Goal: Transaction & Acquisition: Purchase product/service

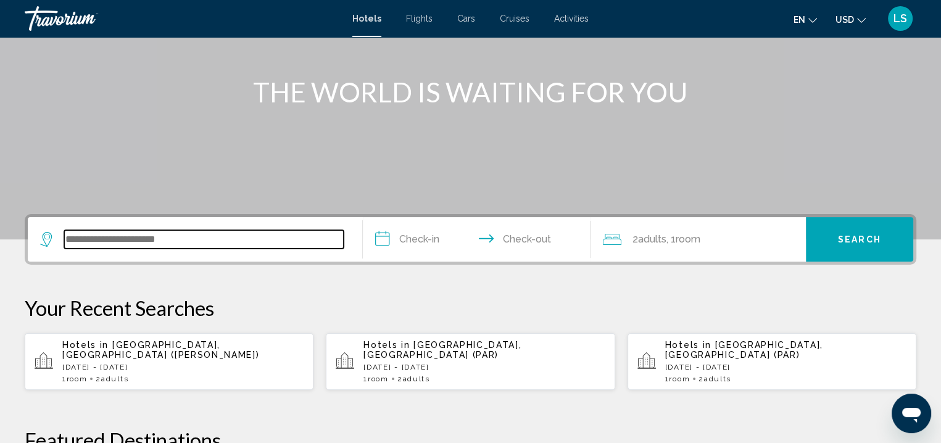
click at [252, 239] on input "Search widget" at bounding box center [203, 239] width 279 height 19
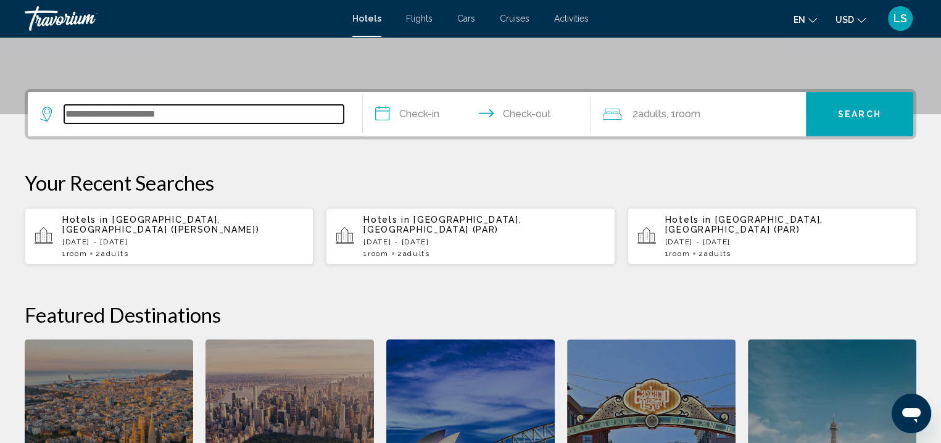
scroll to position [304, 0]
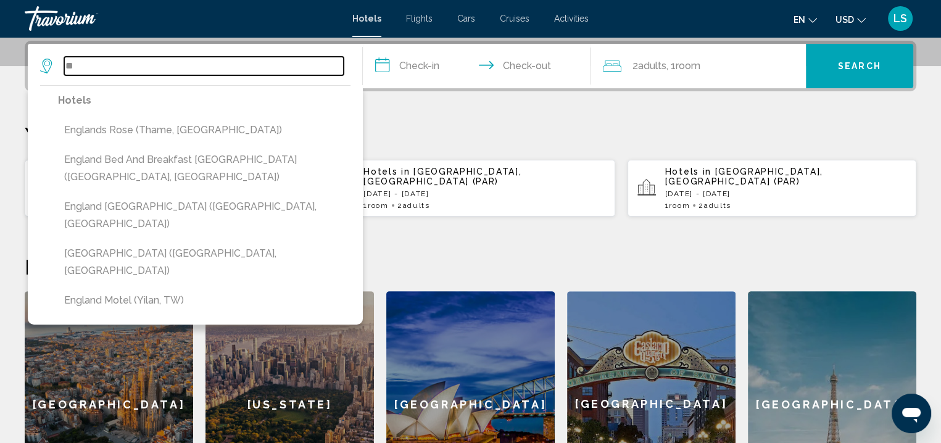
type input "*"
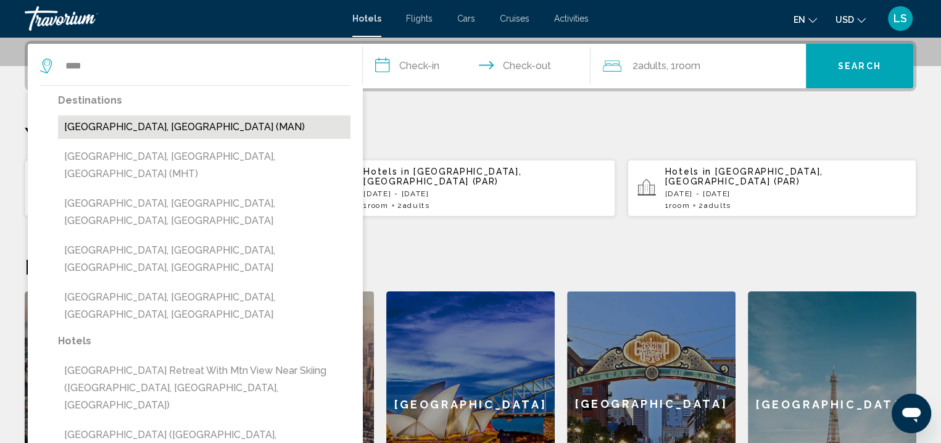
click at [200, 127] on button "[GEOGRAPHIC_DATA], [GEOGRAPHIC_DATA] (MAN)" at bounding box center [204, 126] width 292 height 23
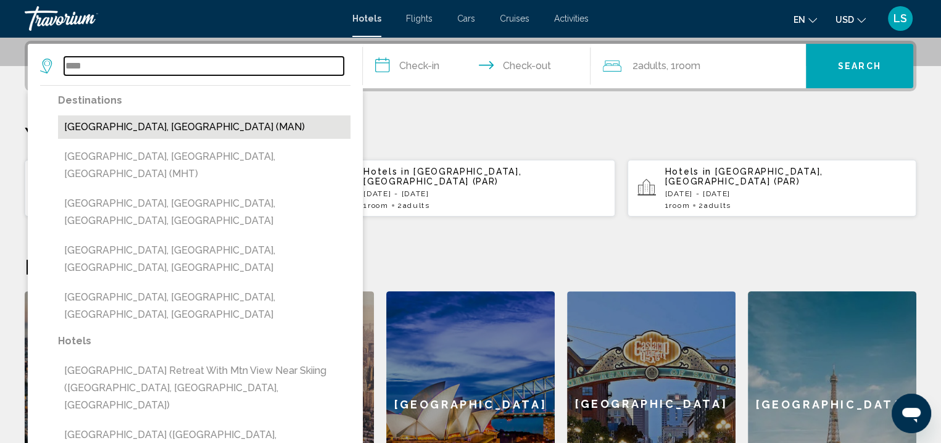
type input "**********"
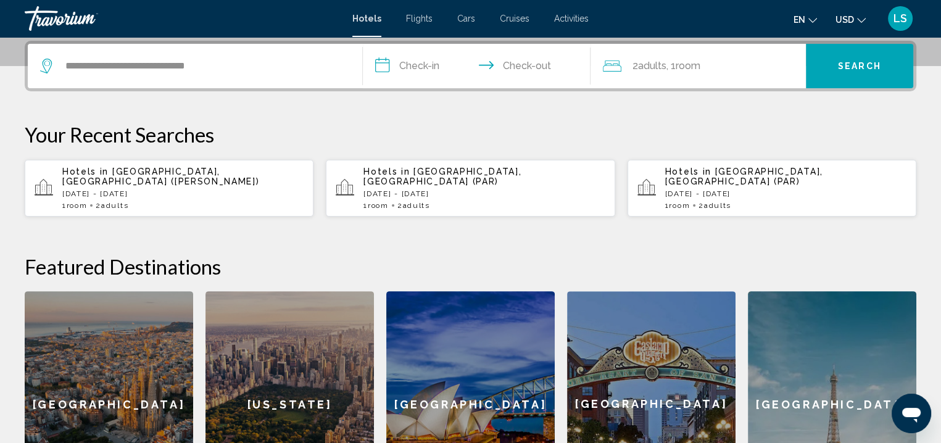
click at [429, 59] on input "**********" at bounding box center [479, 68] width 233 height 48
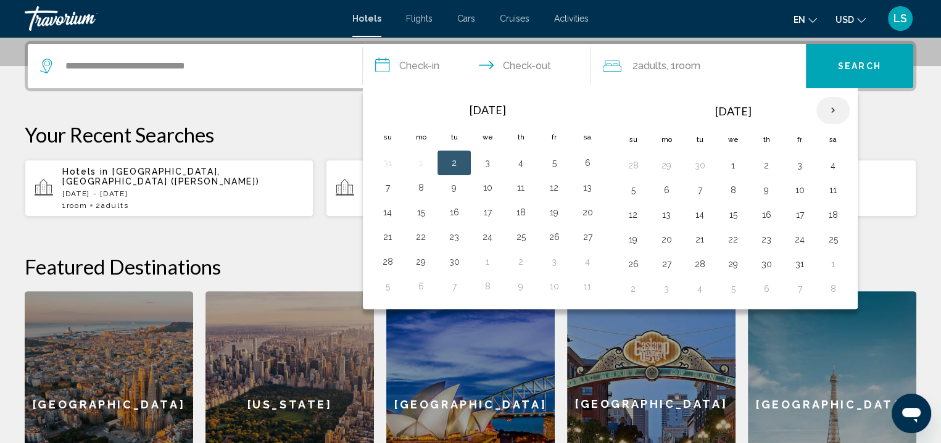
click at [830, 104] on th "Next month" at bounding box center [832, 110] width 33 height 27
click at [836, 115] on th "Next month" at bounding box center [832, 110] width 33 height 27
click at [661, 238] on button "22" at bounding box center [666, 239] width 20 height 17
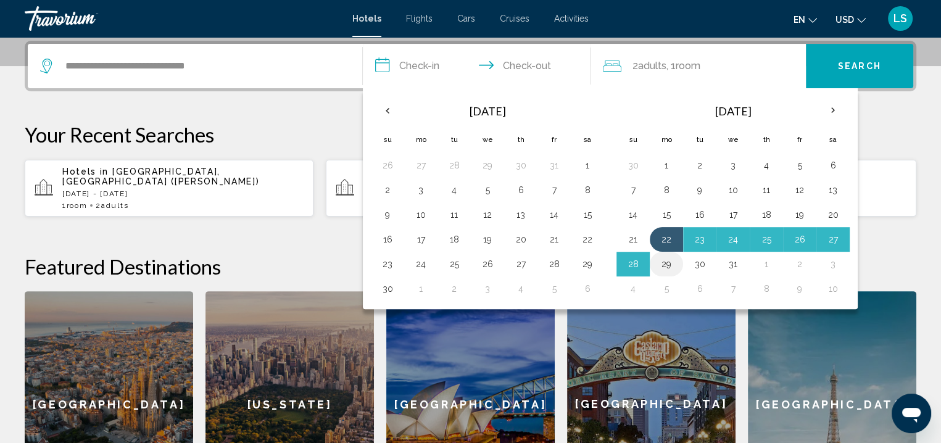
click at [670, 265] on button "29" at bounding box center [666, 263] width 20 height 17
type input "**********"
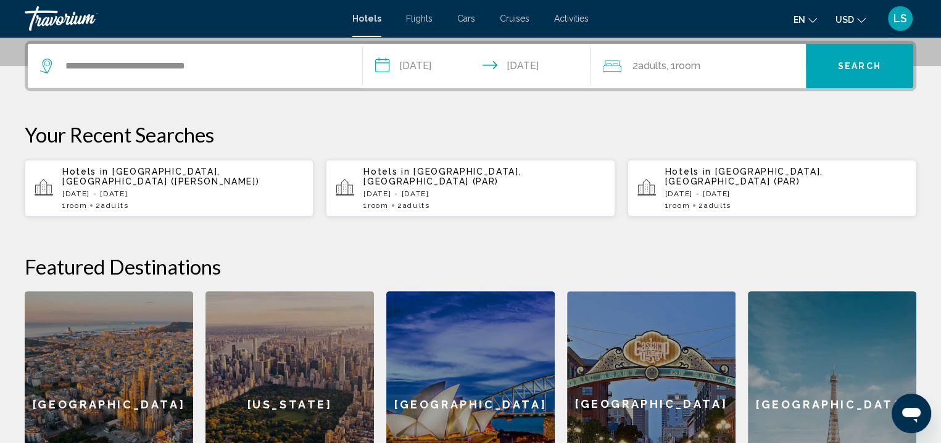
click at [682, 72] on span ", 1 Room rooms" at bounding box center [683, 65] width 34 height 17
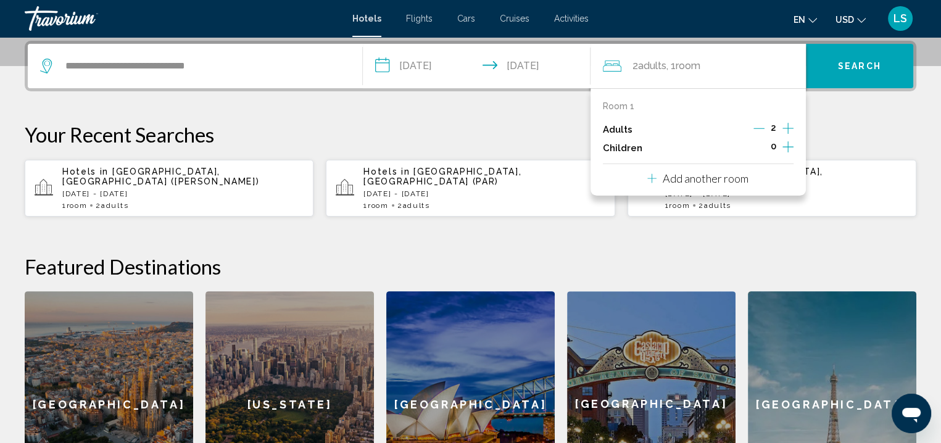
click at [786, 146] on icon "Increment children" at bounding box center [787, 146] width 11 height 11
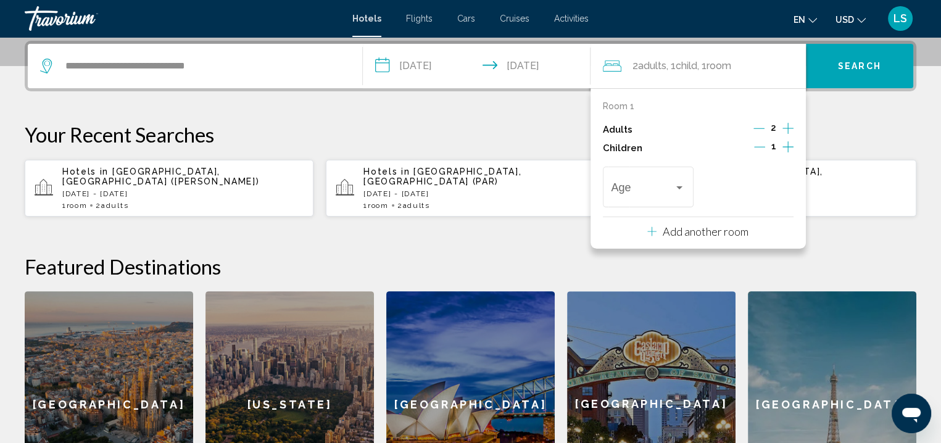
click at [786, 146] on icon "Increment children" at bounding box center [787, 146] width 11 height 11
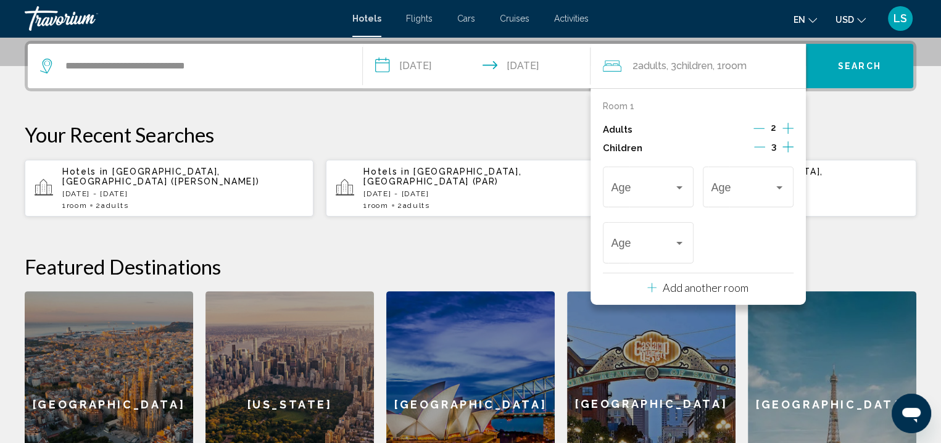
click at [786, 146] on icon "Increment children" at bounding box center [787, 146] width 11 height 11
click at [656, 196] on span "Travelers: 2 adults, 4 children" at bounding box center [642, 190] width 63 height 12
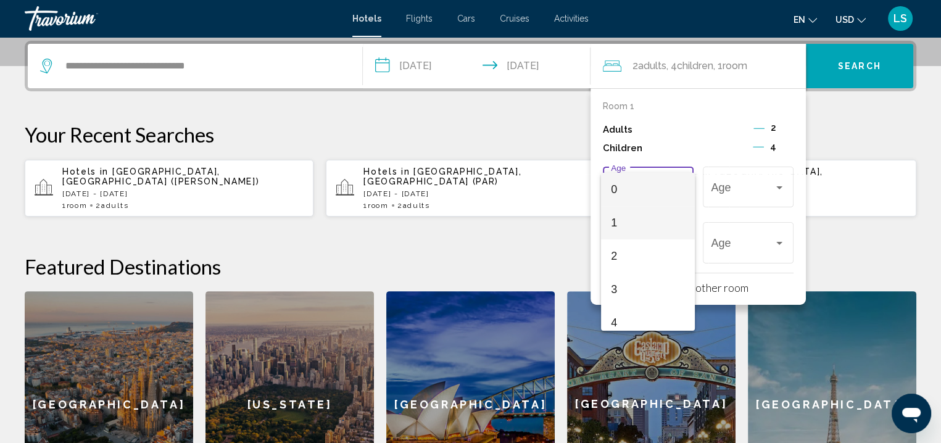
click at [636, 222] on span "1" at bounding box center [648, 222] width 74 height 33
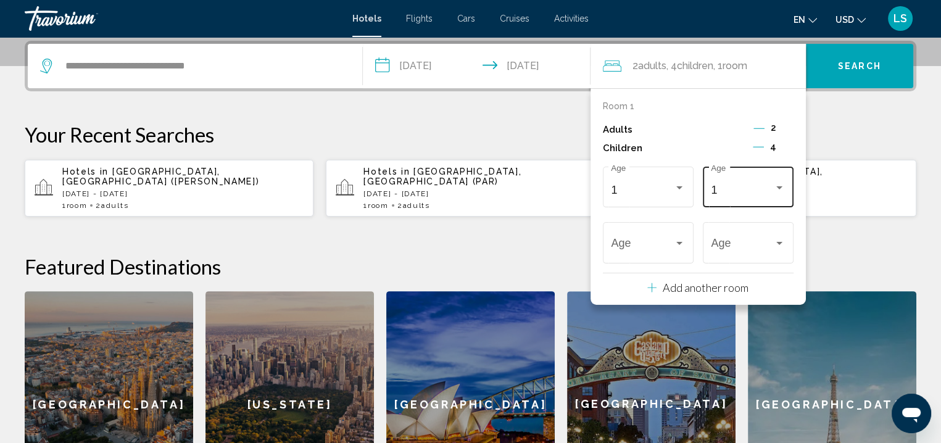
click at [736, 178] on div "1 Age" at bounding box center [748, 185] width 74 height 44
click at [730, 253] on span "3" at bounding box center [748, 255] width 74 height 33
click at [641, 248] on div "3" at bounding box center [642, 246] width 63 height 12
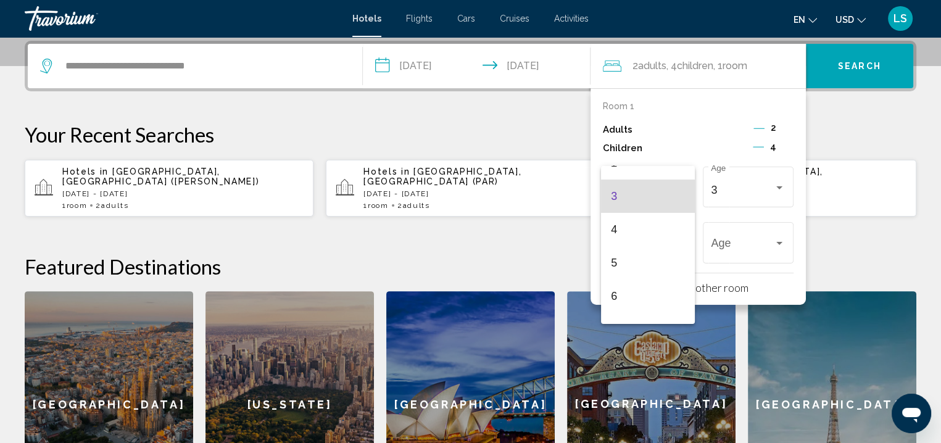
scroll to position [94, 0]
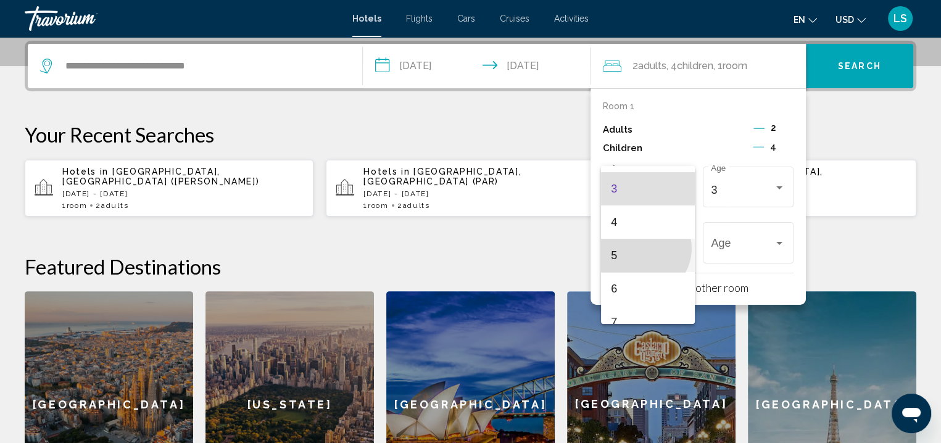
click at [641, 248] on span "5" at bounding box center [648, 255] width 74 height 33
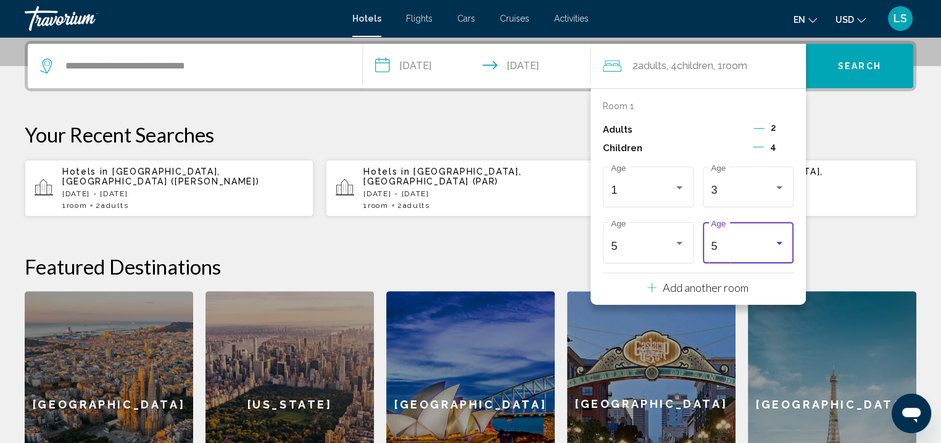
click at [767, 240] on div "5" at bounding box center [742, 246] width 63 height 12
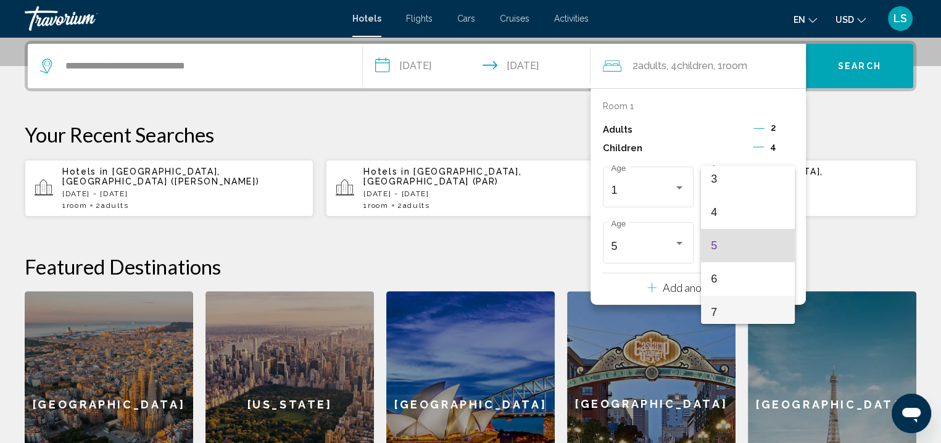
click at [729, 314] on span "7" at bounding box center [748, 311] width 74 height 33
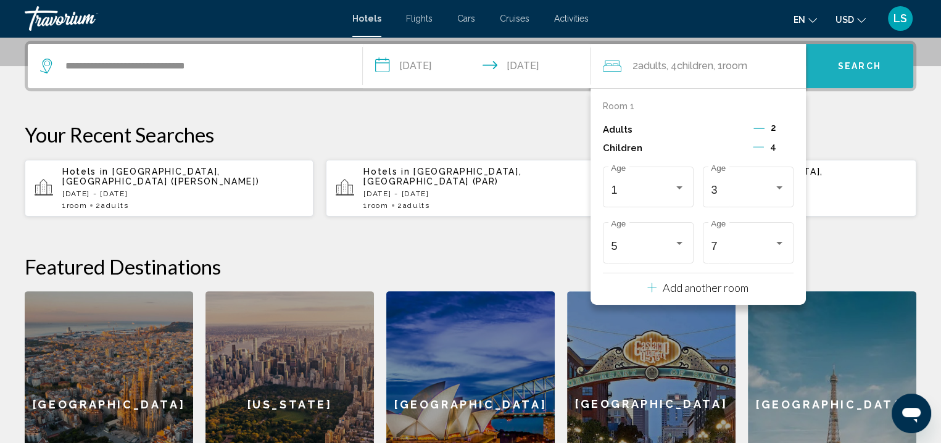
click at [859, 73] on button "Search" at bounding box center [859, 66] width 107 height 44
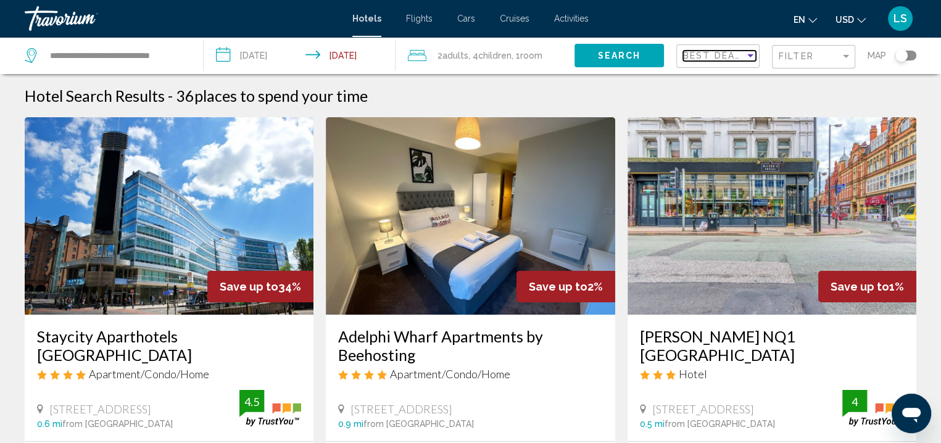
click at [730, 56] on span "Best Deals" at bounding box center [715, 56] width 65 height 10
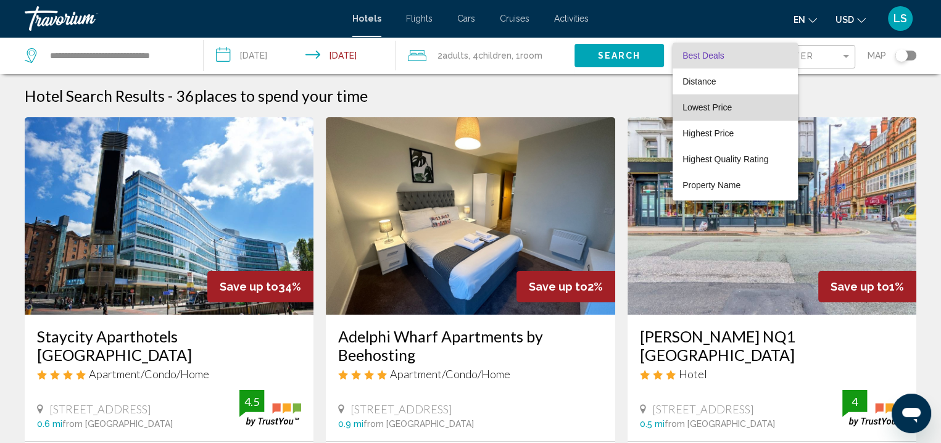
click at [728, 109] on span "Lowest Price" at bounding box center [706, 107] width 49 height 10
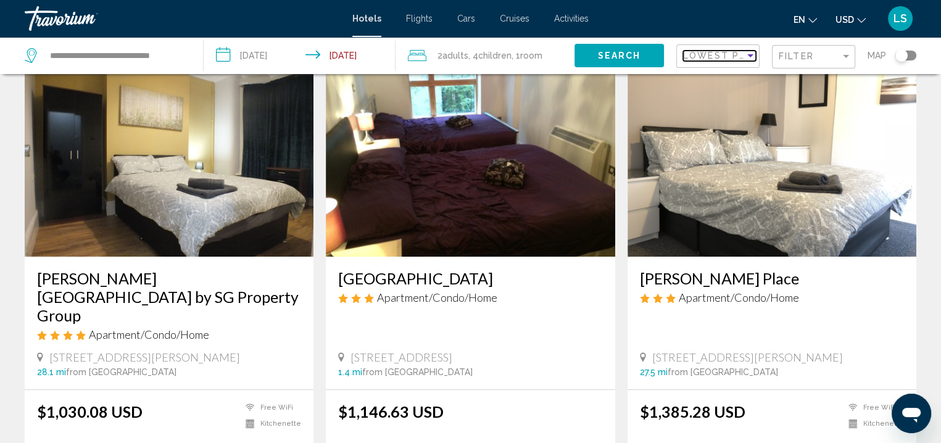
scroll to position [59, 0]
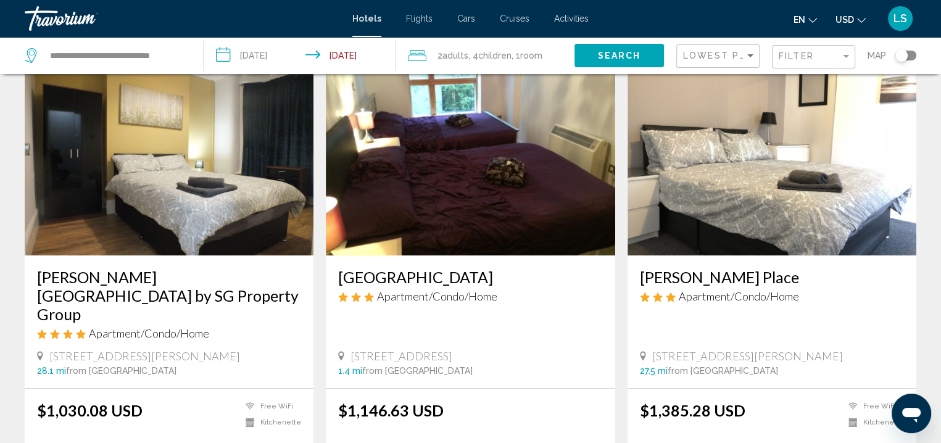
click at [837, 27] on button "USD USD ($) MXN (Mex$) CAD (Can$) GBP (£) EUR (€) AUD (A$) NZD (NZ$) CNY (CN¥)" at bounding box center [850, 19] width 30 height 18
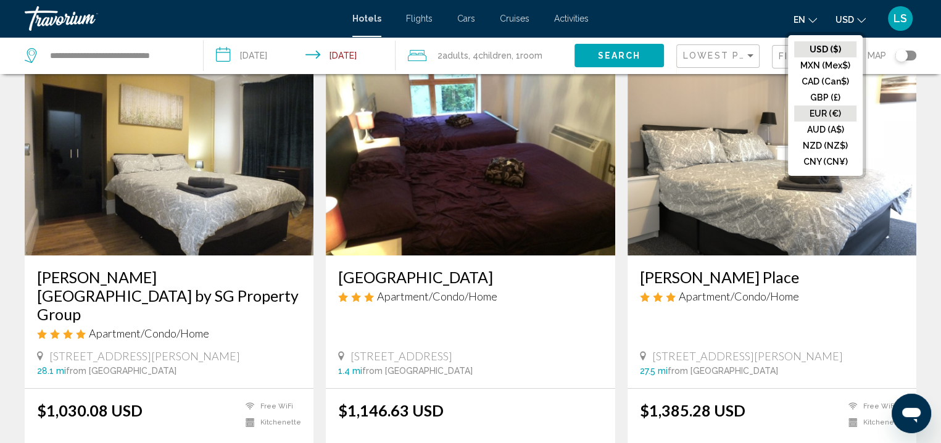
click at [822, 110] on button "EUR (€)" at bounding box center [825, 113] width 62 height 16
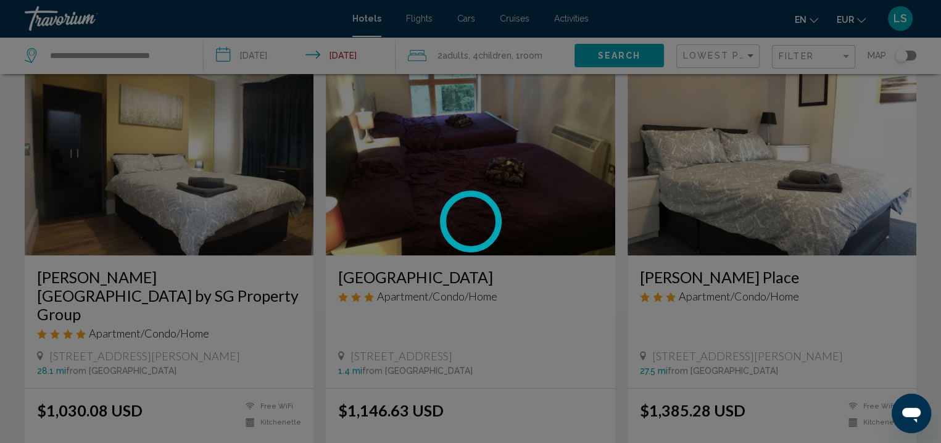
scroll to position [0, 0]
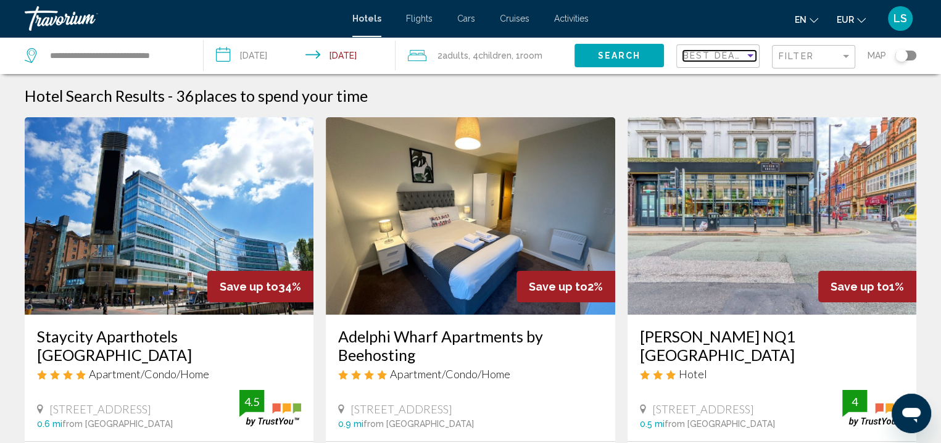
click at [720, 51] on span "Best Deals" at bounding box center [715, 56] width 65 height 10
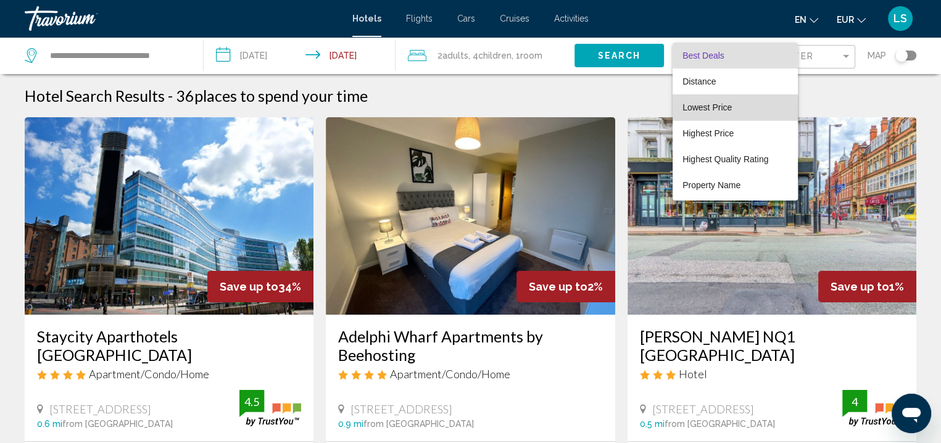
click at [713, 108] on span "Lowest Price" at bounding box center [706, 107] width 49 height 10
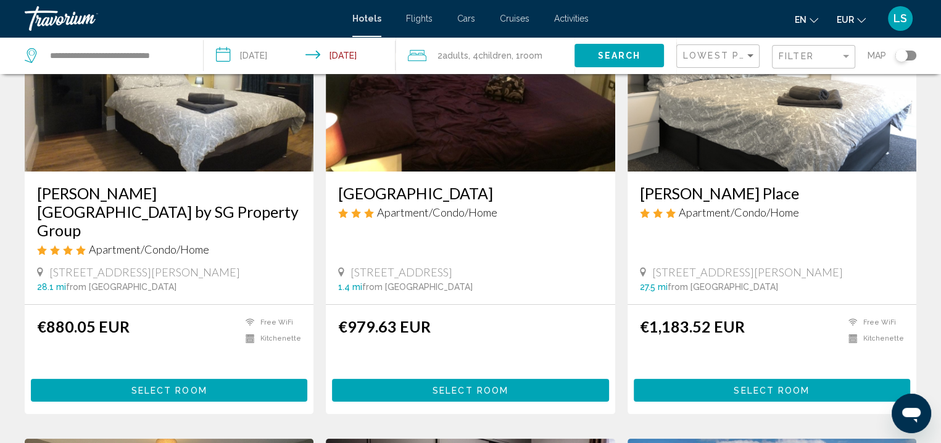
scroll to position [146, 0]
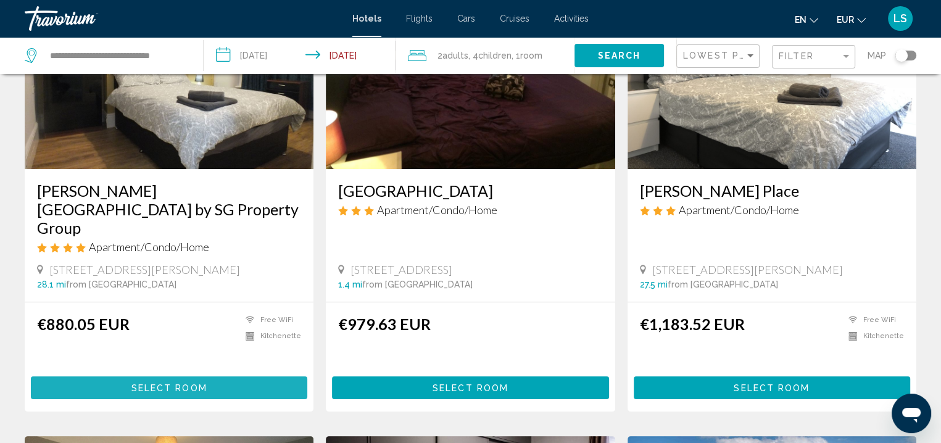
click at [197, 383] on span "Select Room" at bounding box center [169, 388] width 76 height 10
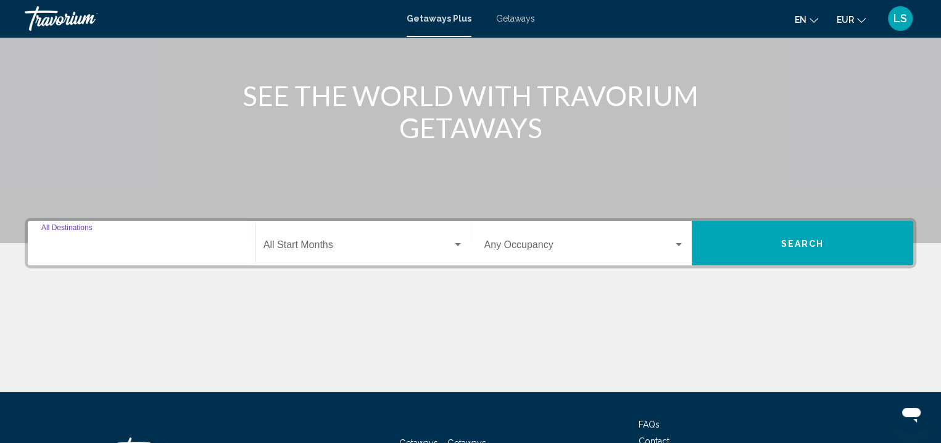
click at [158, 242] on input "Destination All Destinations" at bounding box center [141, 247] width 200 height 11
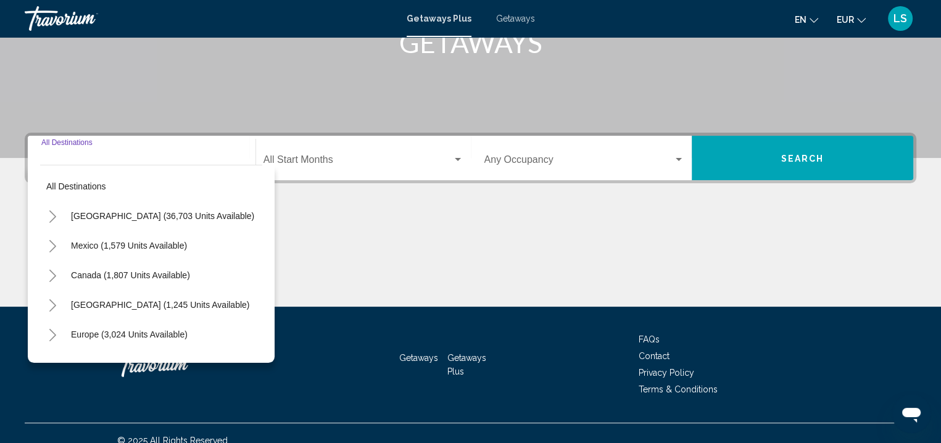
scroll to position [227, 0]
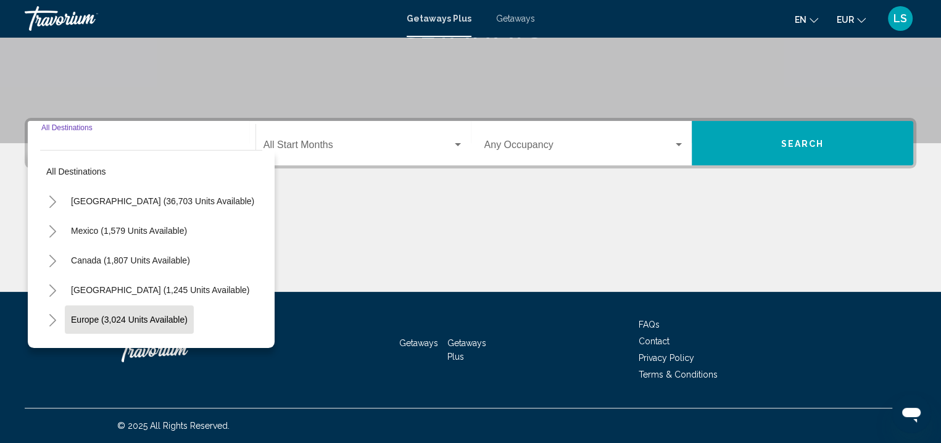
click at [147, 308] on button "Europe (3,024 units available)" at bounding box center [129, 319] width 129 height 28
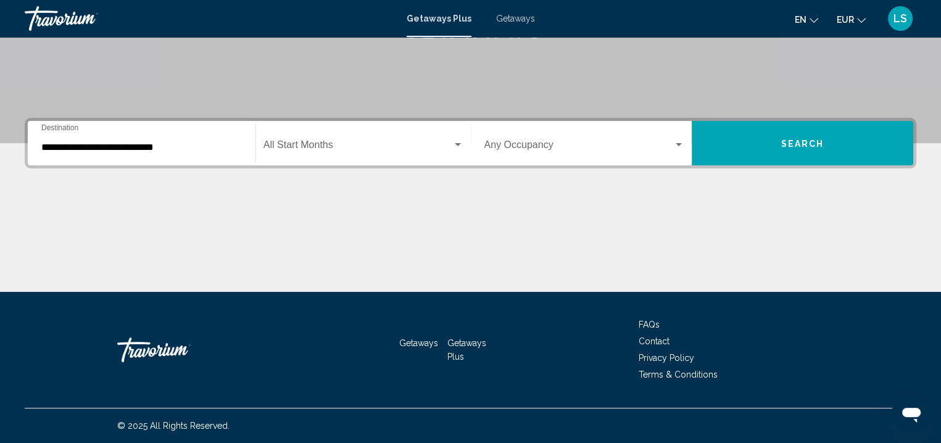
click at [134, 155] on div "**********" at bounding box center [141, 143] width 200 height 39
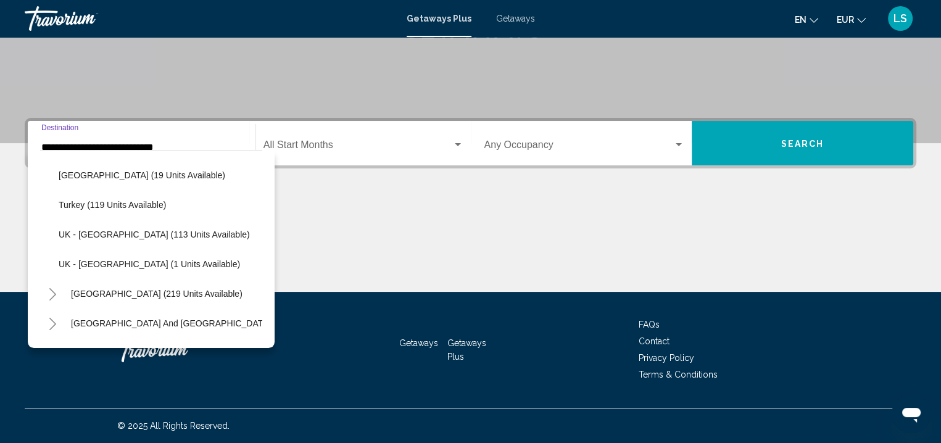
scroll to position [619, 0]
click at [133, 229] on span "UK - England (113 units available)" at bounding box center [154, 234] width 191 height 10
type input "**********"
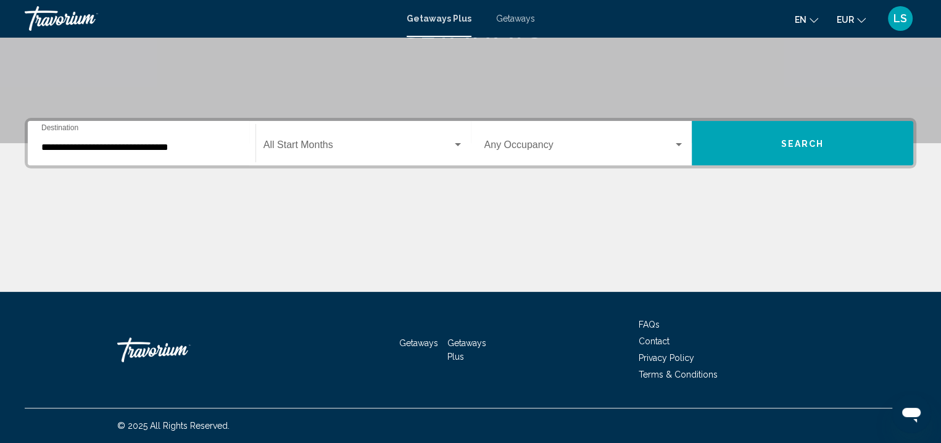
click at [338, 140] on div "Start Month All Start Months" at bounding box center [363, 143] width 200 height 39
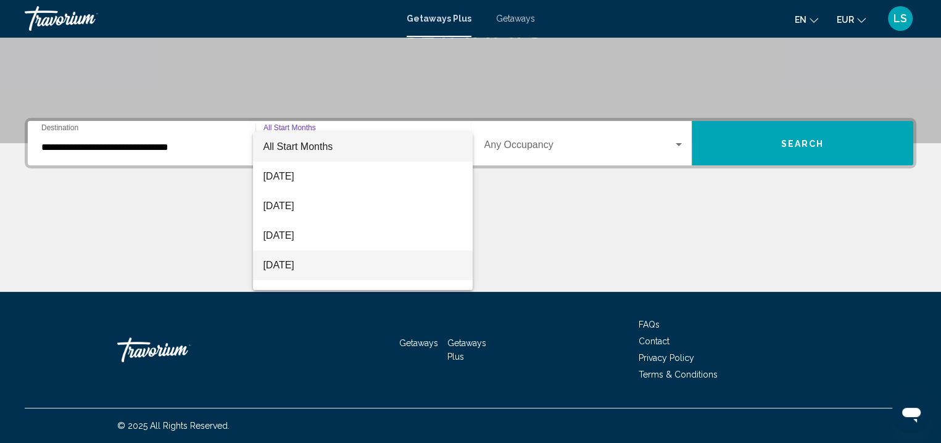
click at [340, 270] on span "December 2025" at bounding box center [363, 265] width 200 height 30
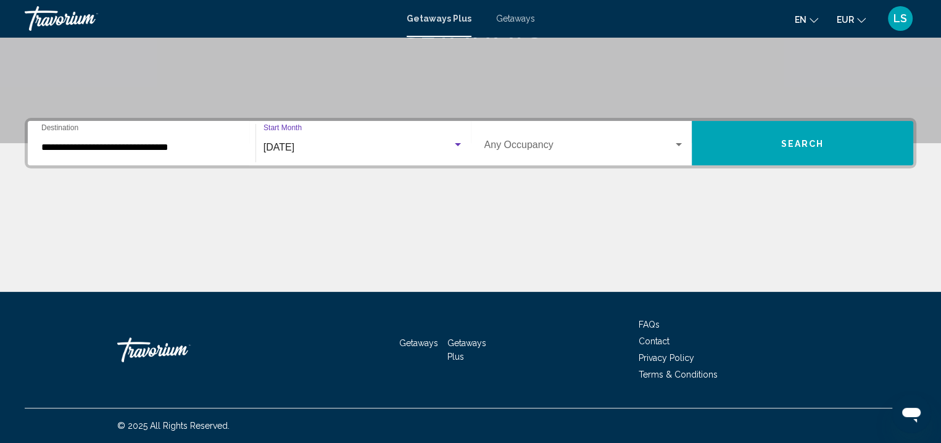
click at [527, 154] on div "Occupancy Any Occupancy" at bounding box center [584, 143] width 200 height 39
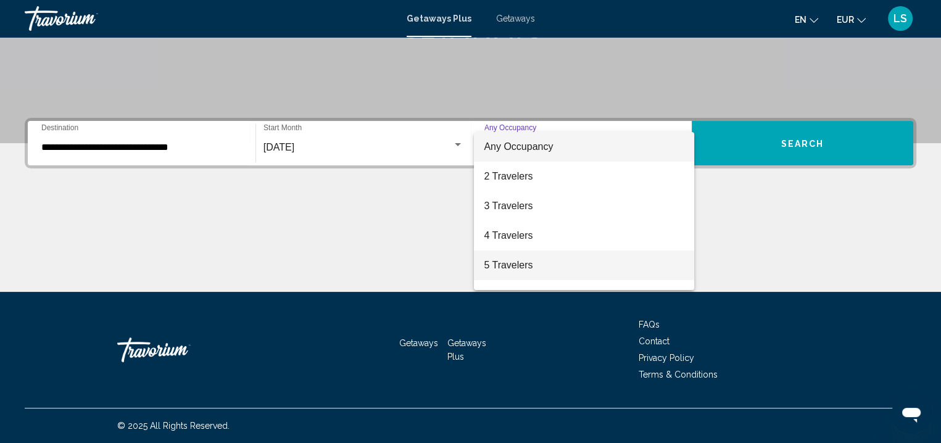
scroll to position [27, 0]
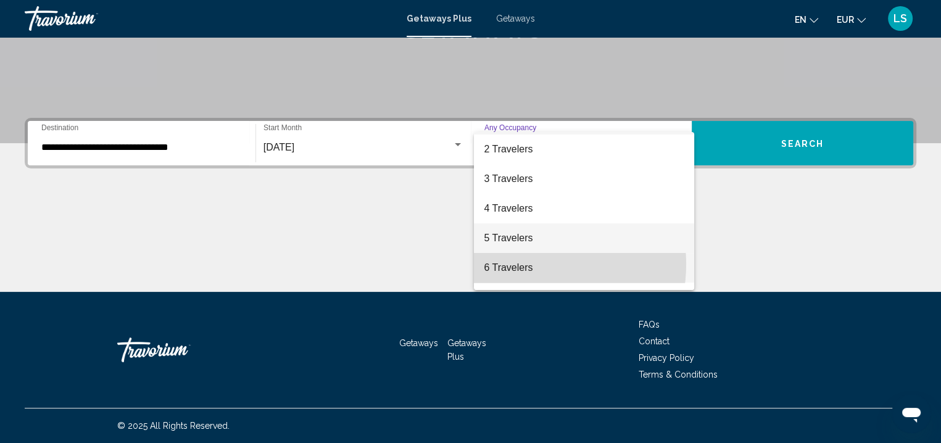
click at [525, 264] on span "6 Travelers" at bounding box center [584, 268] width 200 height 30
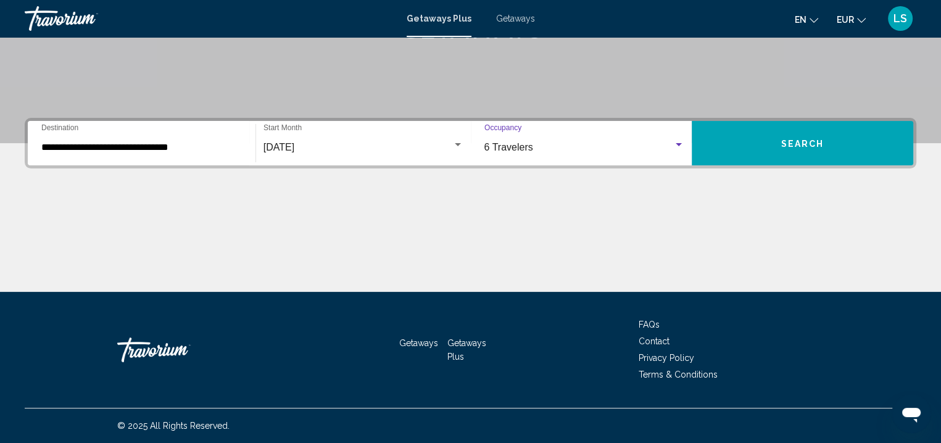
click at [767, 147] on button "Search" at bounding box center [801, 143] width 221 height 44
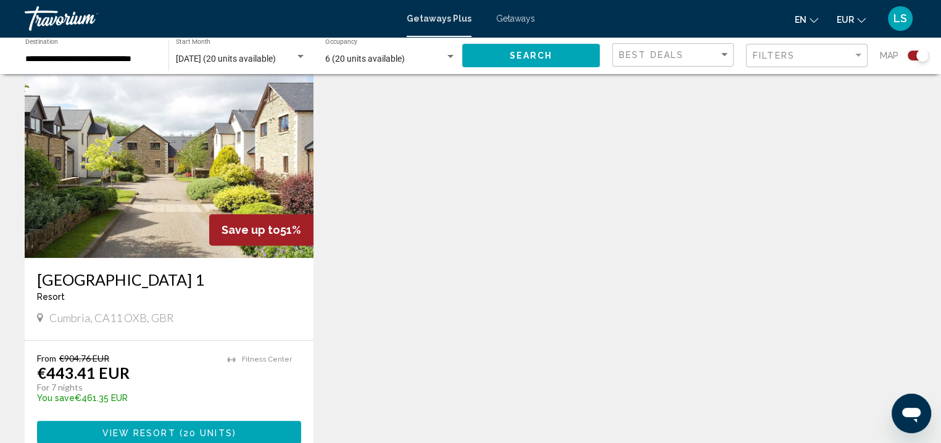
scroll to position [458, 0]
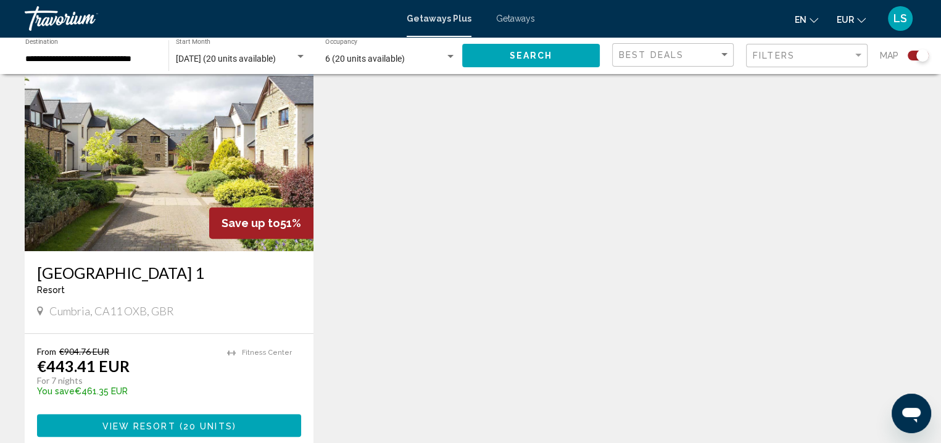
click at [185, 203] on img "Main content" at bounding box center [169, 152] width 289 height 197
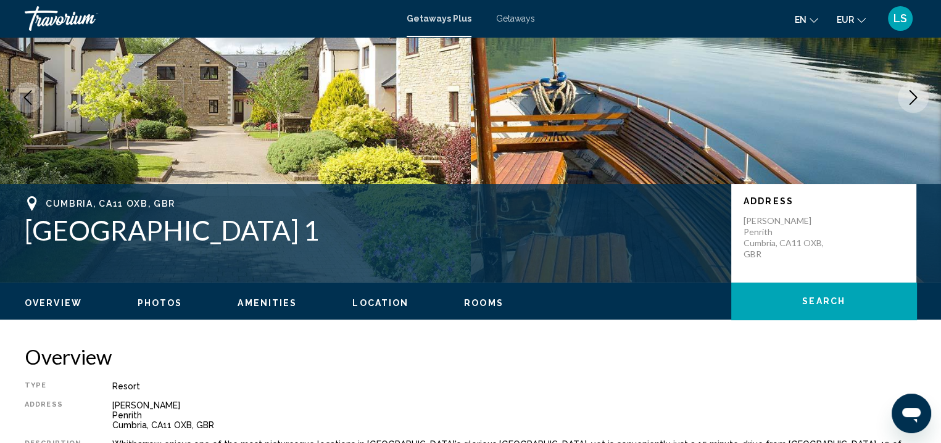
scroll to position [129, 0]
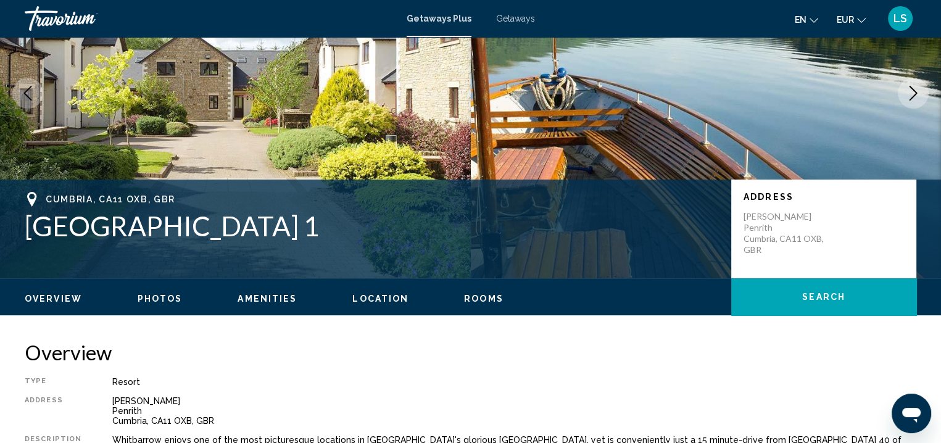
click at [799, 297] on button "Search" at bounding box center [823, 296] width 185 height 37
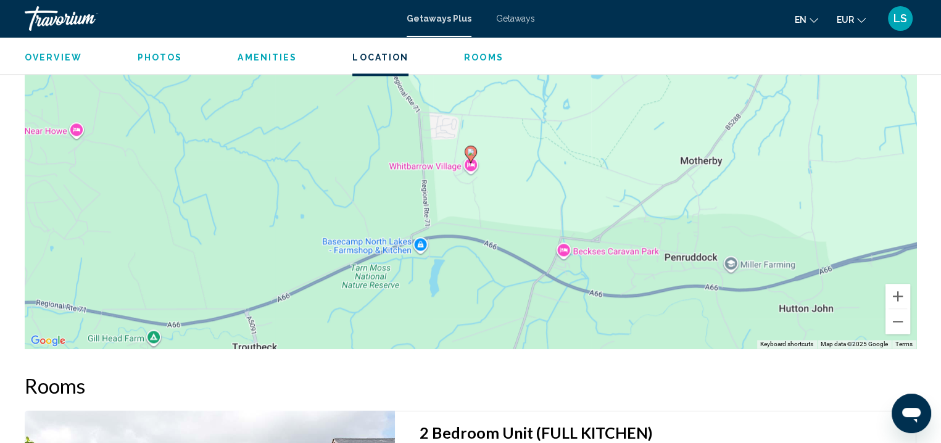
scroll to position [1594, 0]
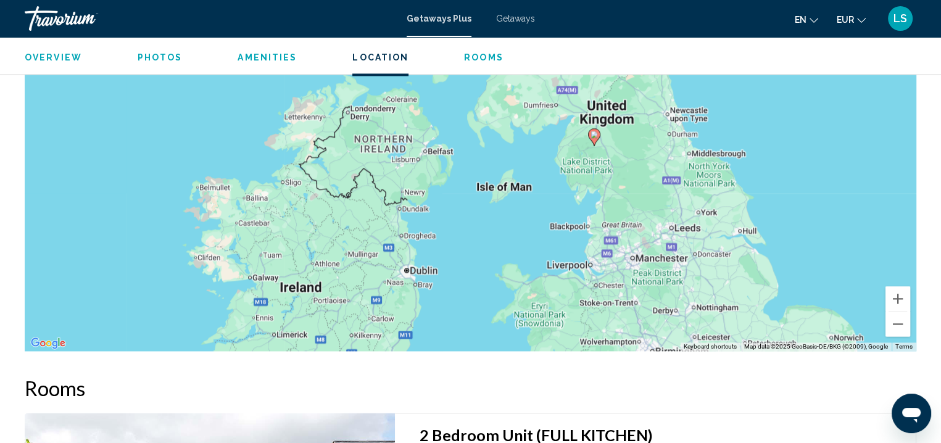
drag, startPoint x: 745, startPoint y: 142, endPoint x: 712, endPoint y: 117, distance: 41.3
click at [712, 117] on div "To activate drag with keyboard, press Alt + Enter. Once in keyboard drag state,…" at bounding box center [470, 166] width 891 height 370
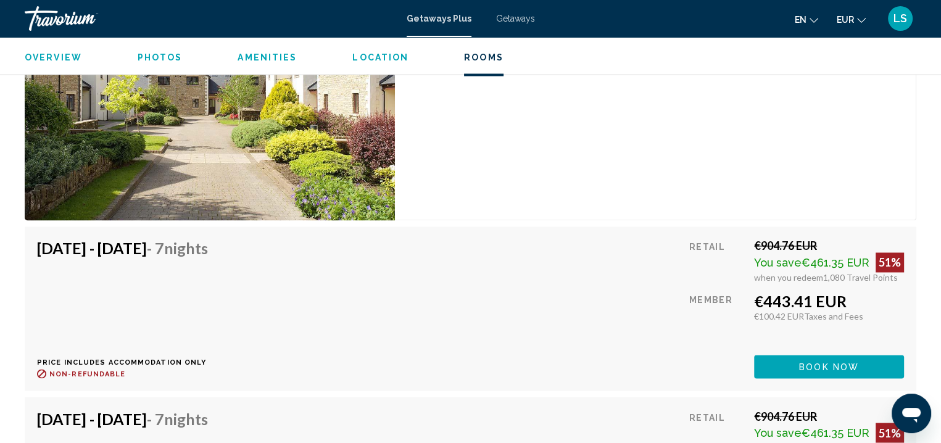
scroll to position [2037, 0]
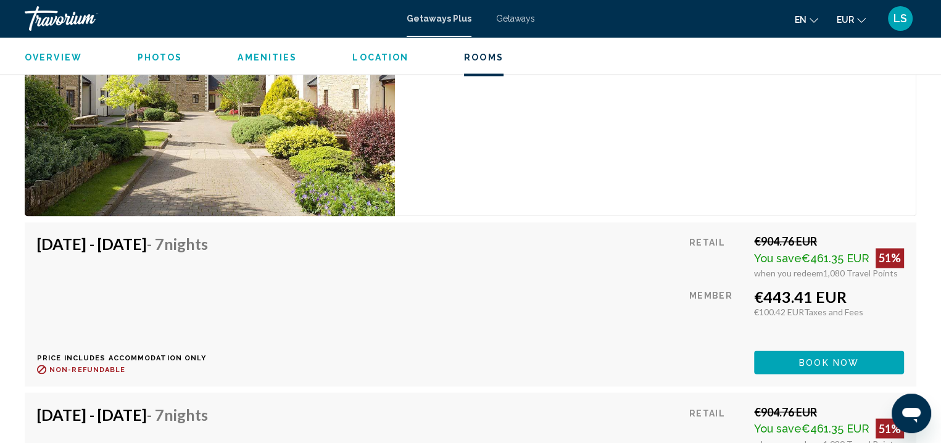
click at [508, 22] on span "Getaways" at bounding box center [515, 19] width 39 height 10
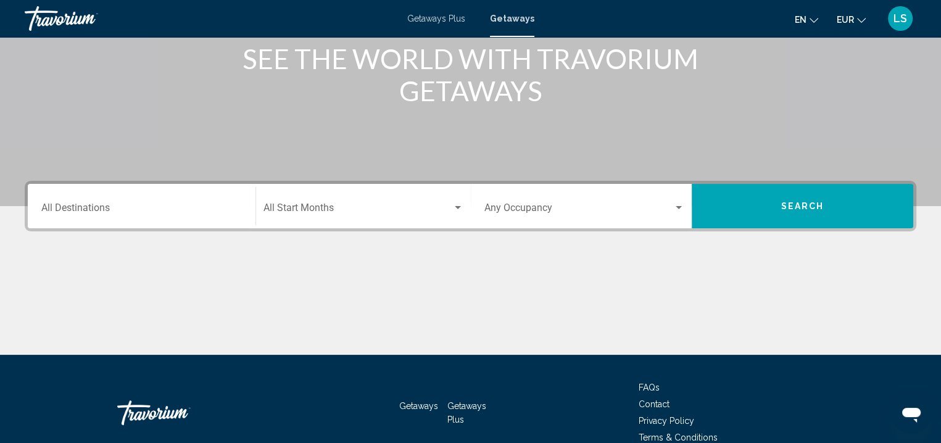
scroll to position [180, 0]
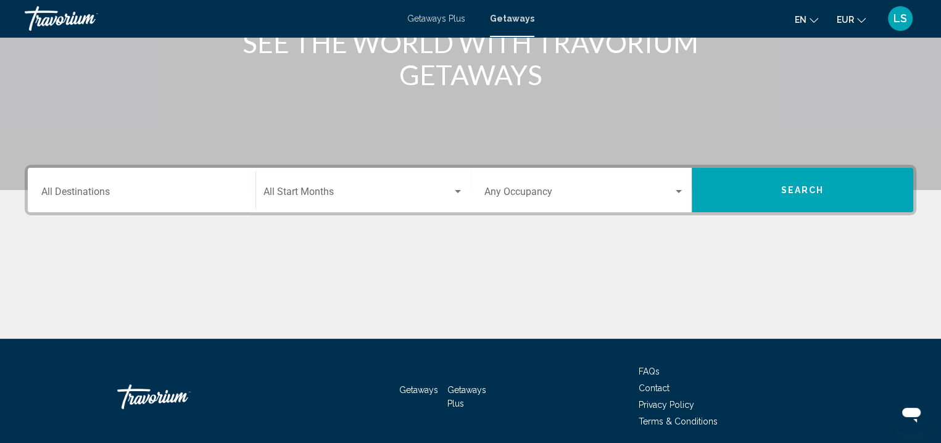
click at [175, 205] on div "Destination All Destinations" at bounding box center [141, 190] width 200 height 39
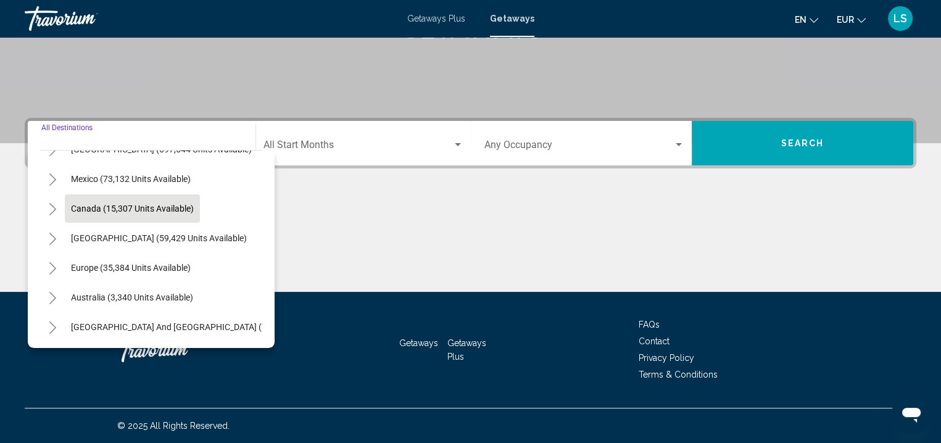
scroll to position [54, 0]
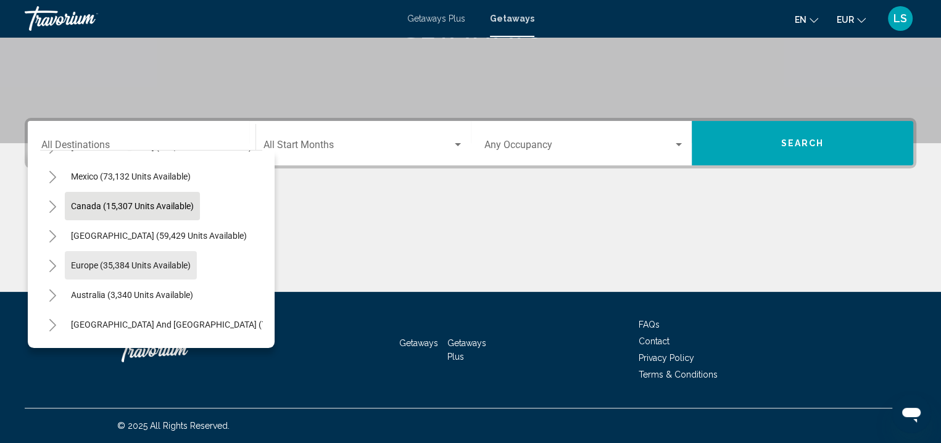
click at [166, 258] on button "Europe (35,384 units available)" at bounding box center [131, 265] width 132 height 28
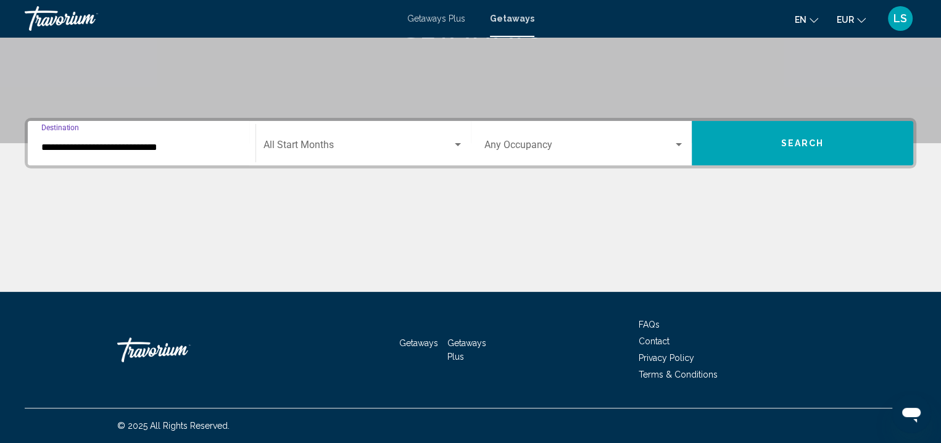
click at [168, 144] on input "**********" at bounding box center [141, 147] width 200 height 11
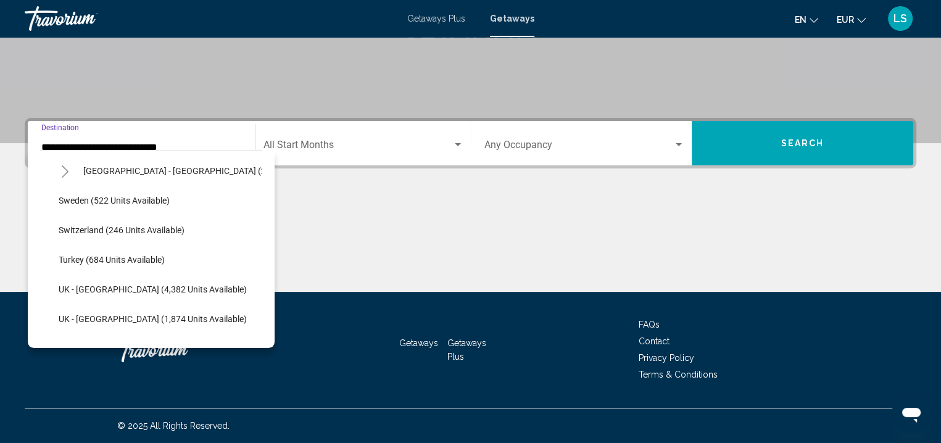
scroll to position [731, 0]
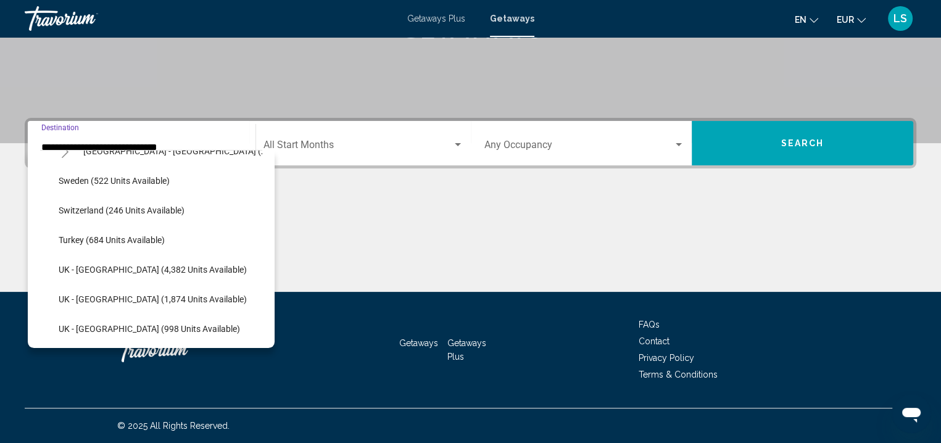
click at [157, 265] on span "UK - England (4,382 units available)" at bounding box center [153, 270] width 188 height 10
type input "**********"
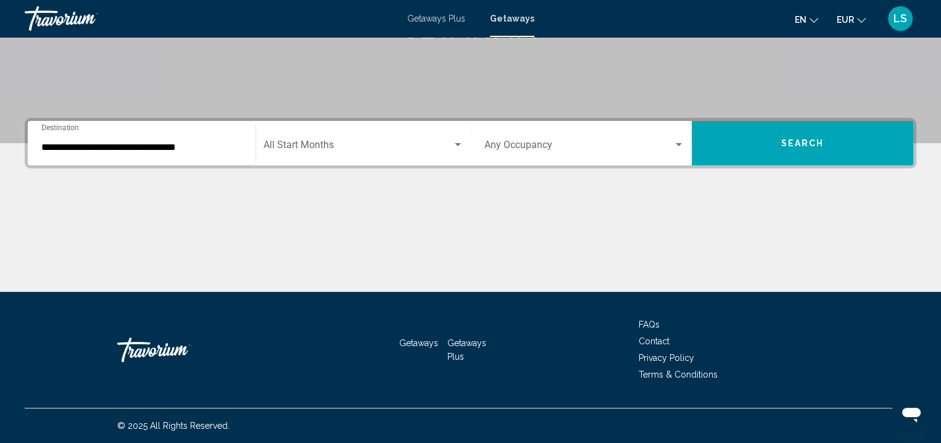
click at [322, 155] on div "Start Month All Start Months" at bounding box center [363, 143] width 200 height 39
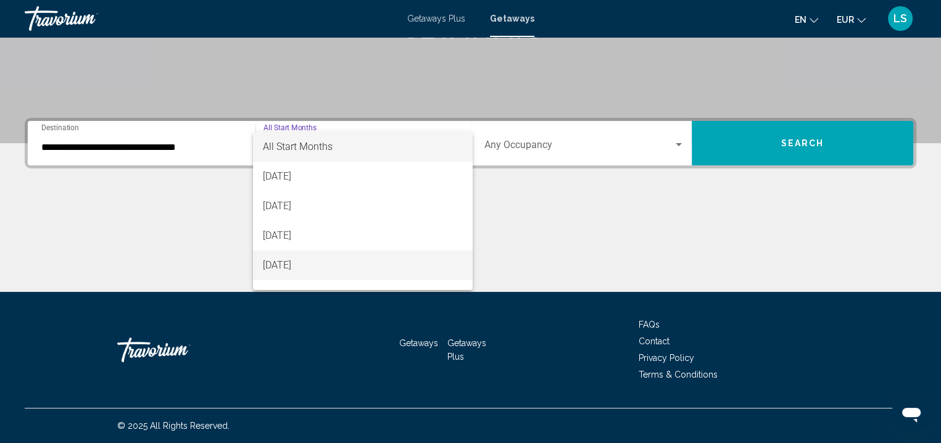
click at [326, 266] on span "December 2025" at bounding box center [363, 265] width 200 height 30
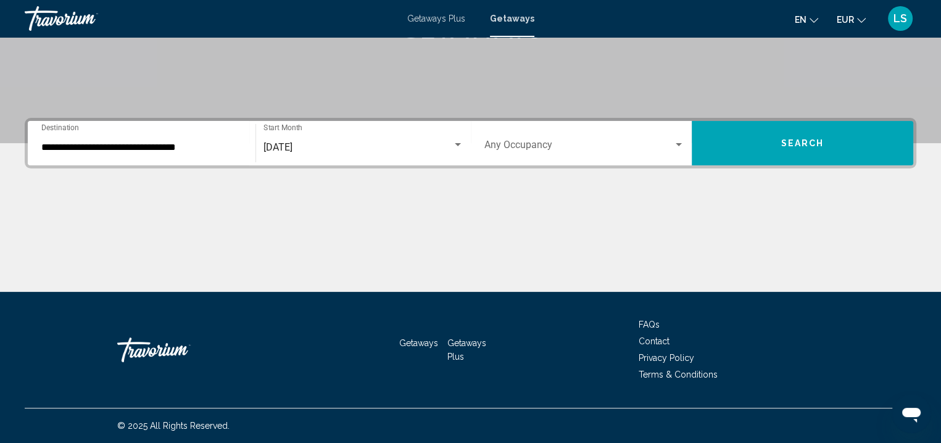
click at [545, 137] on div "Occupancy Any Occupancy" at bounding box center [584, 143] width 200 height 39
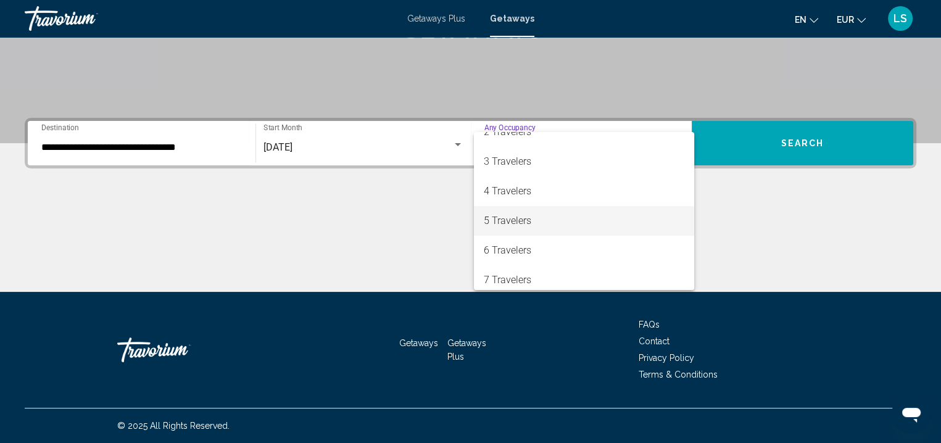
scroll to position [44, 0]
click at [543, 260] on span "6 Travelers" at bounding box center [584, 251] width 200 height 30
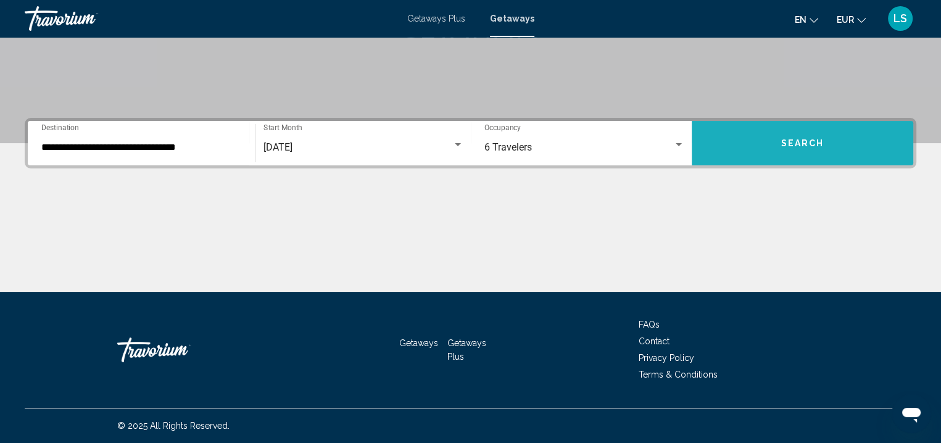
click at [783, 144] on span "Search" at bounding box center [802, 144] width 43 height 10
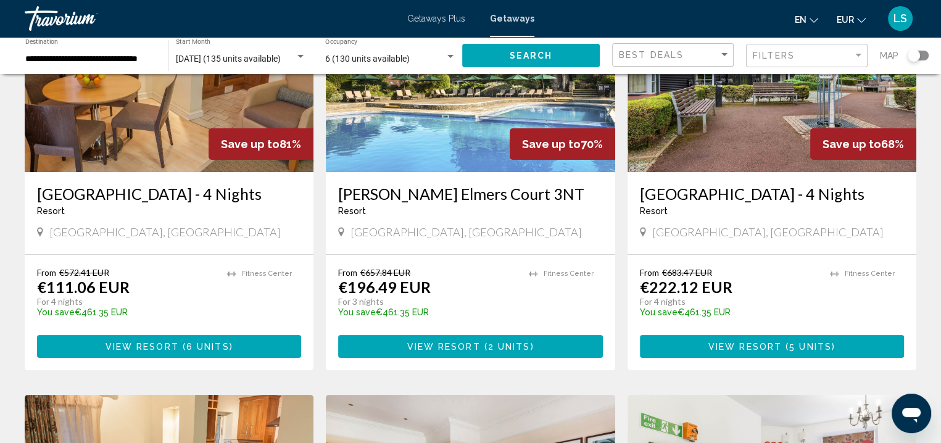
scroll to position [157, 0]
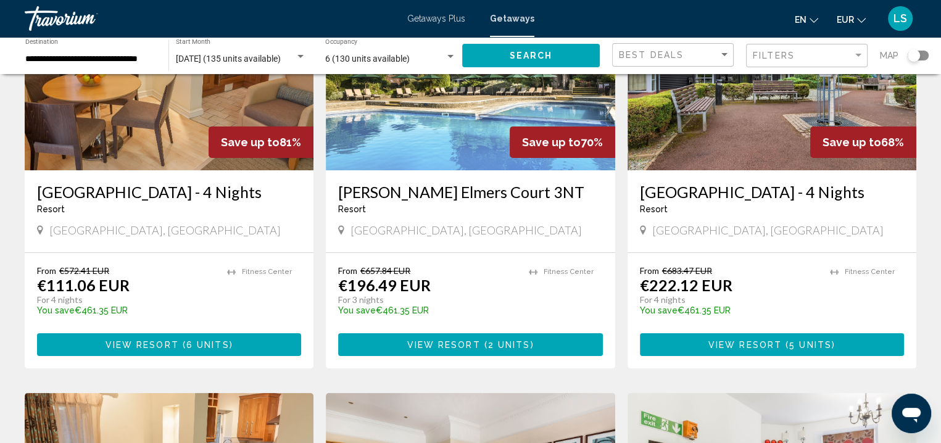
click at [920, 54] on div "Search widget" at bounding box center [917, 56] width 21 height 10
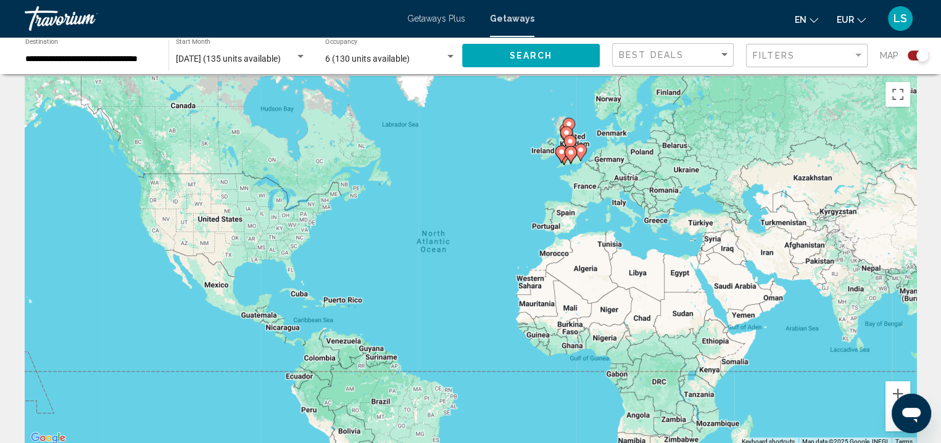
scroll to position [0, 0]
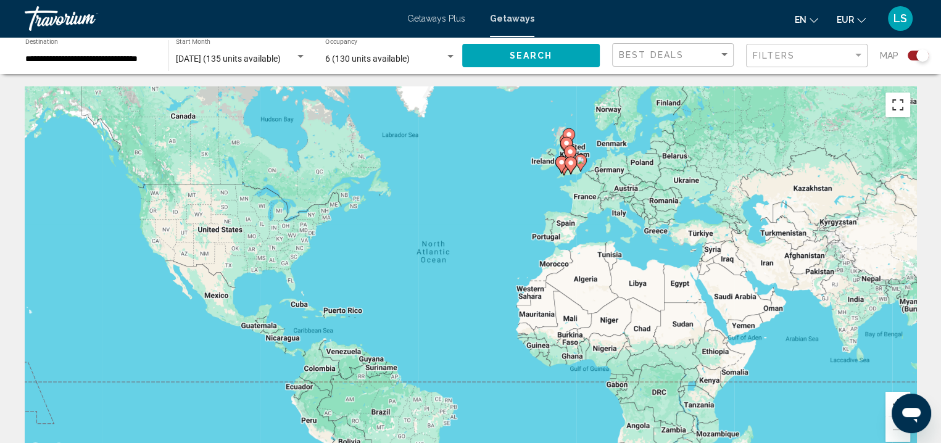
click at [897, 110] on button "Toggle fullscreen view" at bounding box center [897, 105] width 25 height 25
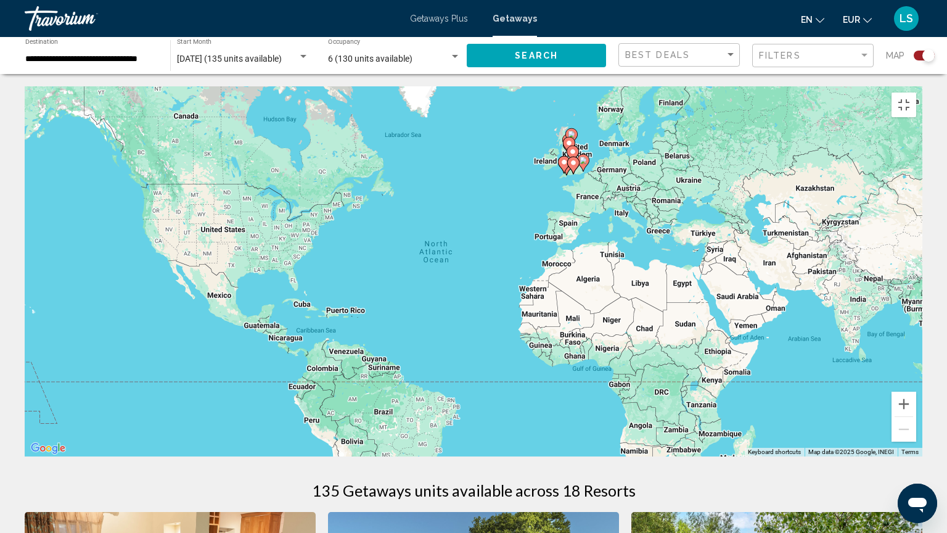
click at [622, 187] on div "To activate drag with keyboard, press Alt + Enter. Once in keyboard drag state,…" at bounding box center [474, 271] width 898 height 370
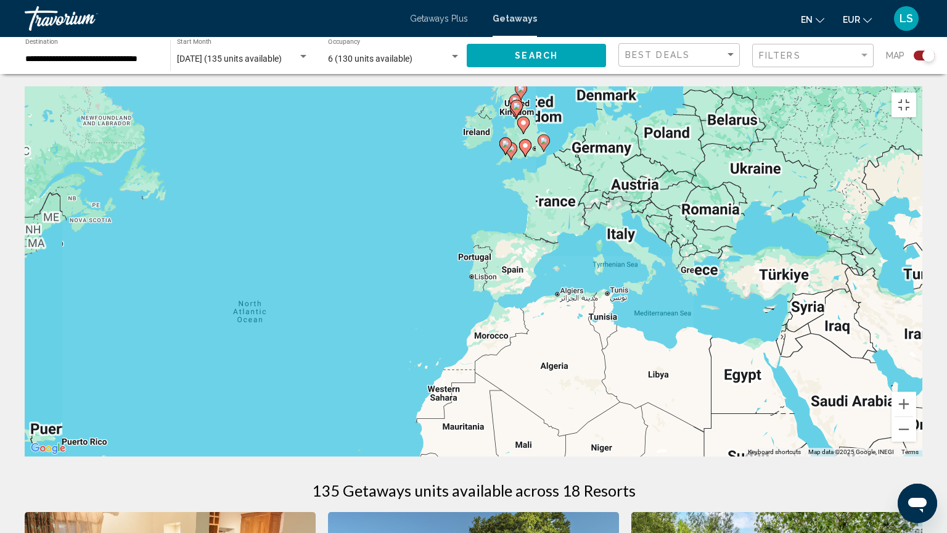
click at [428, 148] on div "To activate drag with keyboard, press Alt + Enter. Once in keyboard drag state,…" at bounding box center [474, 271] width 898 height 370
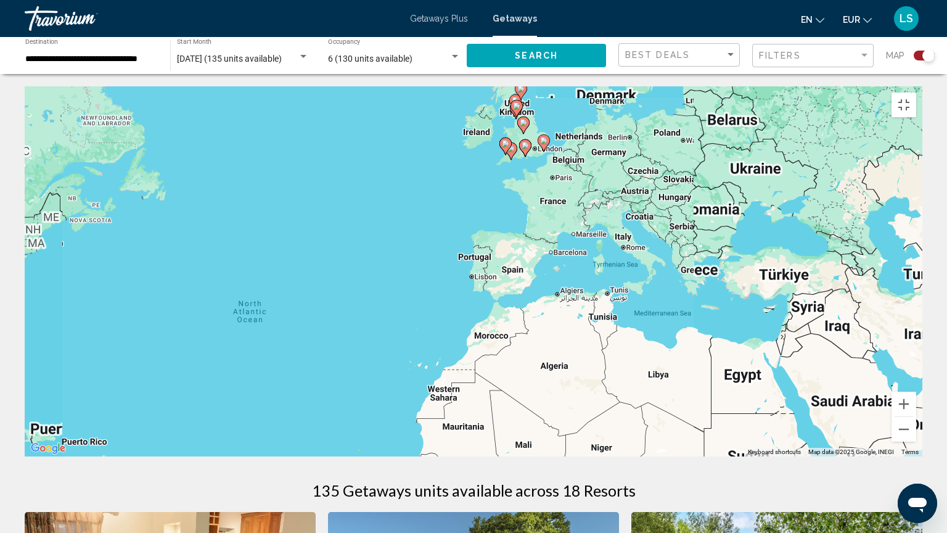
click at [428, 148] on div "To activate drag with keyboard, press Alt + Enter. Once in keyboard drag state,…" at bounding box center [474, 271] width 898 height 370
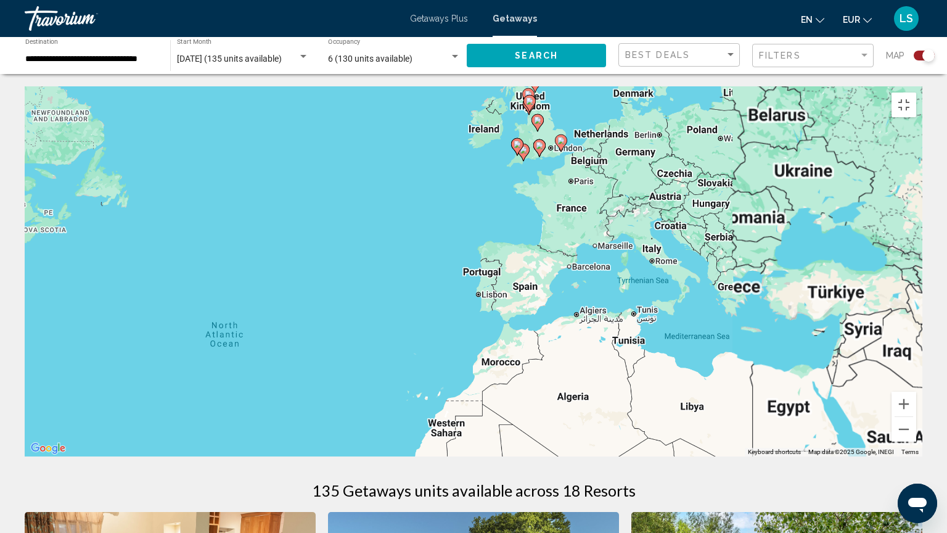
click at [428, 148] on div "To activate drag with keyboard, press Alt + Enter. Once in keyboard drag state,…" at bounding box center [474, 271] width 898 height 370
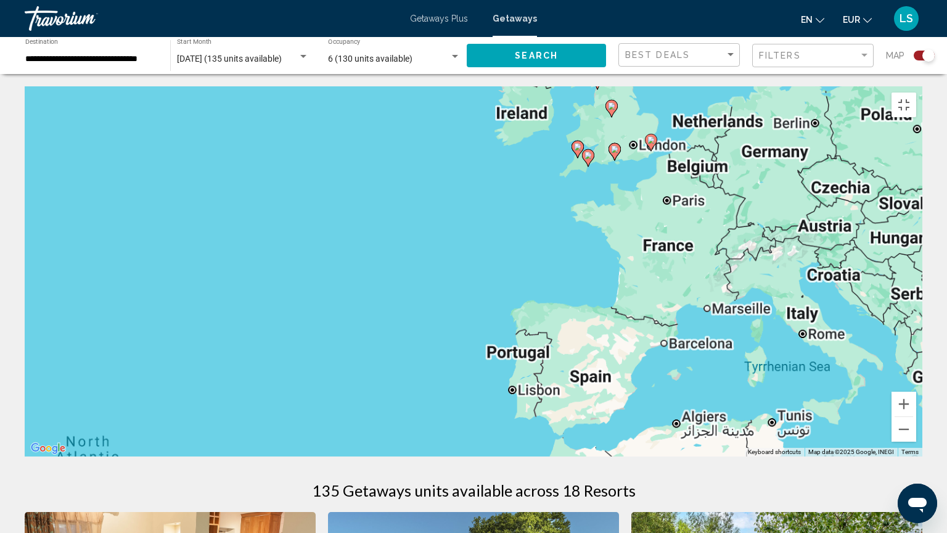
click at [428, 148] on div "To activate drag with keyboard, press Alt + Enter. Once in keyboard drag state,…" at bounding box center [474, 271] width 898 height 370
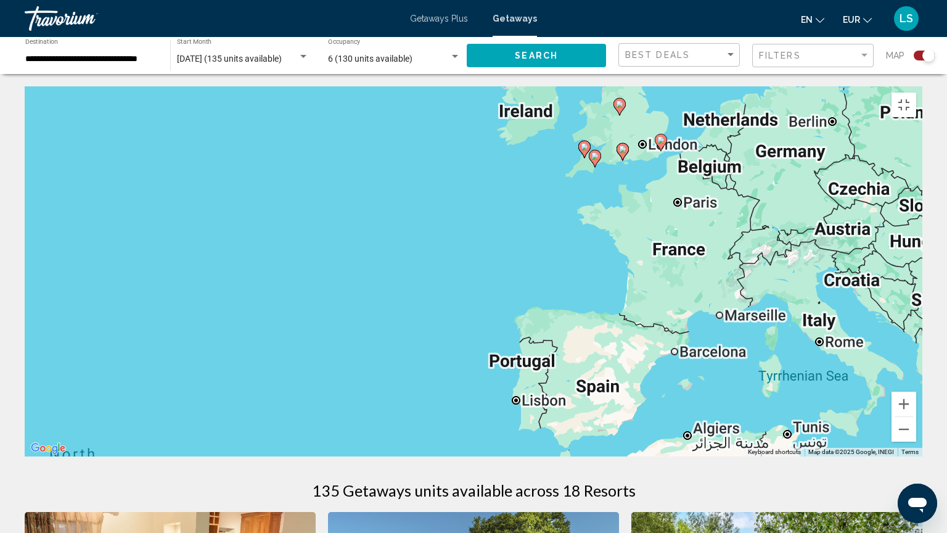
click at [428, 148] on div "To activate drag with keyboard, press Alt + Enter. Once in keyboard drag state,…" at bounding box center [474, 271] width 898 height 370
click at [587, 109] on div "To activate drag with keyboard, press Alt + Enter. Once in keyboard drag state,…" at bounding box center [474, 271] width 898 height 370
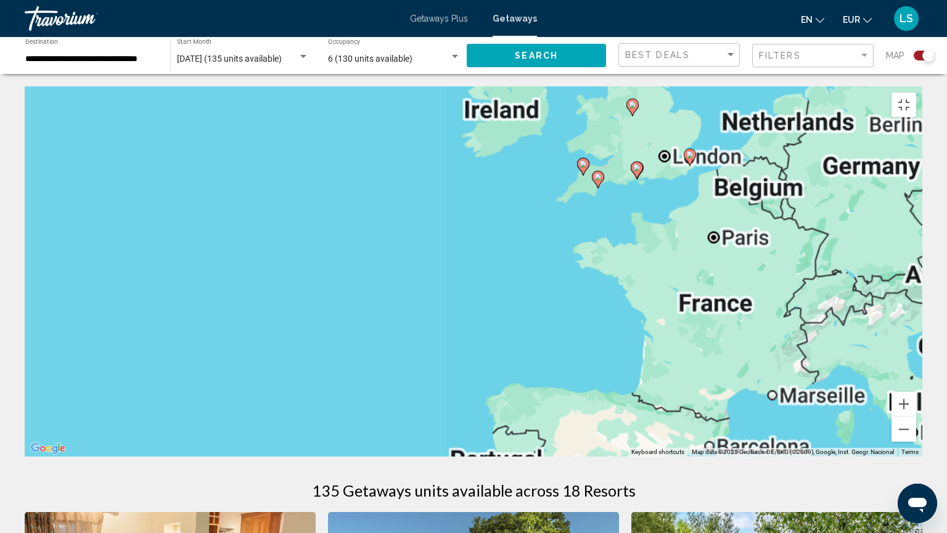
click at [587, 109] on div "To activate drag with keyboard, press Alt + Enter. Once in keyboard drag state,…" at bounding box center [474, 271] width 898 height 370
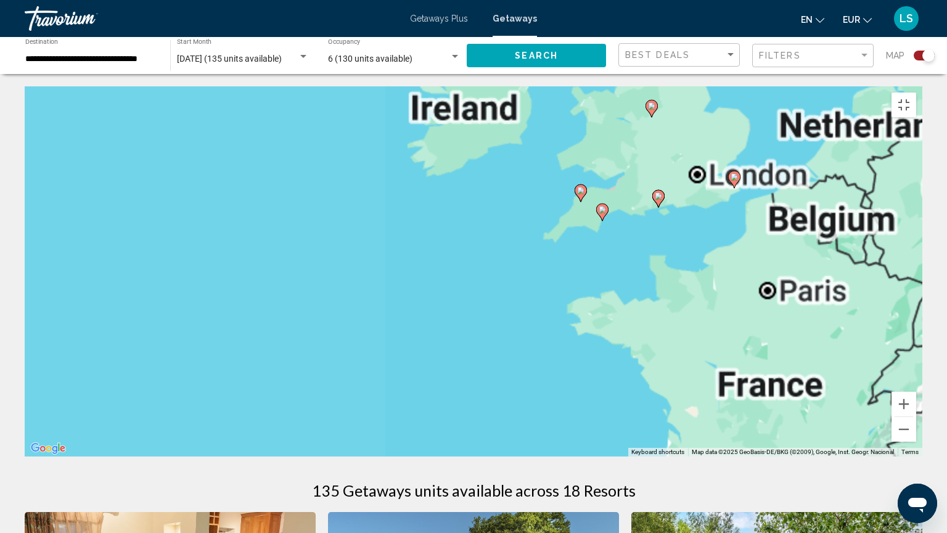
click at [587, 109] on div "To activate drag with keyboard, press Alt + Enter. Once in keyboard drag state,…" at bounding box center [474, 271] width 898 height 370
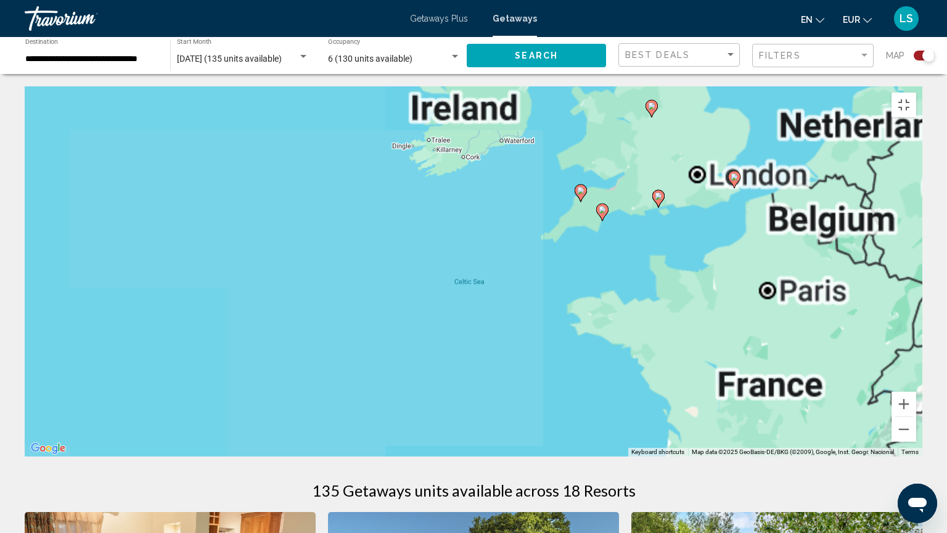
click at [587, 109] on div "To activate drag with keyboard, press Alt + Enter. Once in keyboard drag state,…" at bounding box center [474, 271] width 898 height 370
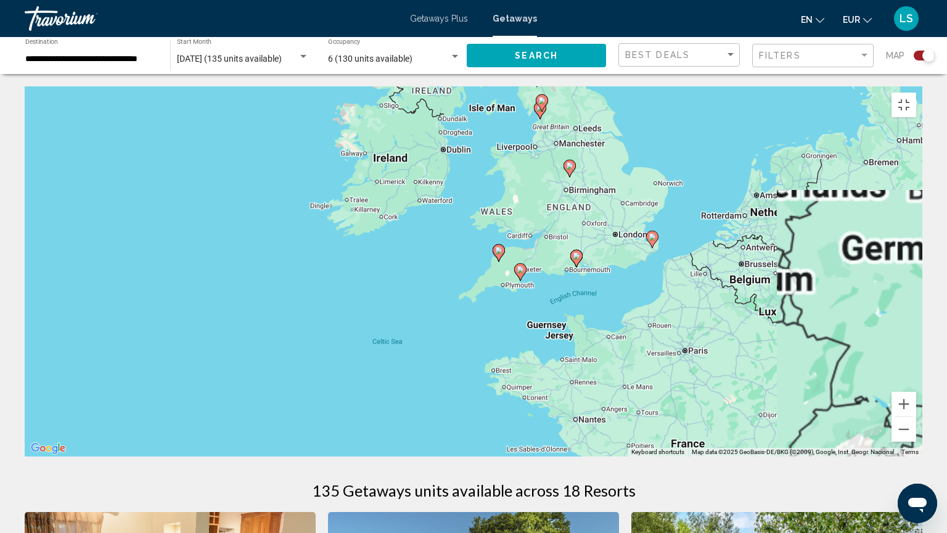
drag, startPoint x: 640, startPoint y: 128, endPoint x: 554, endPoint y: 190, distance: 105.6
click at [554, 190] on div "To activate drag with keyboard, press Alt + Enter. Once in keyboard drag state,…" at bounding box center [474, 271] width 898 height 370
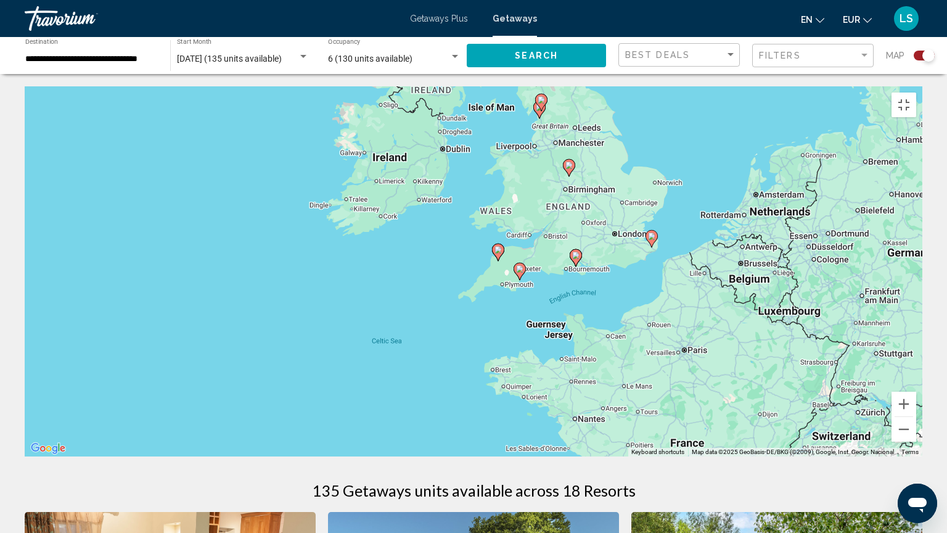
click at [583, 169] on div "To activate drag with keyboard, press Alt + Enter. Once in keyboard drag state,…" at bounding box center [474, 271] width 898 height 370
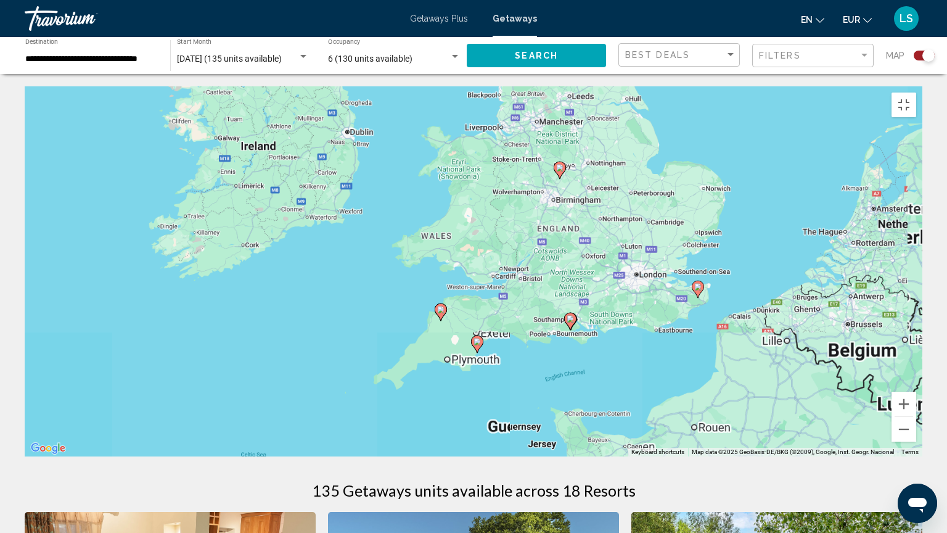
click at [583, 169] on div "To activate drag with keyboard, press Alt + Enter. Once in keyboard drag state,…" at bounding box center [474, 271] width 898 height 370
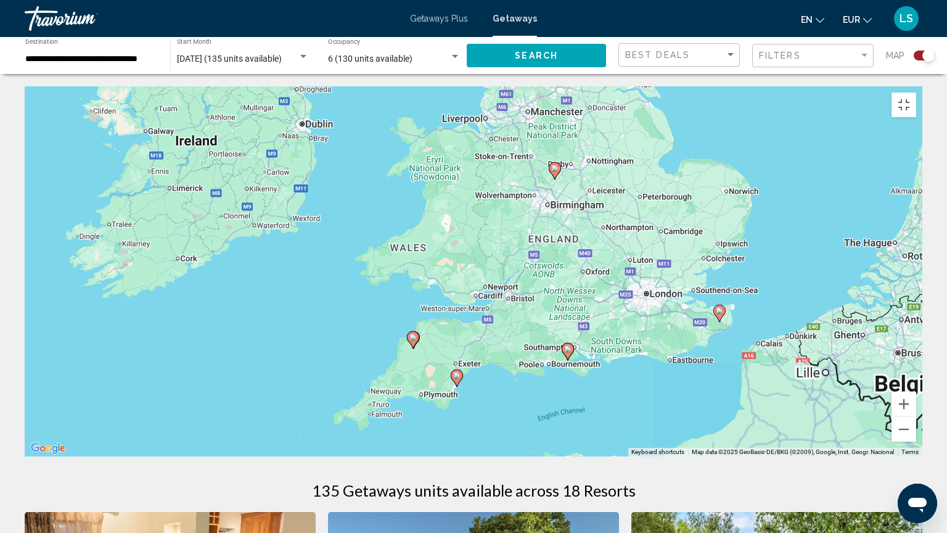
click at [583, 169] on div "To activate drag with keyboard, press Alt + Enter. Once in keyboard drag state,…" at bounding box center [474, 271] width 898 height 370
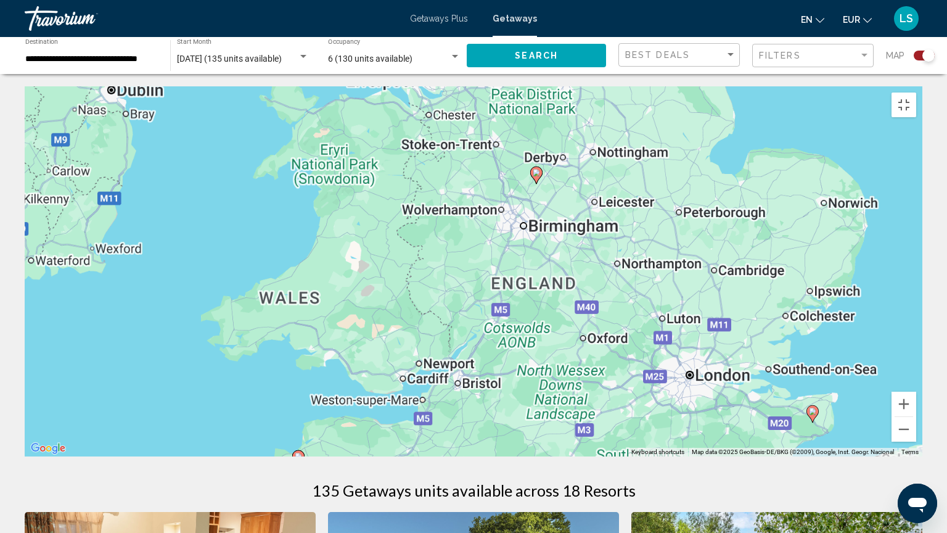
click at [583, 169] on div "To activate drag with keyboard, press Alt + Enter. Once in keyboard drag state,…" at bounding box center [474, 271] width 898 height 370
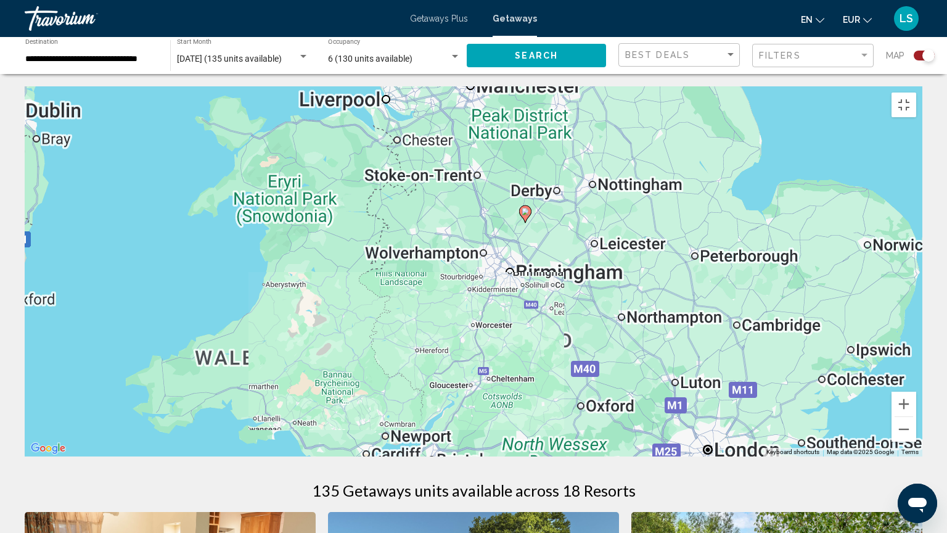
drag, startPoint x: 543, startPoint y: 186, endPoint x: 542, endPoint y: 237, distance: 50.6
click at [542, 237] on div "To activate drag with keyboard, press Alt + Enter. Once in keyboard drag state,…" at bounding box center [474, 271] width 898 height 370
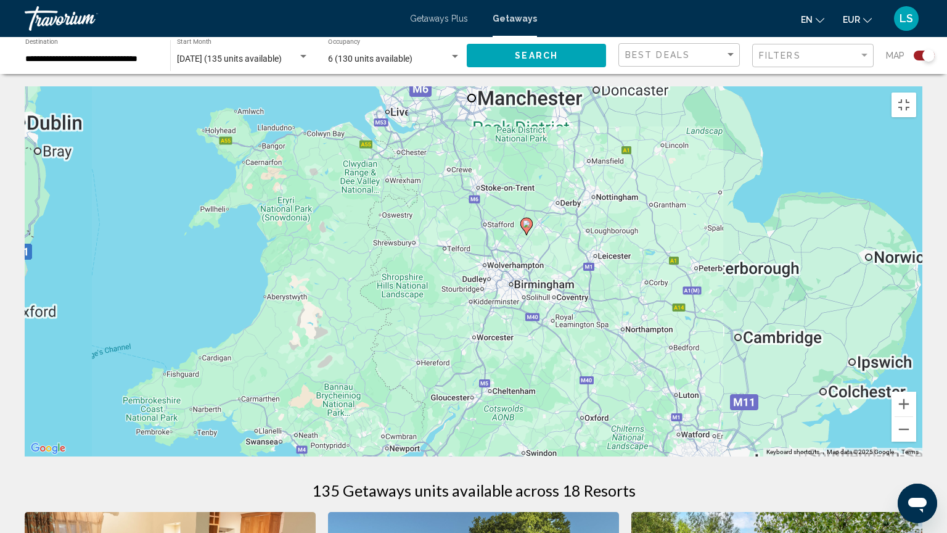
click at [542, 237] on div "To activate drag with keyboard, press Alt + Enter. Once in keyboard drag state,…" at bounding box center [474, 271] width 898 height 370
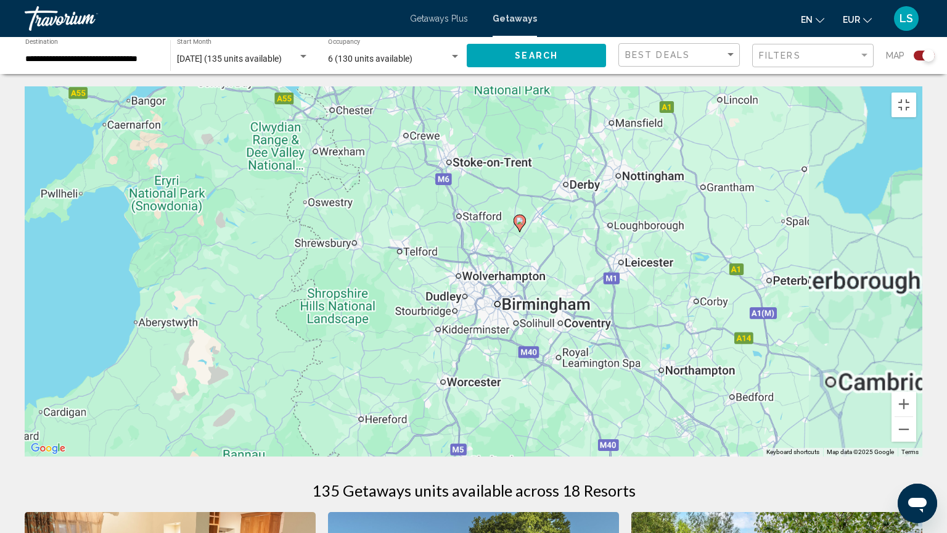
click at [542, 237] on div "To activate drag with keyboard, press Alt + Enter. Once in keyboard drag state,…" at bounding box center [474, 271] width 898 height 370
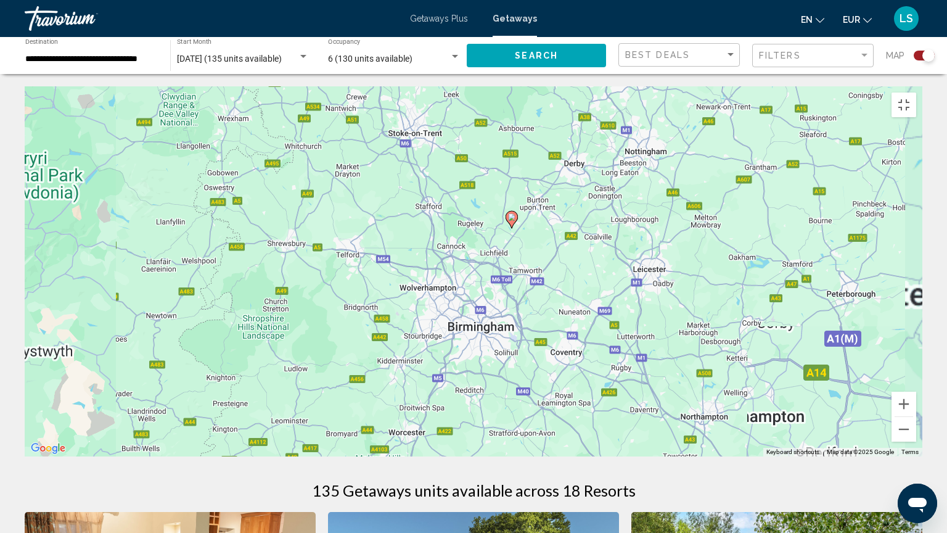
click at [521, 231] on div "To activate drag with keyboard, press Alt + Enter. Once in keyboard drag state,…" at bounding box center [474, 271] width 898 height 370
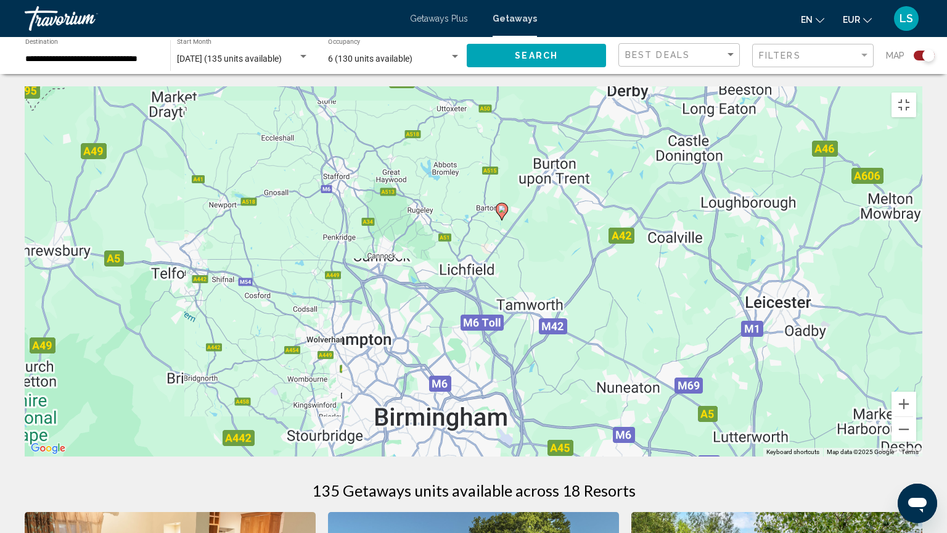
click at [503, 210] on icon "Main content" at bounding box center [502, 212] width 11 height 16
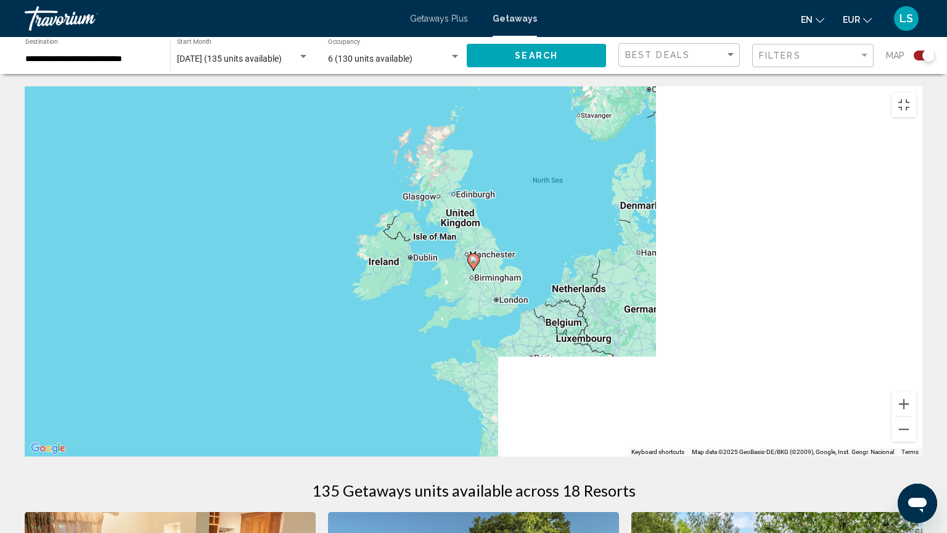
click at [476, 256] on image "Main content" at bounding box center [473, 259] width 7 height 7
type input "**********"
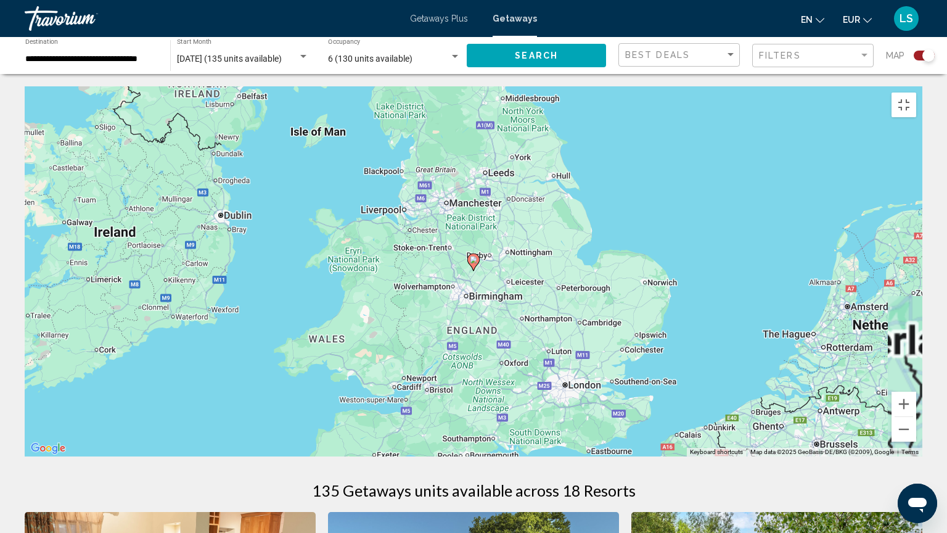
click at [476, 256] on image "Main content" at bounding box center [473, 259] width 7 height 7
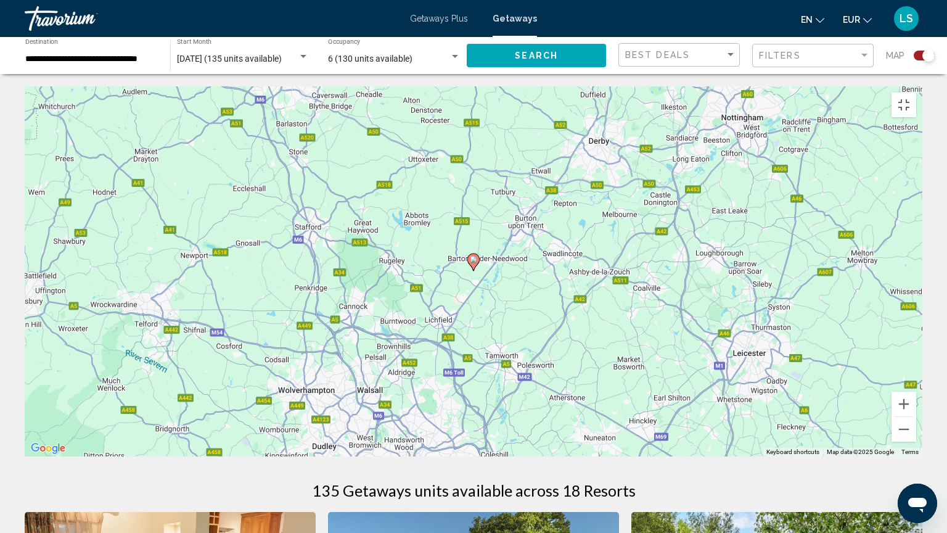
click at [476, 256] on image "Main content" at bounding box center [473, 259] width 7 height 7
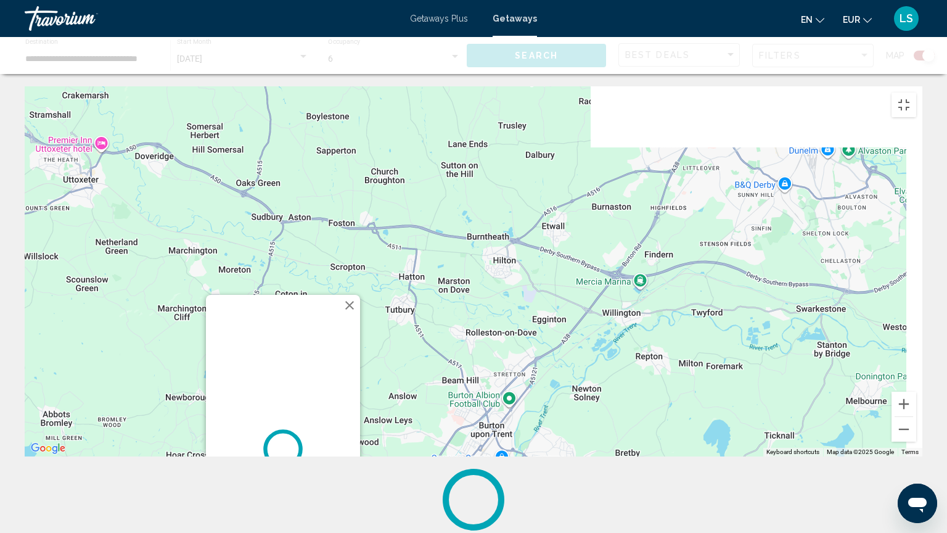
drag, startPoint x: 769, startPoint y: 173, endPoint x: 557, endPoint y: 479, distance: 371.8
click at [557, 442] on div "To activate drag with keyboard, press Alt + Enter. Once in keyboard drag state,…" at bounding box center [474, 271] width 898 height 370
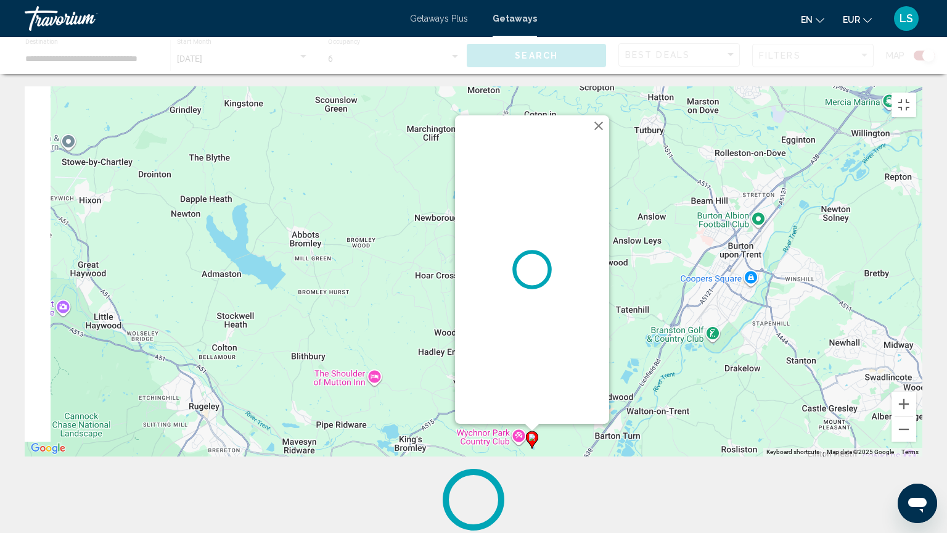
drag, startPoint x: 693, startPoint y: 394, endPoint x: 873, endPoint y: 230, distance: 243.7
click at [873, 230] on div "To activate drag with keyboard, press Alt + Enter. Once in keyboard drag state,…" at bounding box center [474, 271] width 898 height 370
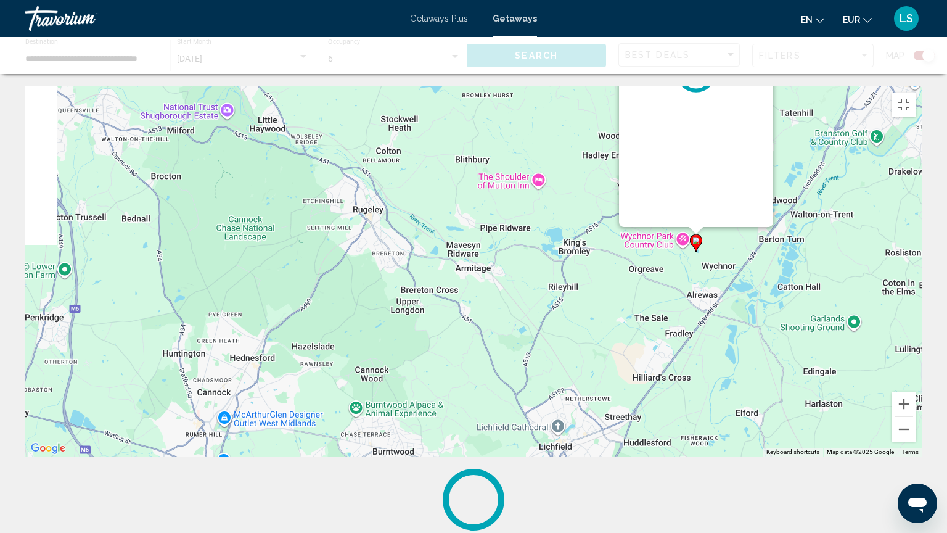
drag, startPoint x: 308, startPoint y: 372, endPoint x: 563, endPoint y: 67, distance: 397.2
click at [563, 86] on div "To activate drag with keyboard, press Alt + Enter. Once in keyboard drag state,…" at bounding box center [474, 271] width 898 height 370
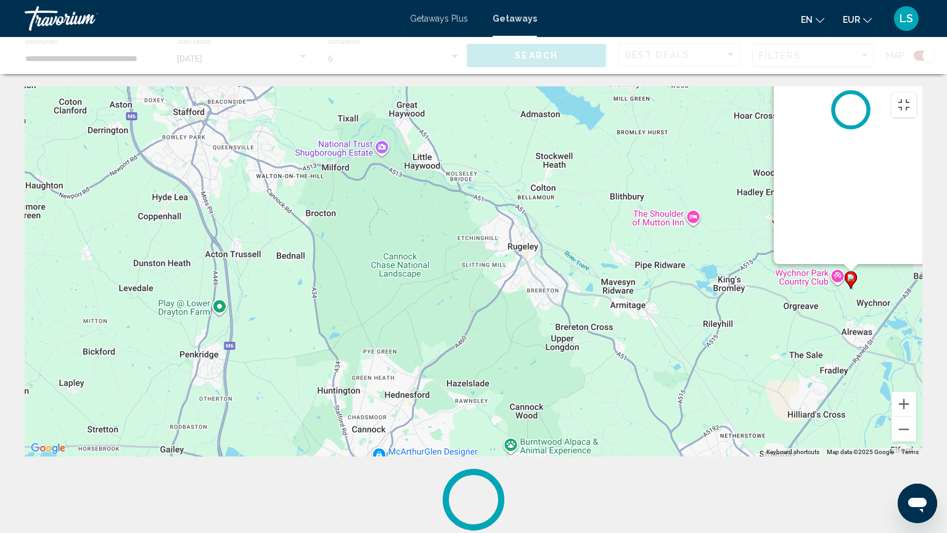
drag, startPoint x: 495, startPoint y: 384, endPoint x: 604, endPoint y: 493, distance: 154.4
click at [604, 442] on div "To activate drag with keyboard, press Alt + Enter. Once in keyboard drag state,…" at bounding box center [474, 271] width 898 height 370
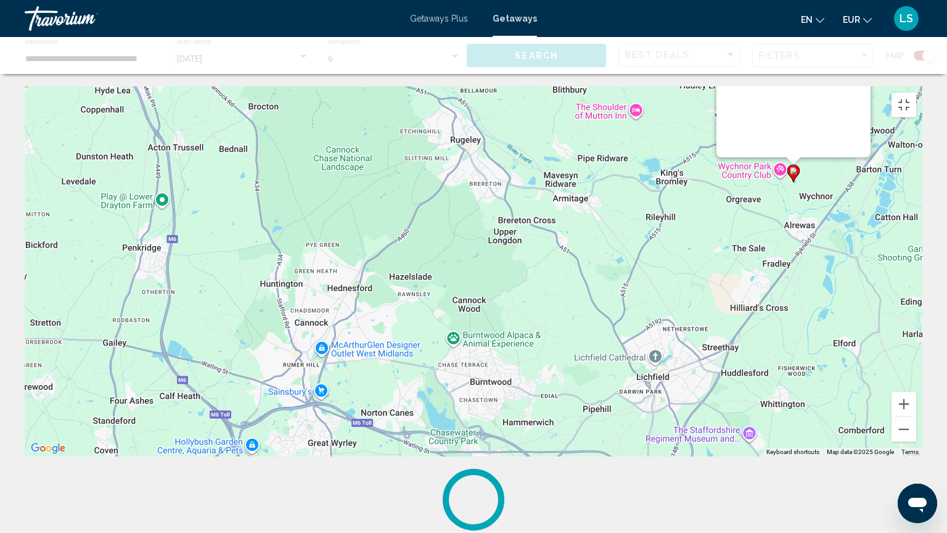
drag, startPoint x: 649, startPoint y: 427, endPoint x: 525, endPoint y: 252, distance: 214.6
click at [525, 252] on div "To activate drag with keyboard, press Alt + Enter. Once in keyboard drag state,…" at bounding box center [474, 271] width 898 height 370
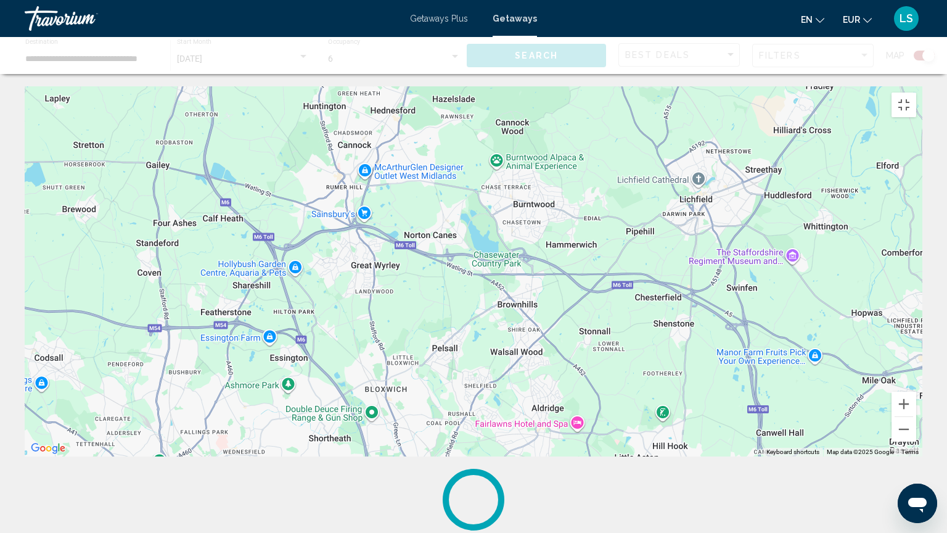
drag, startPoint x: 541, startPoint y: 371, endPoint x: 591, endPoint y: 73, distance: 302.1
click at [591, 86] on div "To activate drag with keyboard, press Alt + Enter. Once in keyboard drag state,…" at bounding box center [474, 271] width 898 height 370
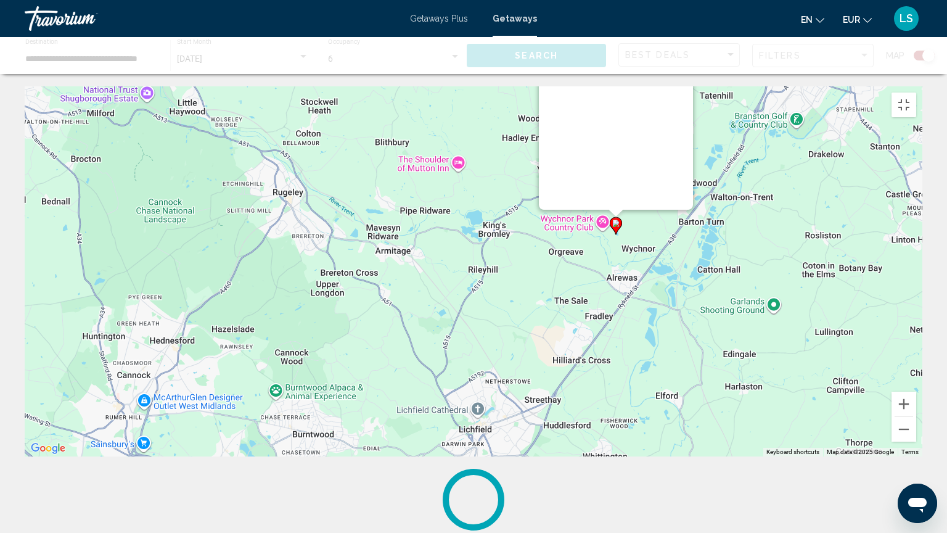
drag, startPoint x: 495, startPoint y: 287, endPoint x: 316, endPoint y: 498, distance: 276.6
click at [316, 442] on div "To activate drag with keyboard, press Alt + Enter. Once in keyboard drag state,…" at bounding box center [474, 271] width 898 height 370
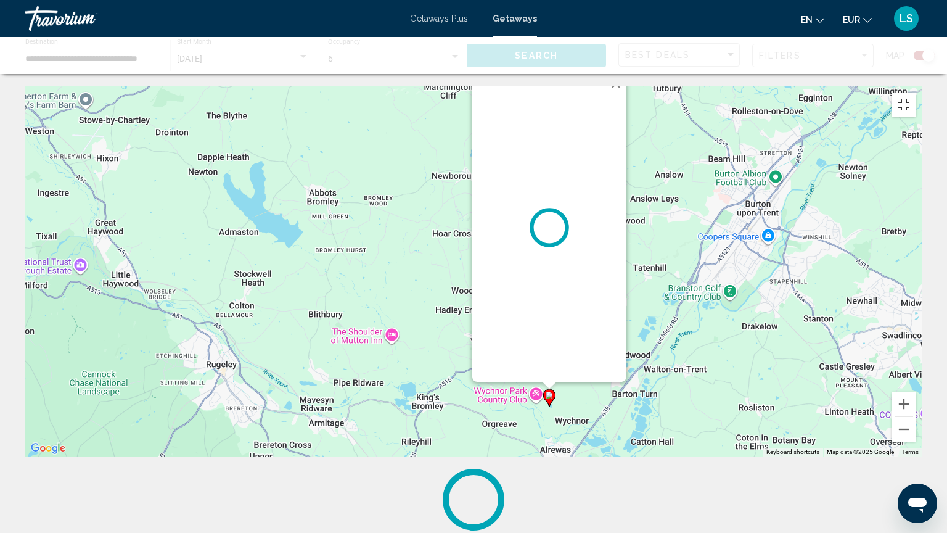
click at [917, 93] on button "Toggle fullscreen view" at bounding box center [904, 105] width 25 height 25
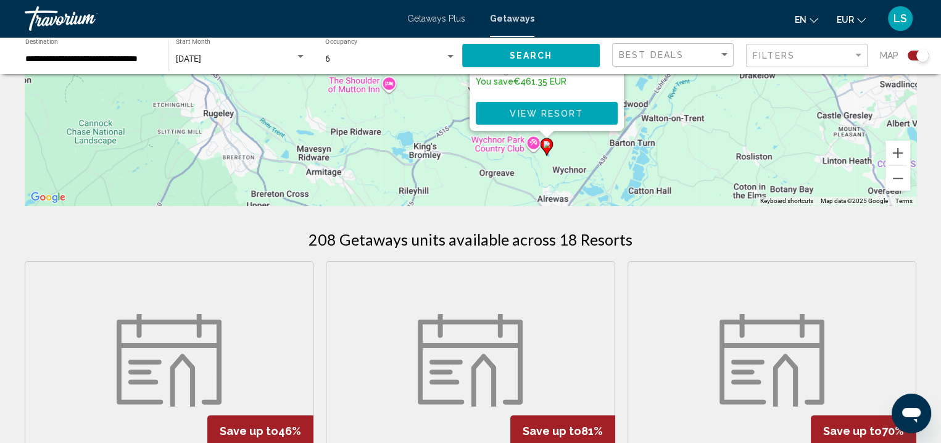
scroll to position [7, 0]
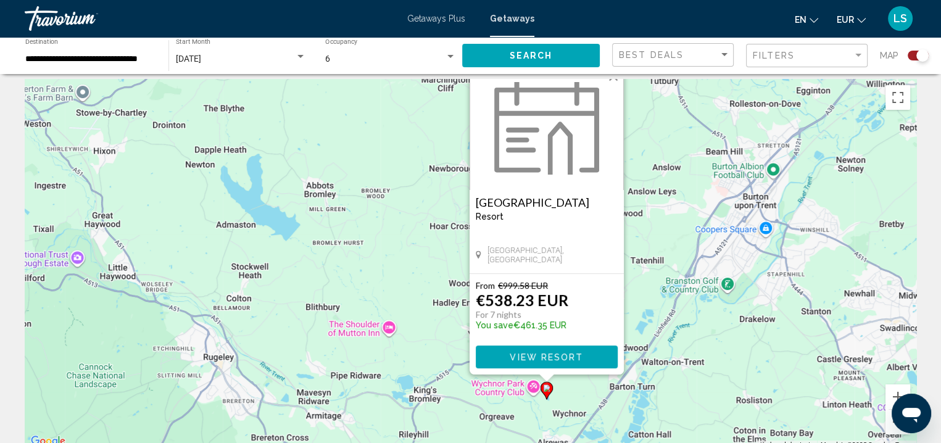
click at [538, 356] on span "View Resort" at bounding box center [545, 357] width 73 height 10
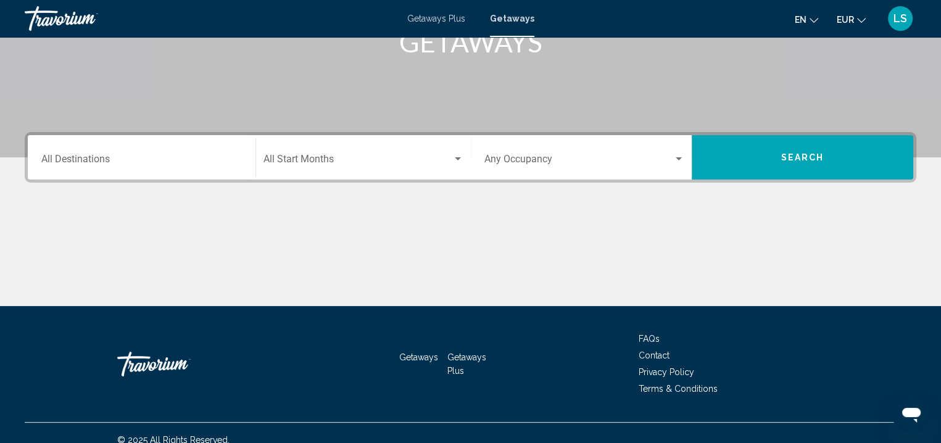
scroll to position [227, 0]
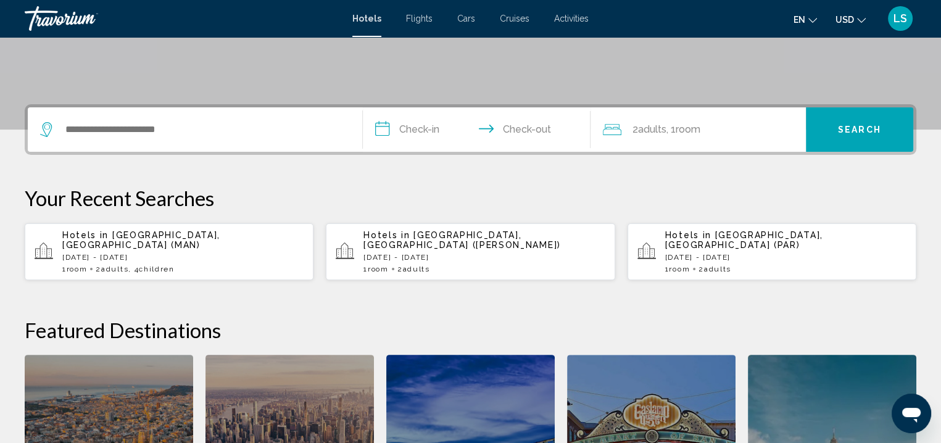
scroll to position [241, 0]
click at [233, 264] on div "1 Room rooms 2 Adult Adults , 4 Child Children" at bounding box center [182, 268] width 241 height 9
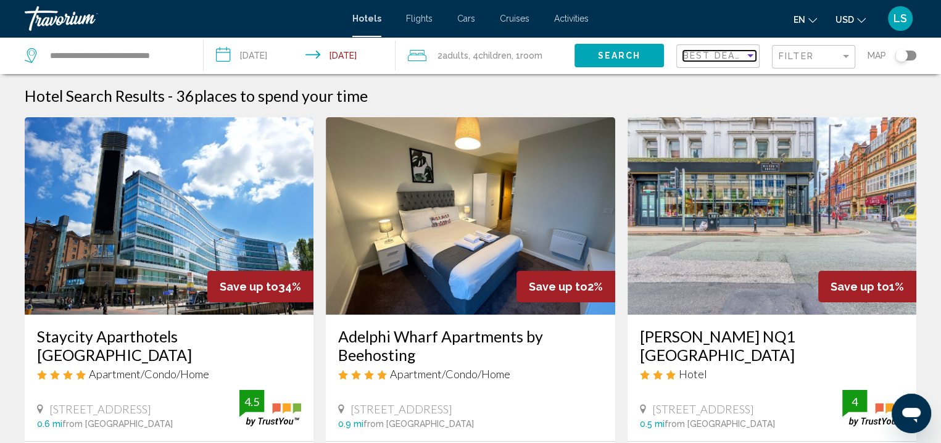
click at [712, 58] on span "Best Deals" at bounding box center [715, 56] width 65 height 10
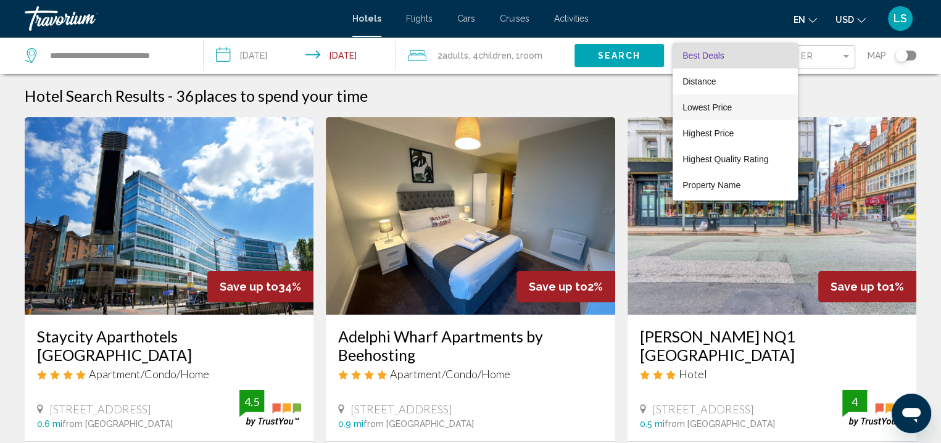
click at [708, 110] on span "Lowest Price" at bounding box center [706, 107] width 49 height 10
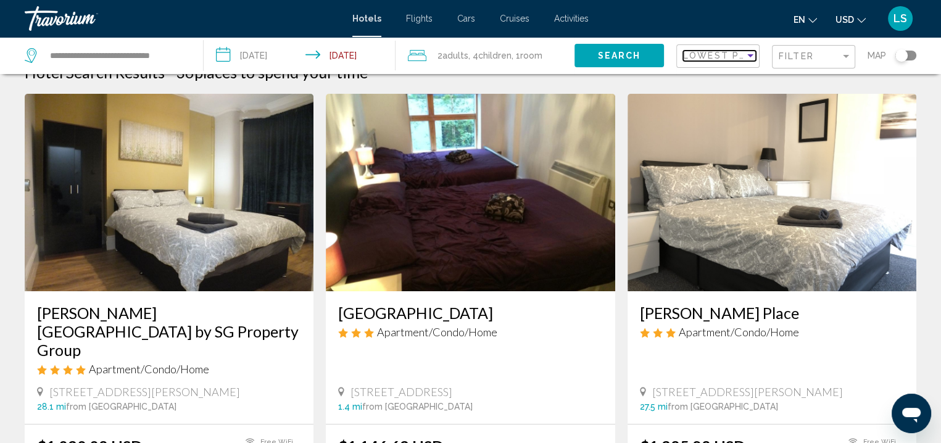
scroll to position [22, 0]
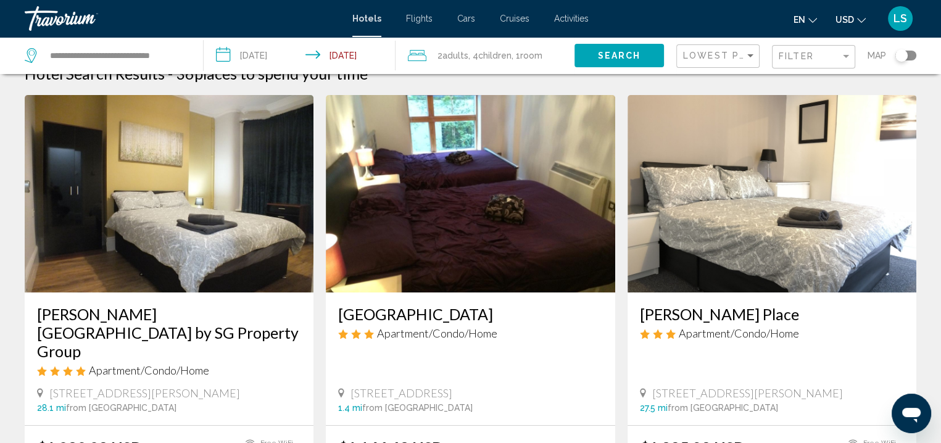
click at [849, 23] on span "USD" at bounding box center [844, 20] width 19 height 10
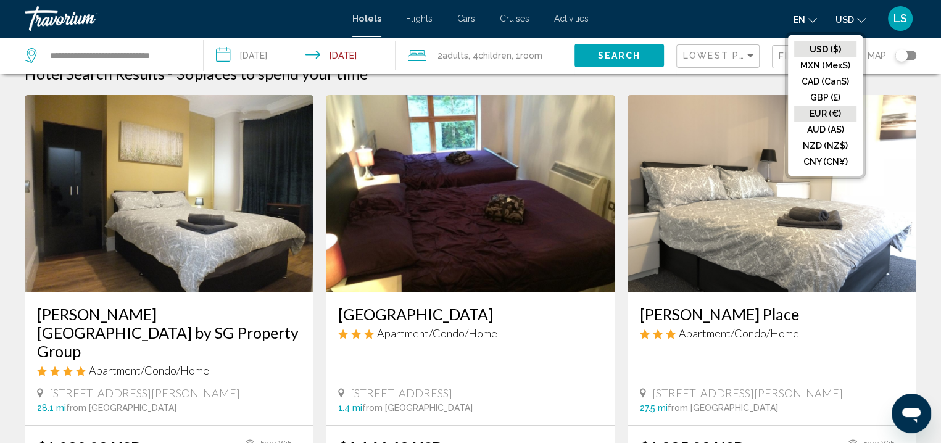
click at [829, 117] on button "EUR (€)" at bounding box center [825, 113] width 62 height 16
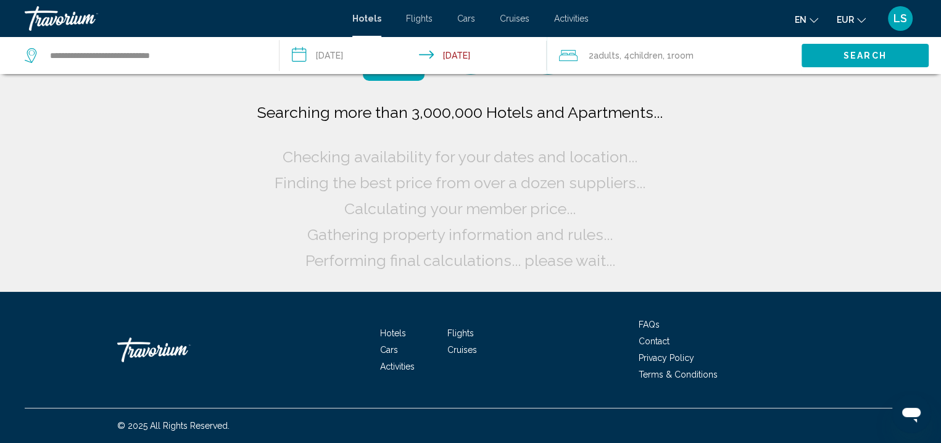
scroll to position [0, 0]
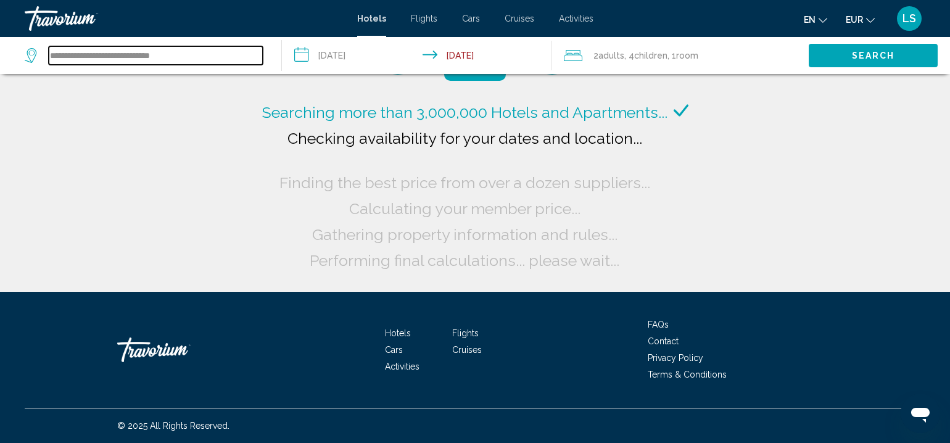
click at [74, 60] on input "**********" at bounding box center [156, 55] width 214 height 19
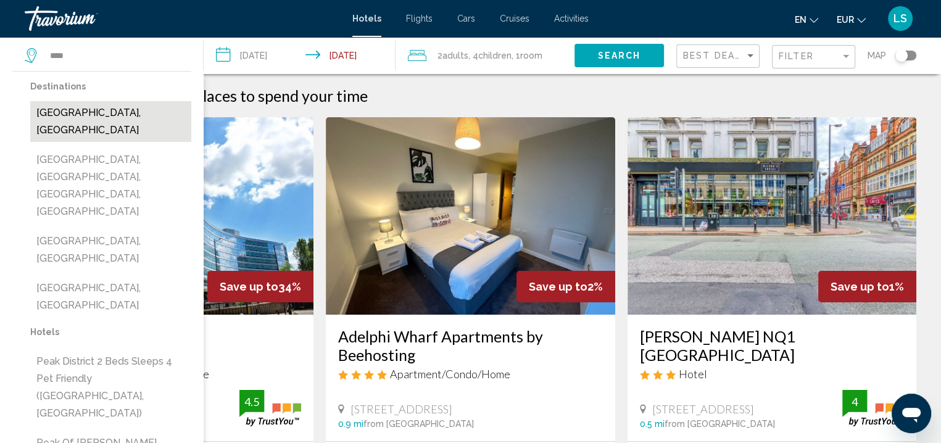
click at [116, 113] on button "[GEOGRAPHIC_DATA], [GEOGRAPHIC_DATA]" at bounding box center [110, 121] width 161 height 41
type input "**********"
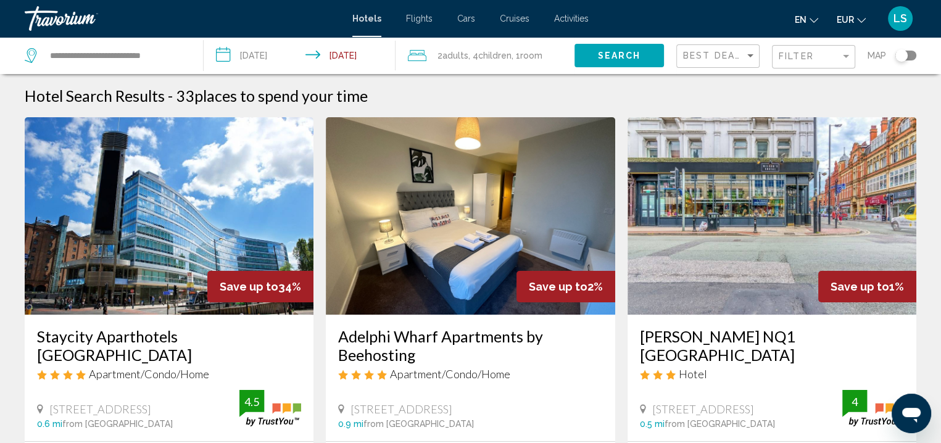
click at [617, 55] on span "Search" at bounding box center [619, 56] width 43 height 10
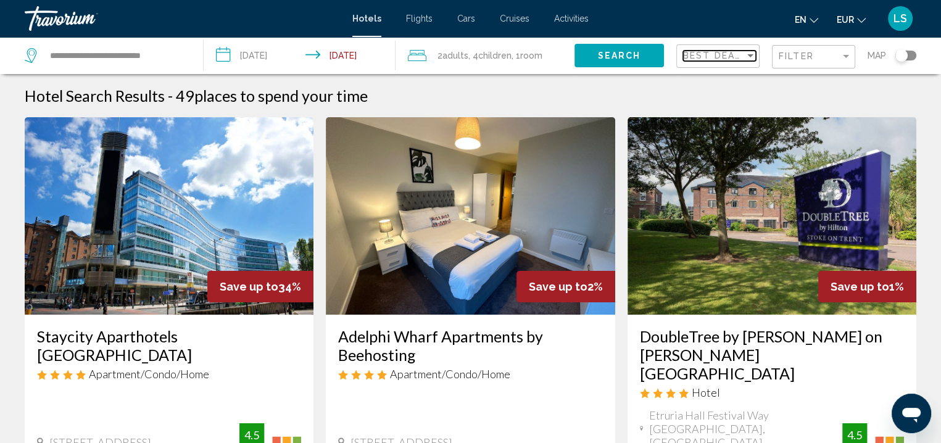
click at [714, 57] on span "Best Deals" at bounding box center [715, 56] width 65 height 10
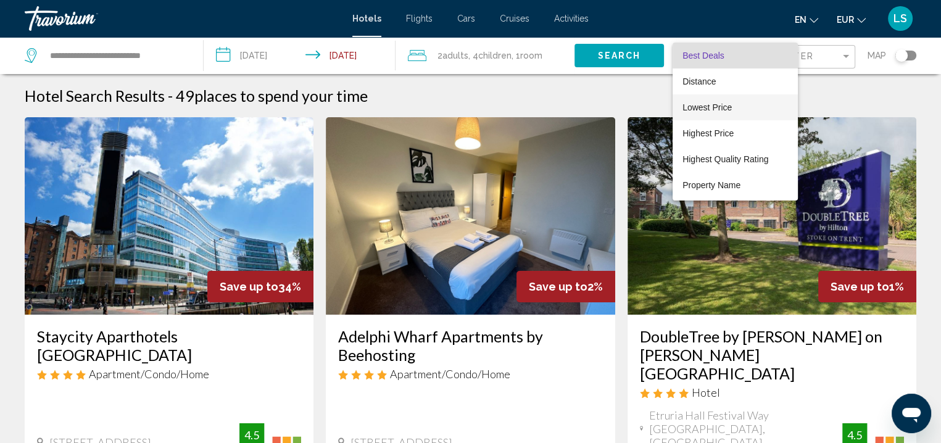
click at [709, 105] on span "Lowest Price" at bounding box center [706, 107] width 49 height 10
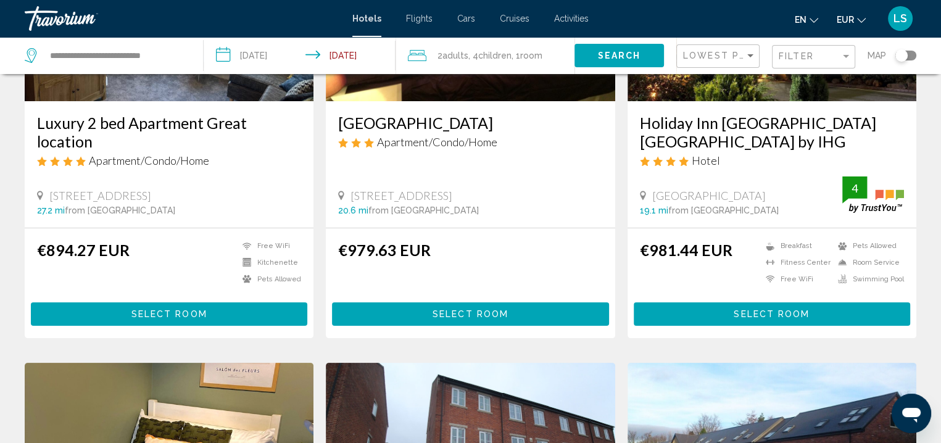
scroll to position [216, 0]
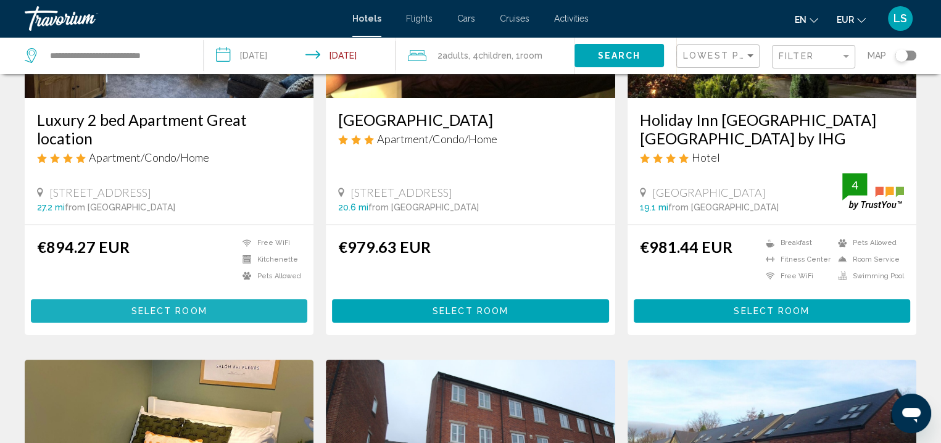
click at [85, 305] on button "Select Room" at bounding box center [169, 310] width 276 height 23
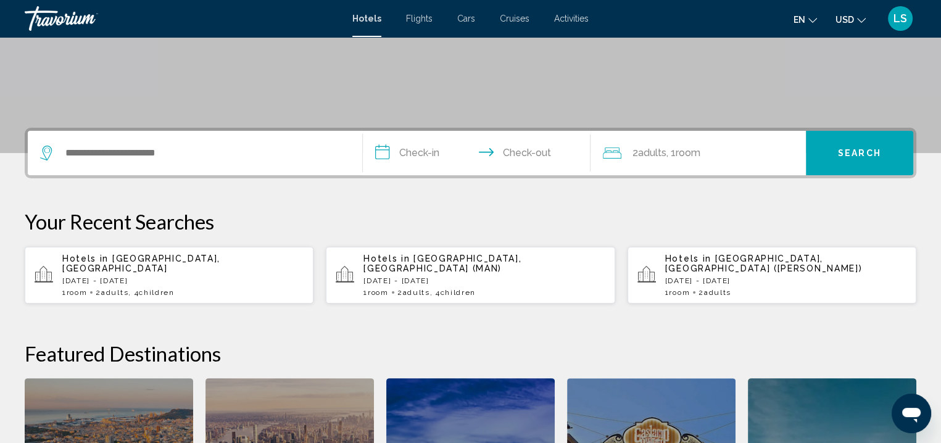
scroll to position [244, 0]
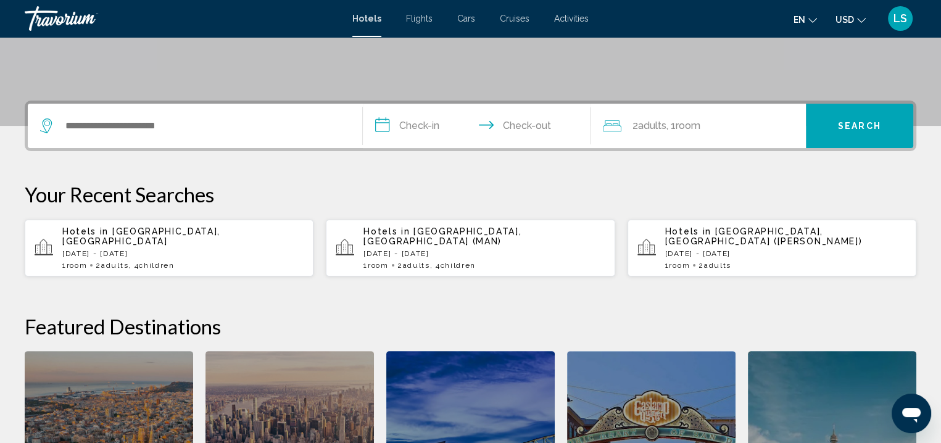
click at [191, 237] on div "Hotels in [GEOGRAPHIC_DATA], [GEOGRAPHIC_DATA] [GEOGRAPHIC_DATA][DATE] - [DATE]…" at bounding box center [182, 247] width 241 height 43
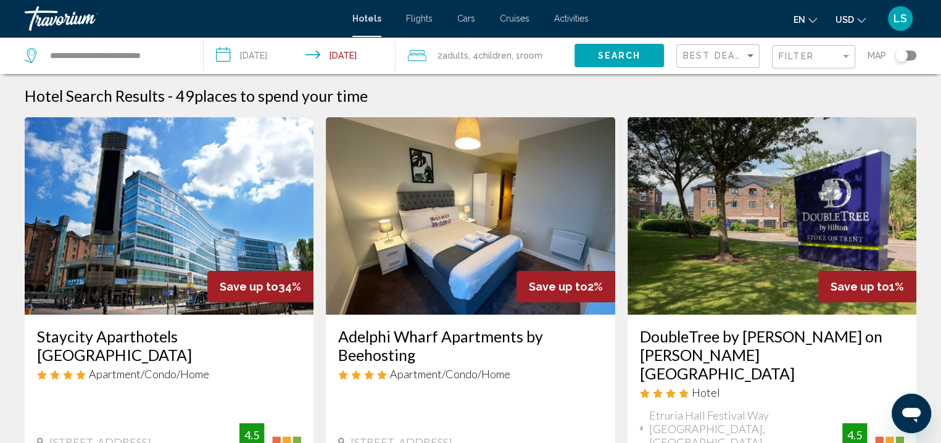
click at [865, 17] on ul "en English Español Français Italiano Português русский USD USD ($) MXN (Mex$) C…" at bounding box center [838, 19] width 91 height 20
click at [851, 19] on span "USD" at bounding box center [844, 20] width 19 height 10
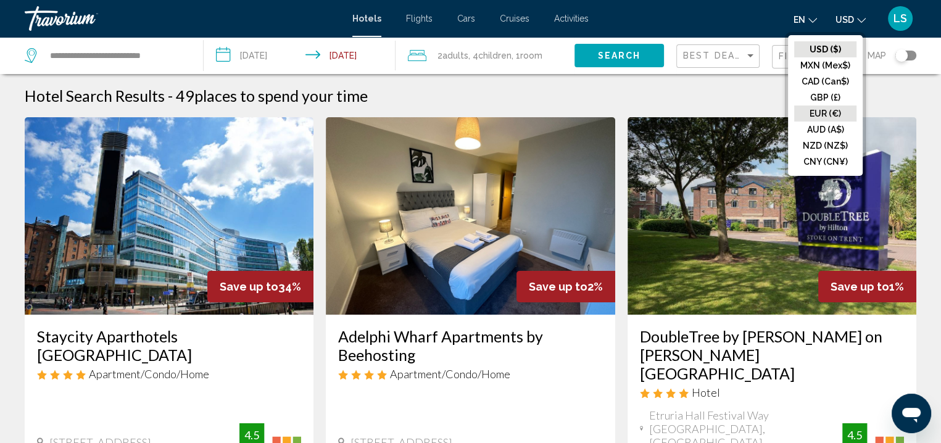
click at [829, 114] on button "EUR (€)" at bounding box center [825, 113] width 62 height 16
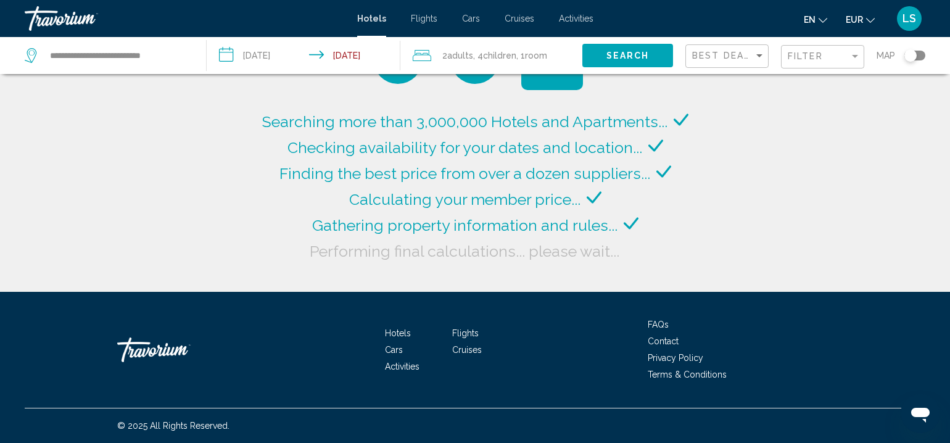
click at [918, 57] on div "Toggle map" at bounding box center [914, 56] width 21 height 10
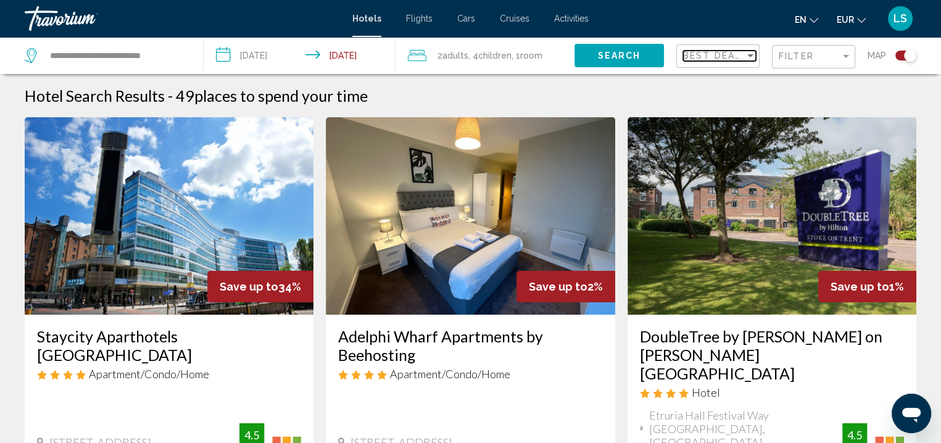
click at [722, 54] on span "Best Deals" at bounding box center [715, 56] width 65 height 10
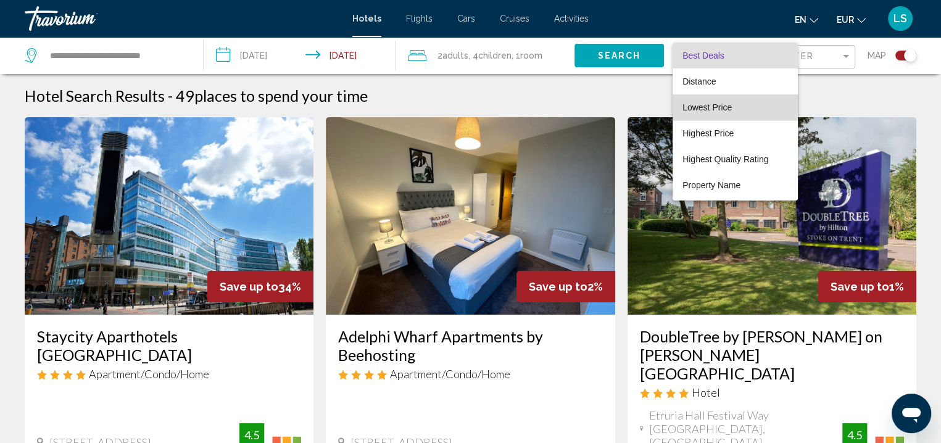
click at [717, 110] on span "Lowest Price" at bounding box center [706, 107] width 49 height 10
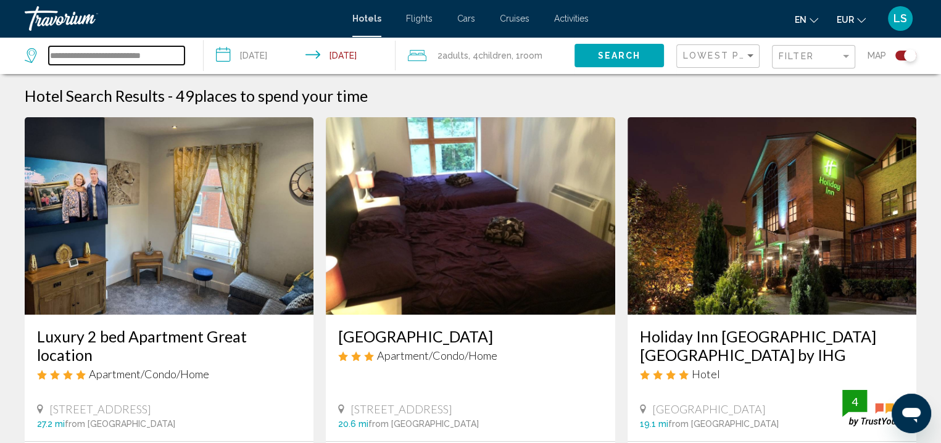
click at [120, 50] on input "**********" at bounding box center [117, 55] width 136 height 19
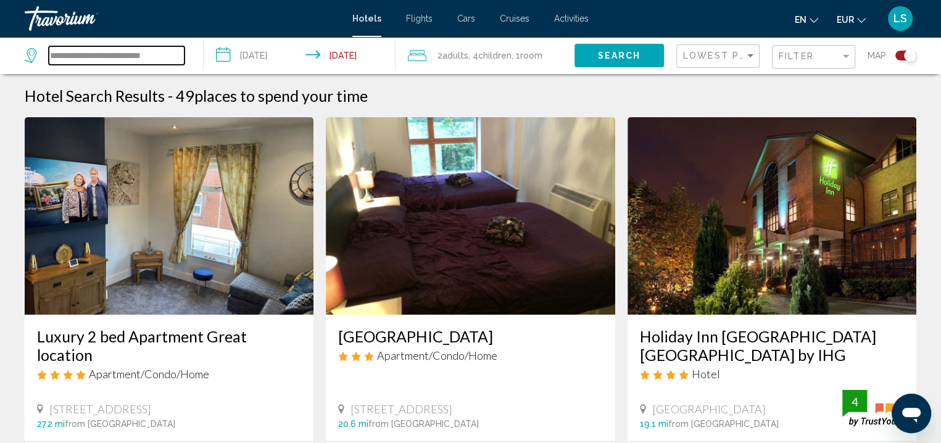
click at [120, 50] on input "**********" at bounding box center [117, 55] width 136 height 19
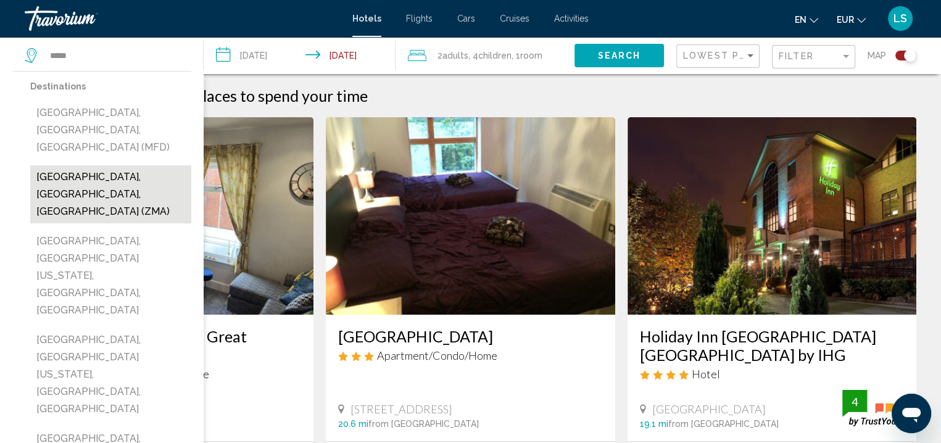
click at [117, 165] on button "[GEOGRAPHIC_DATA], [GEOGRAPHIC_DATA], [GEOGRAPHIC_DATA] (ZMA)" at bounding box center [110, 194] width 161 height 58
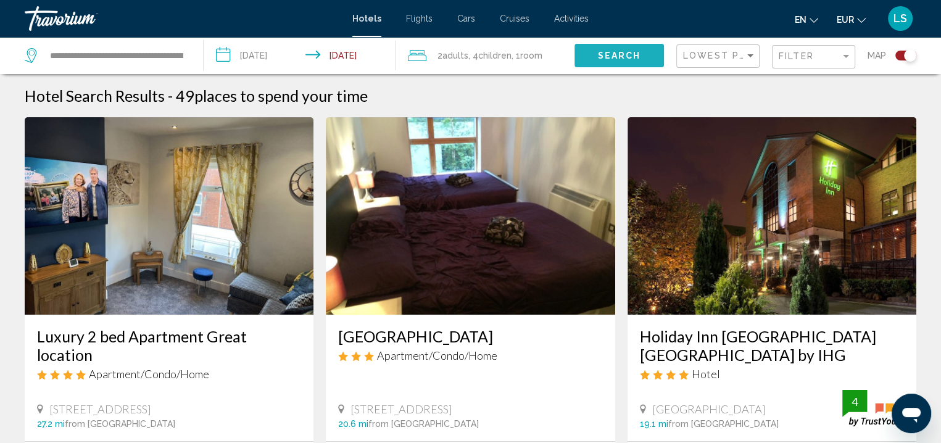
click at [622, 61] on button "Search" at bounding box center [618, 55] width 89 height 23
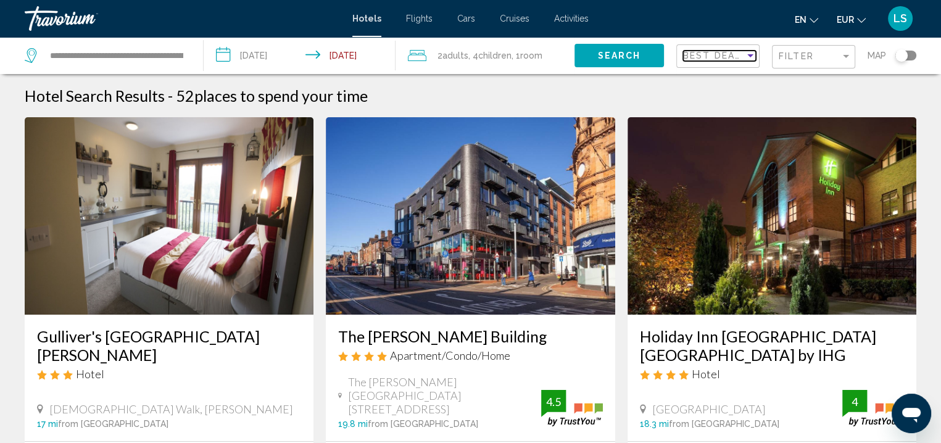
click at [709, 60] on span "Best Deals" at bounding box center [715, 56] width 65 height 10
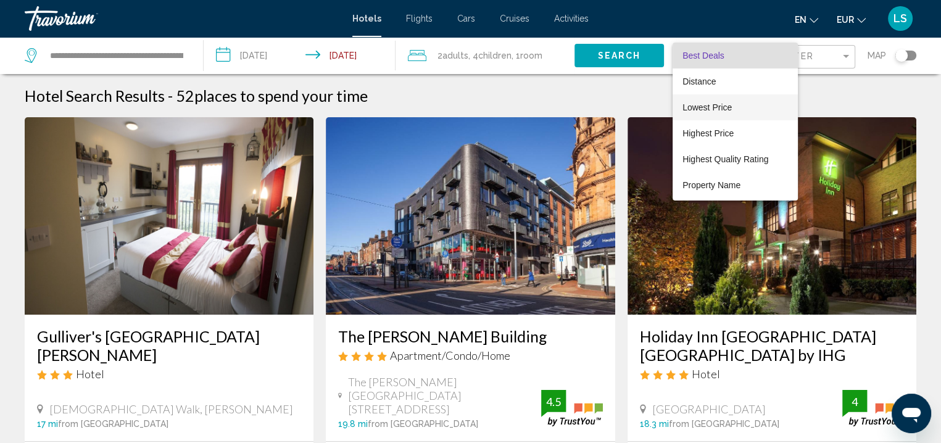
click at [711, 110] on span "Lowest Price" at bounding box center [706, 107] width 49 height 10
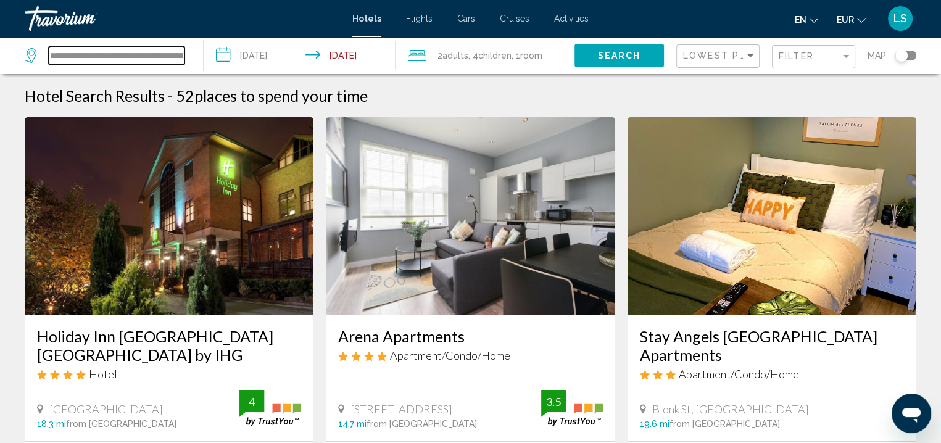
click at [113, 61] on input "**********" at bounding box center [117, 55] width 136 height 19
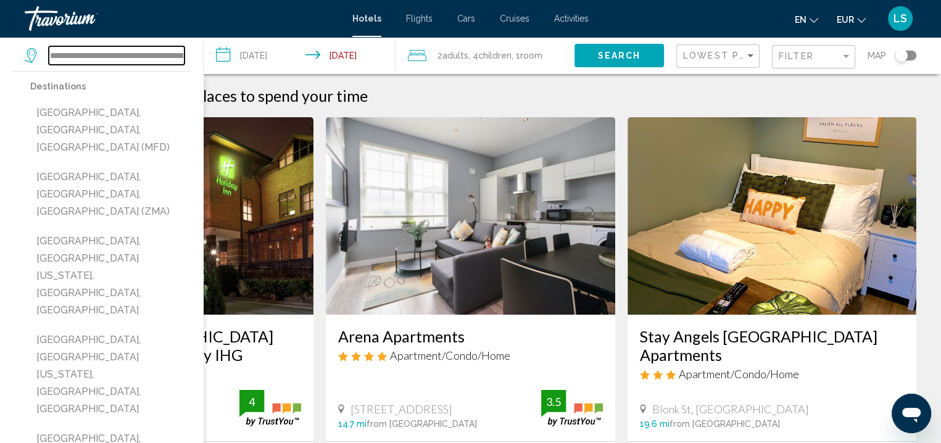
click at [113, 61] on input "**********" at bounding box center [117, 55] width 136 height 19
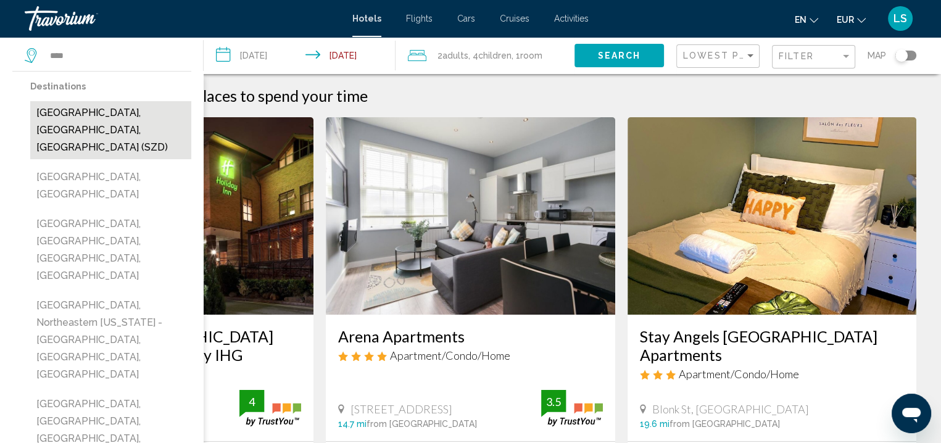
click at [118, 124] on button "[GEOGRAPHIC_DATA], [GEOGRAPHIC_DATA], [GEOGRAPHIC_DATA] (SZD)" at bounding box center [110, 130] width 161 height 58
type input "**********"
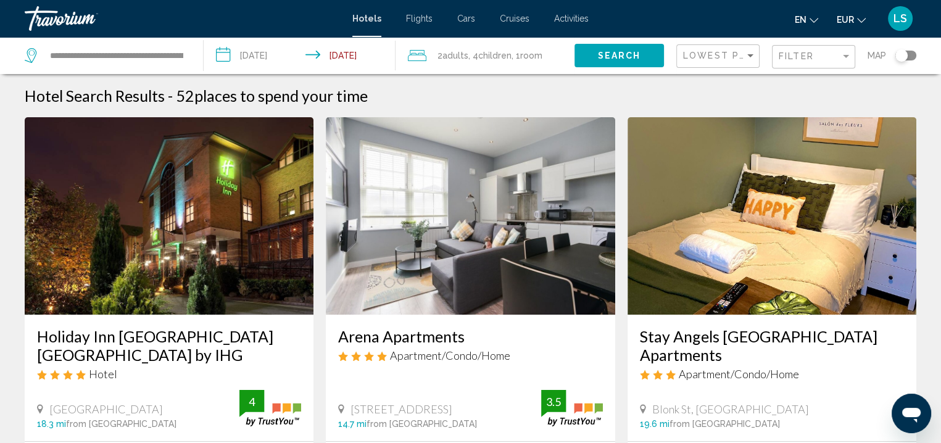
click at [592, 62] on button "Search" at bounding box center [618, 55] width 89 height 23
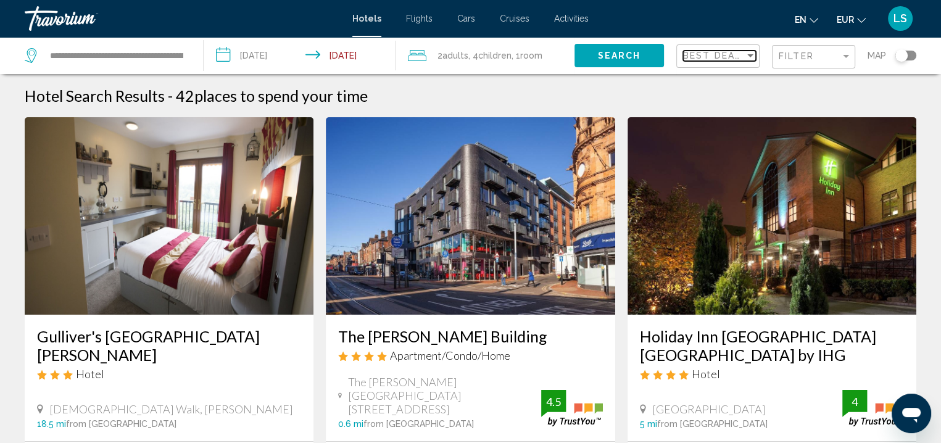
click at [711, 54] on span "Best Deals" at bounding box center [715, 56] width 65 height 10
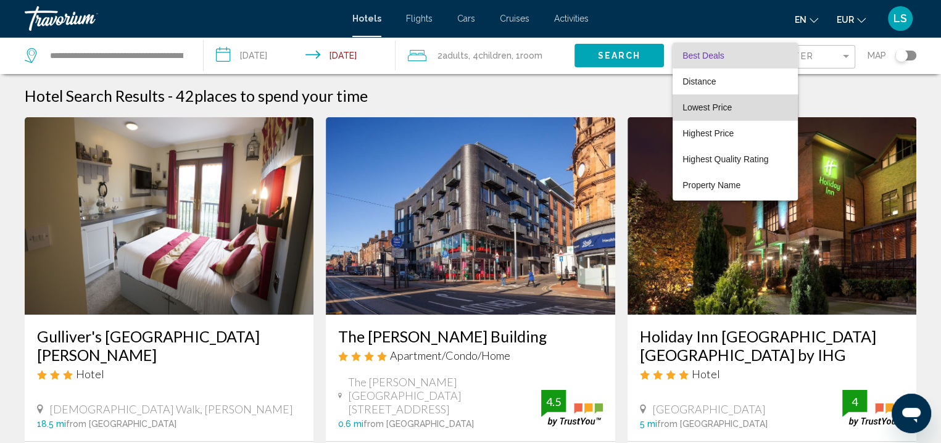
click at [711, 110] on span "Lowest Price" at bounding box center [706, 107] width 49 height 10
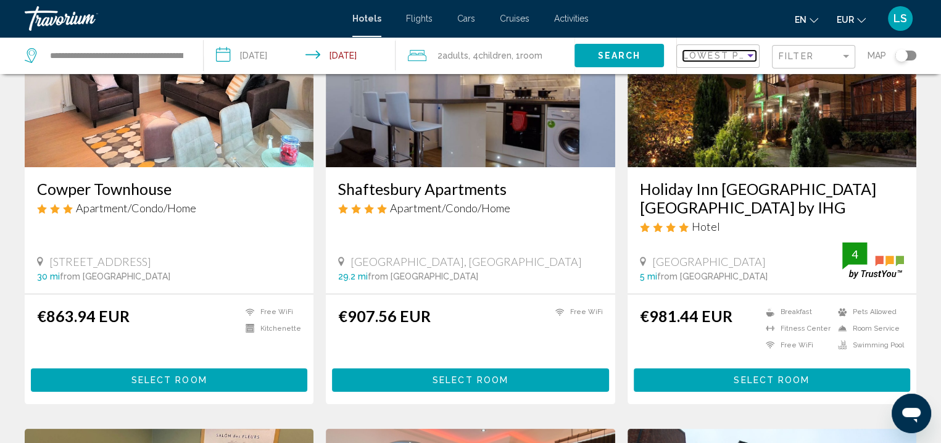
scroll to position [146, 0]
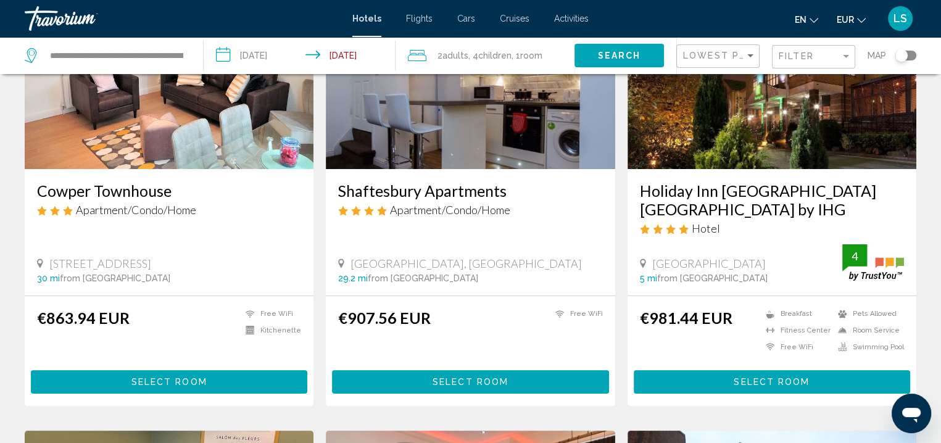
click at [487, 51] on span "Children" at bounding box center [494, 56] width 33 height 10
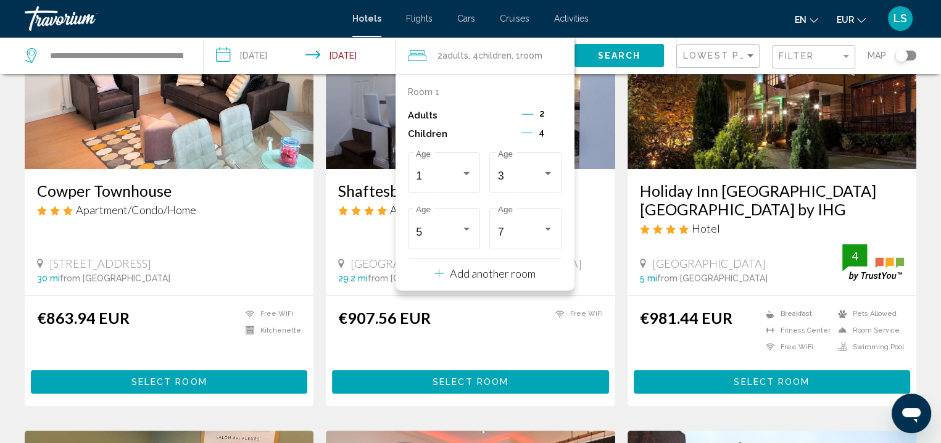
click at [523, 276] on p "Add another room" at bounding box center [493, 273] width 86 height 14
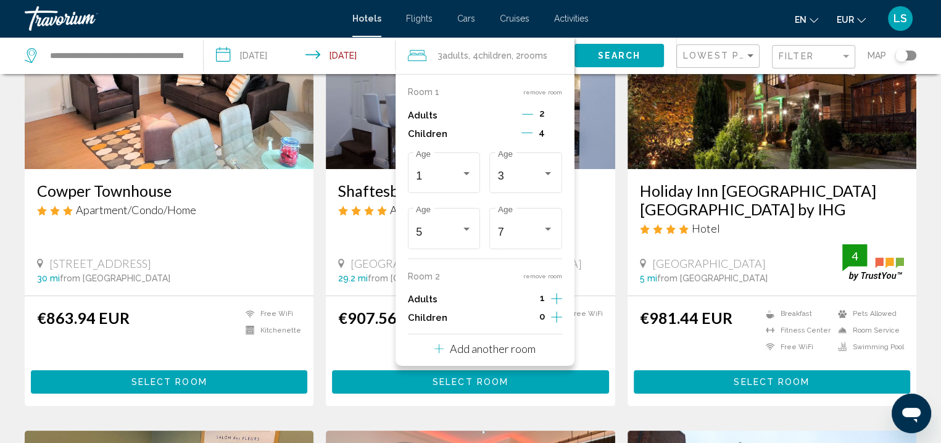
click at [556, 120] on icon "Increment adults" at bounding box center [556, 114] width 11 height 11
click at [555, 138] on icon "Increment children" at bounding box center [556, 132] width 11 height 11
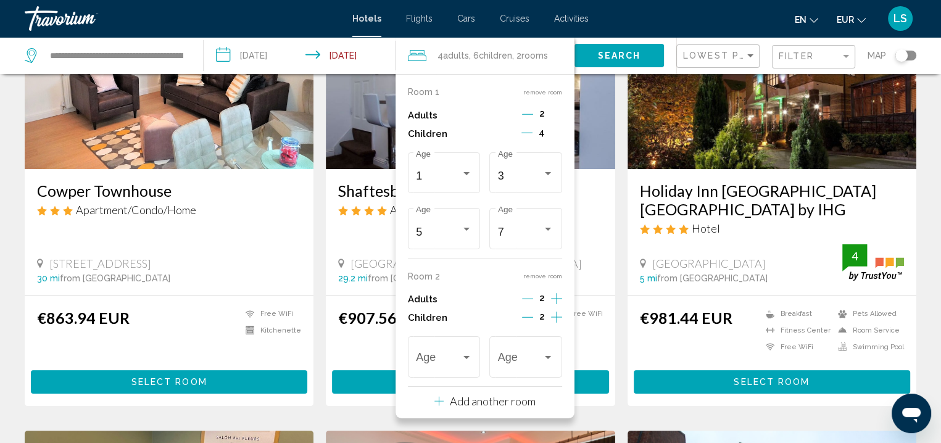
click at [525, 113] on icon "Decrement adults" at bounding box center [527, 114] width 11 height 11
click at [528, 133] on icon "Decrement children" at bounding box center [526, 133] width 11 height 1
click at [528, 133] on icon "Decrement children" at bounding box center [527, 133] width 11 height 1
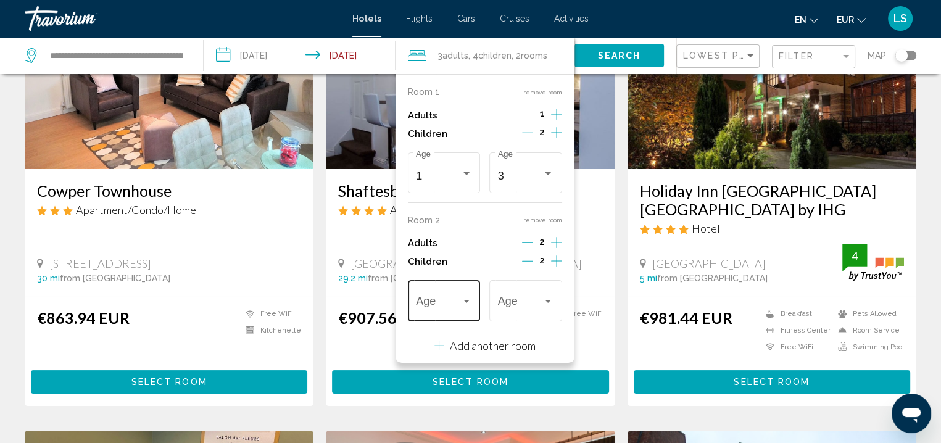
click at [448, 304] on span "Travelers: 3 adults, 4 children" at bounding box center [438, 304] width 45 height 12
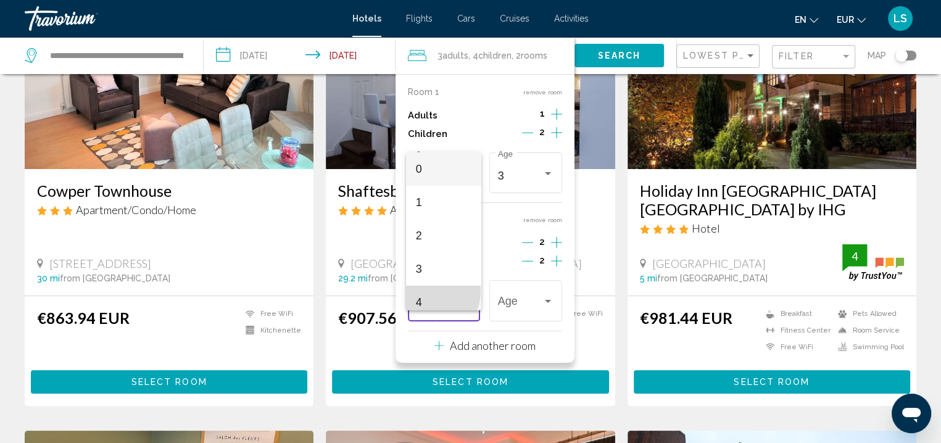
click at [432, 291] on span "4" at bounding box center [444, 302] width 56 height 33
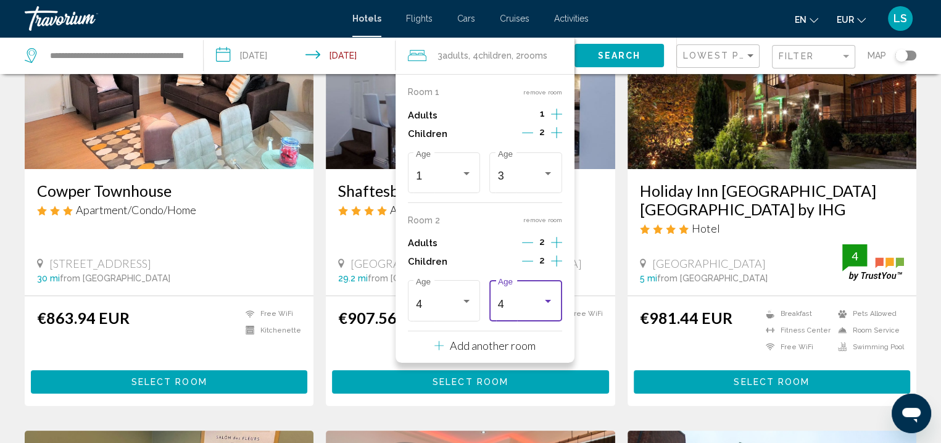
click at [516, 301] on div "4" at bounding box center [520, 304] width 45 height 12
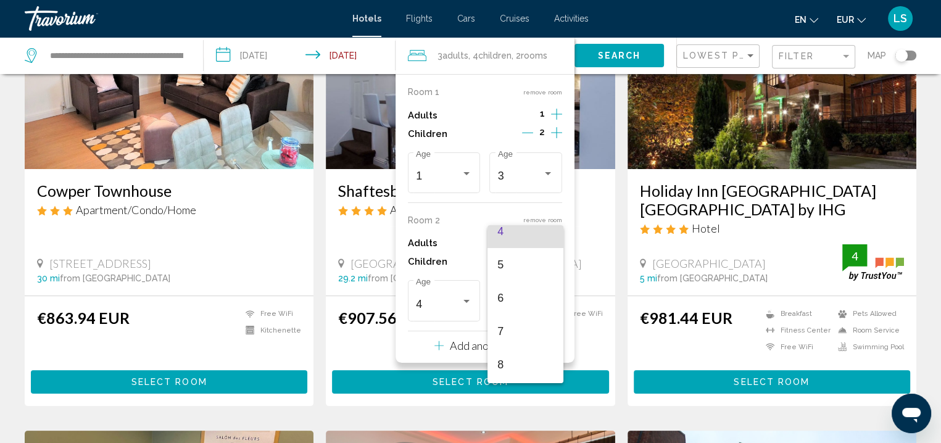
scroll to position [147, 0]
click at [515, 322] on span "7" at bounding box center [525, 327] width 56 height 33
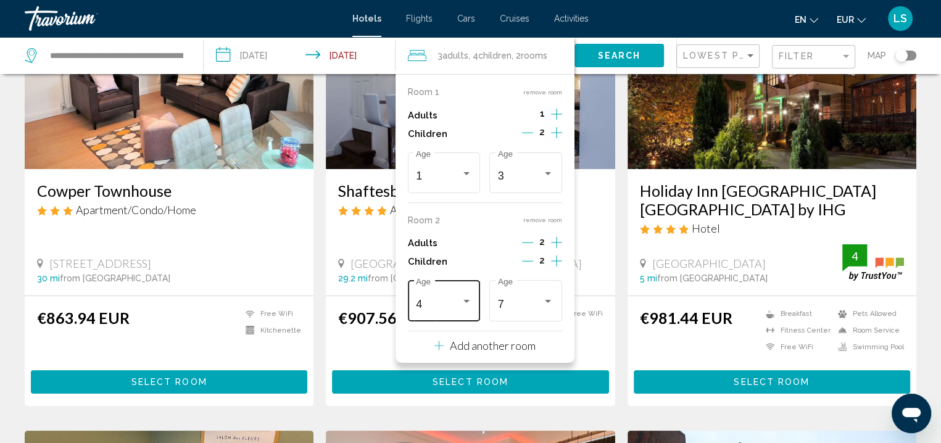
click at [438, 311] on div "4 Age" at bounding box center [444, 300] width 56 height 44
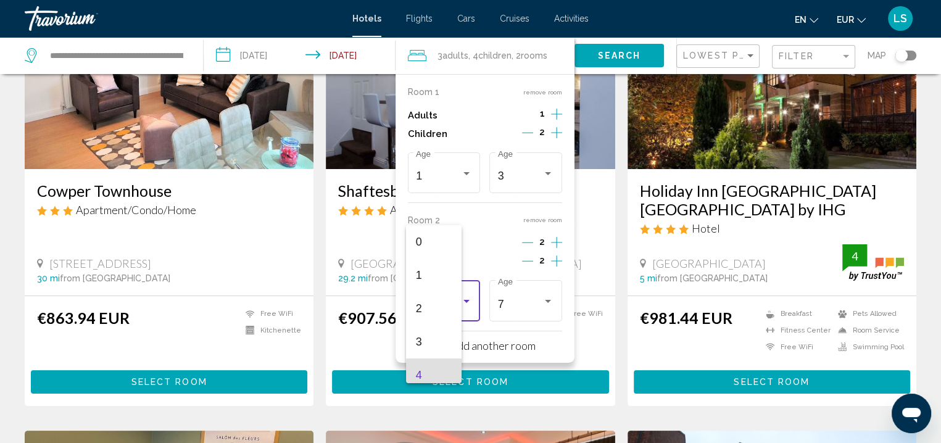
scroll to position [71, 0]
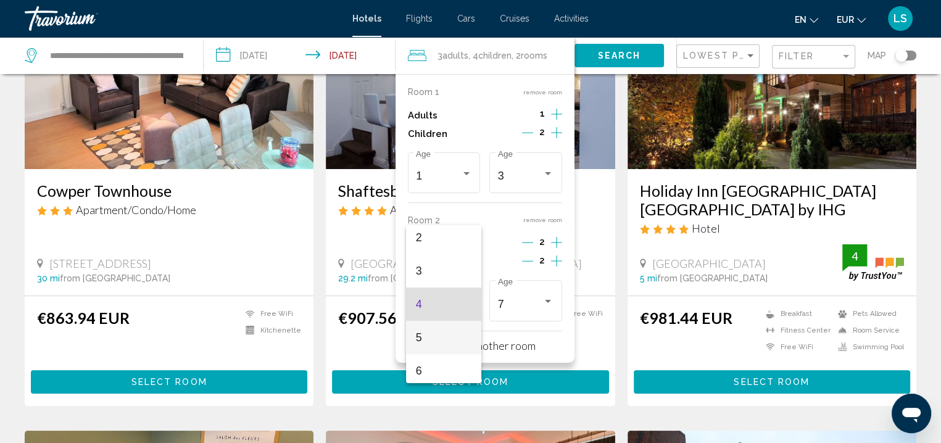
click at [434, 330] on span "5" at bounding box center [444, 337] width 56 height 33
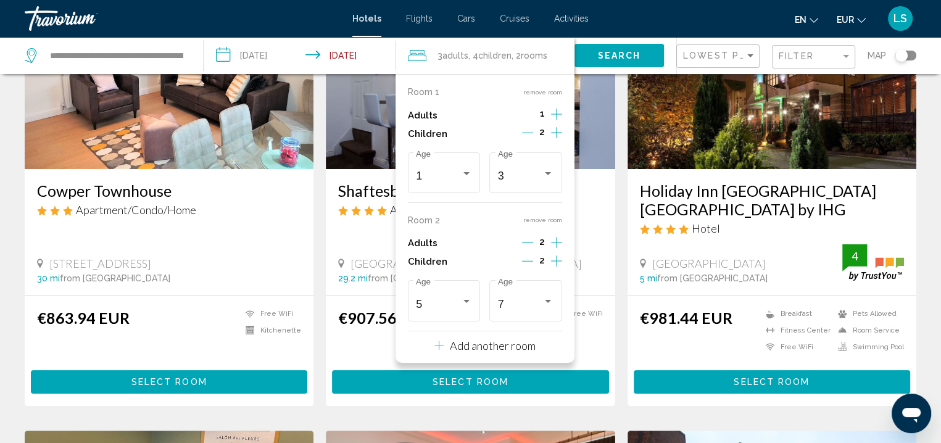
click at [528, 241] on icon "Decrement adults" at bounding box center [527, 242] width 11 height 11
click at [625, 56] on span "Search" at bounding box center [619, 56] width 43 height 10
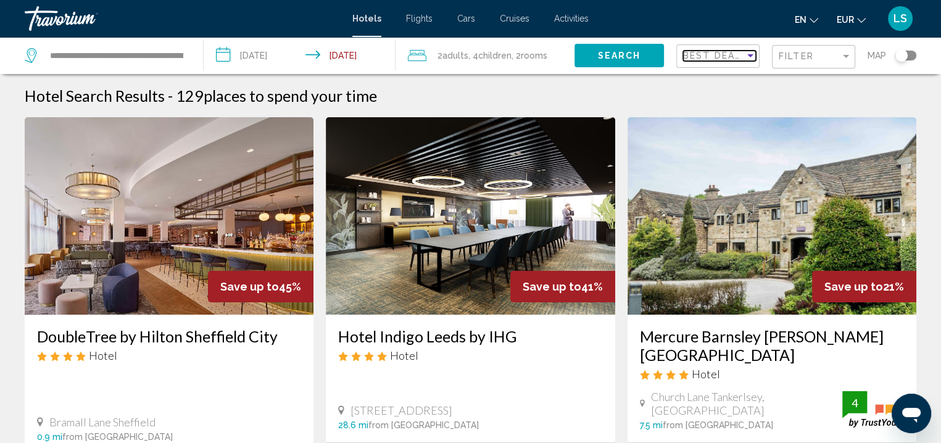
click at [708, 53] on span "Best Deals" at bounding box center [715, 56] width 65 height 10
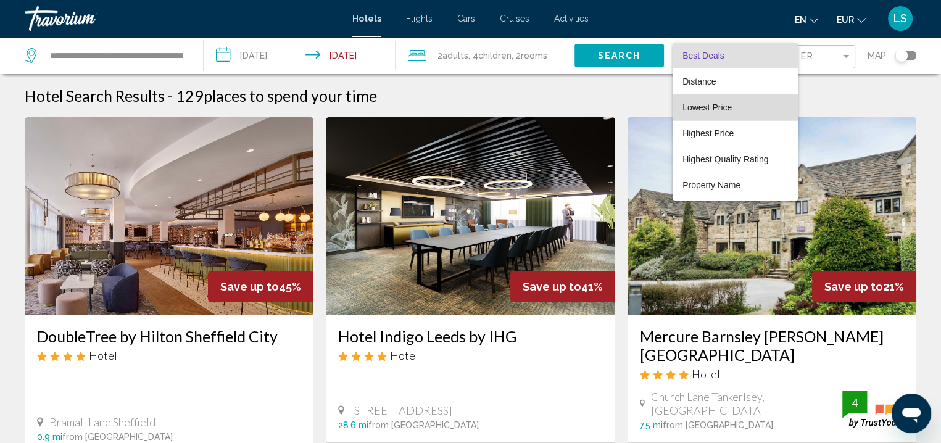
click at [706, 115] on span "Lowest Price" at bounding box center [734, 107] width 105 height 26
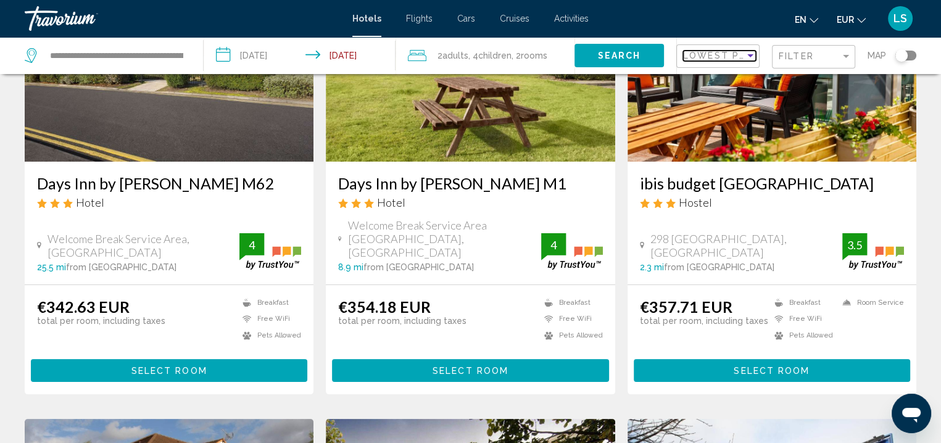
scroll to position [155, 0]
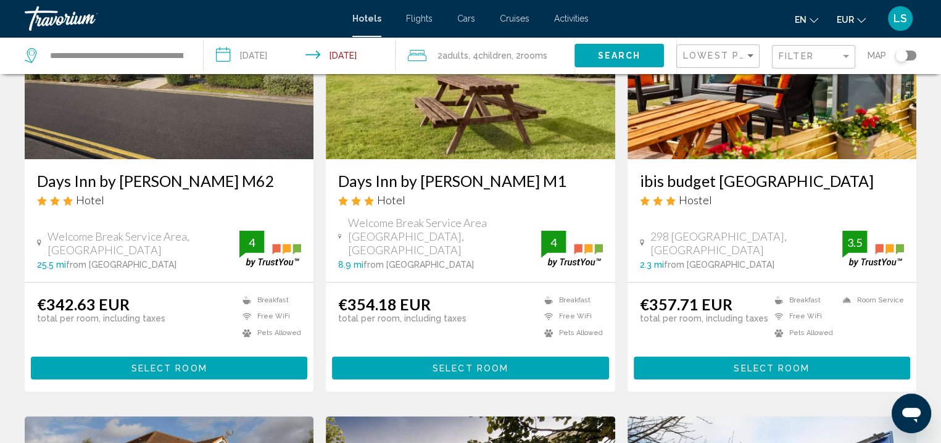
click at [912, 54] on div "Toggle map" at bounding box center [905, 56] width 21 height 10
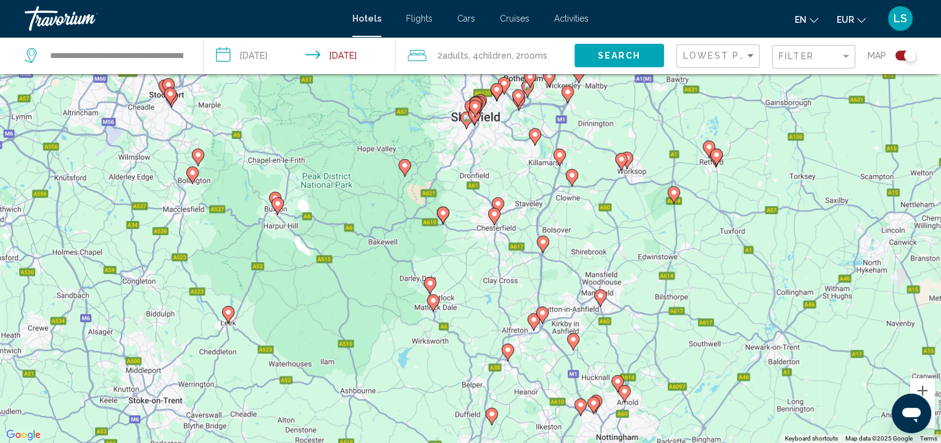
click at [600, 298] on image "Main content" at bounding box center [599, 295] width 7 height 7
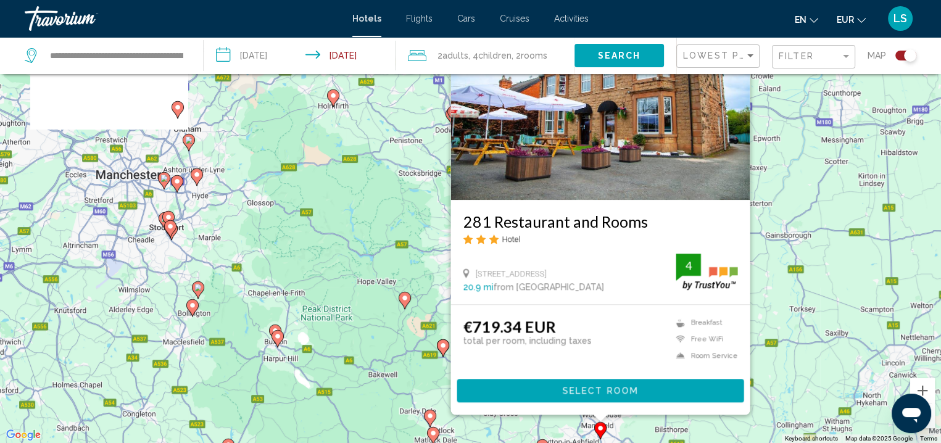
click at [809, 337] on div "To activate drag with keyboard, press Alt + Enter. Once in keyboard drag state,…" at bounding box center [470, 221] width 941 height 443
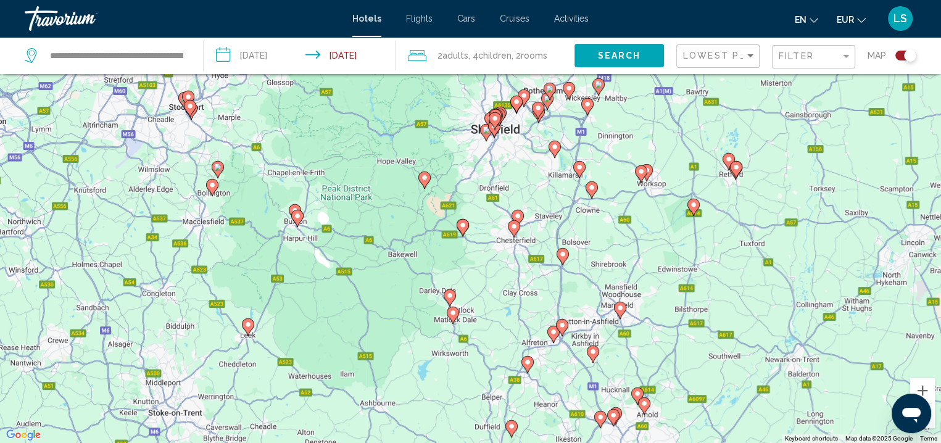
drag, startPoint x: 612, startPoint y: 373, endPoint x: 631, endPoint y: 209, distance: 165.2
click at [631, 209] on div "To activate drag with keyboard, press Alt + Enter. Once in keyboard drag state,…" at bounding box center [470, 221] width 941 height 443
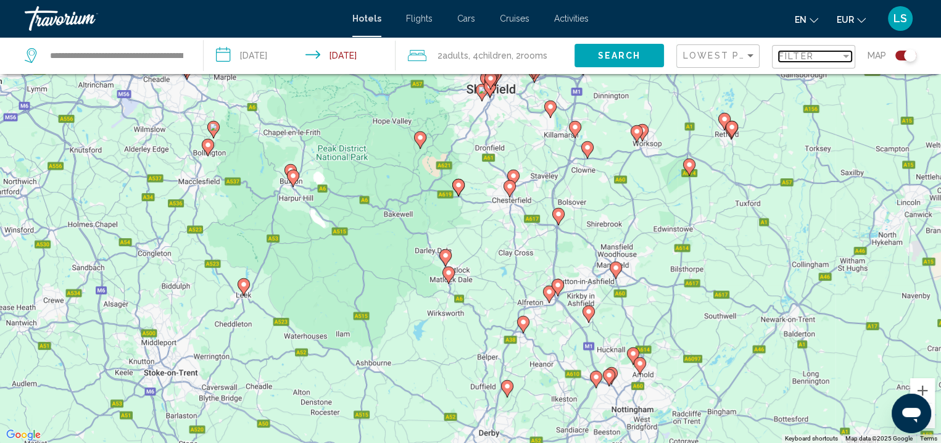
click at [805, 51] on span "Filter" at bounding box center [795, 56] width 35 height 10
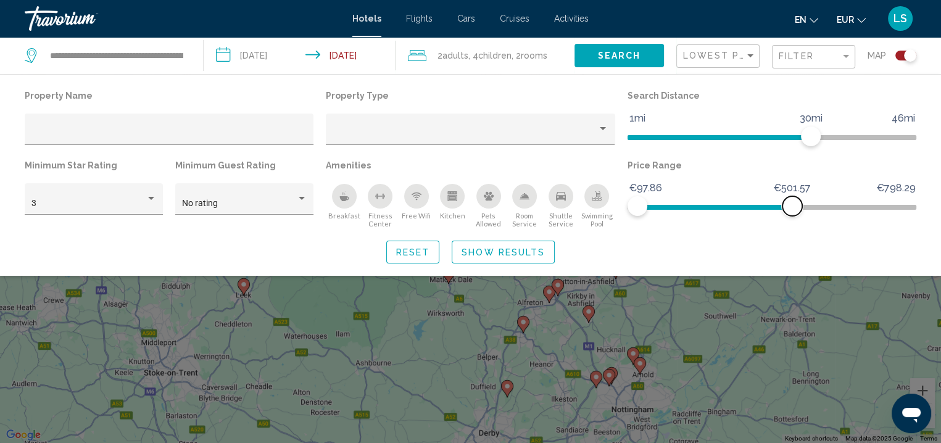
drag, startPoint x: 906, startPoint y: 208, endPoint x: 792, endPoint y: 199, distance: 114.5
click at [792, 199] on span "Hotel Filters" at bounding box center [792, 206] width 20 height 20
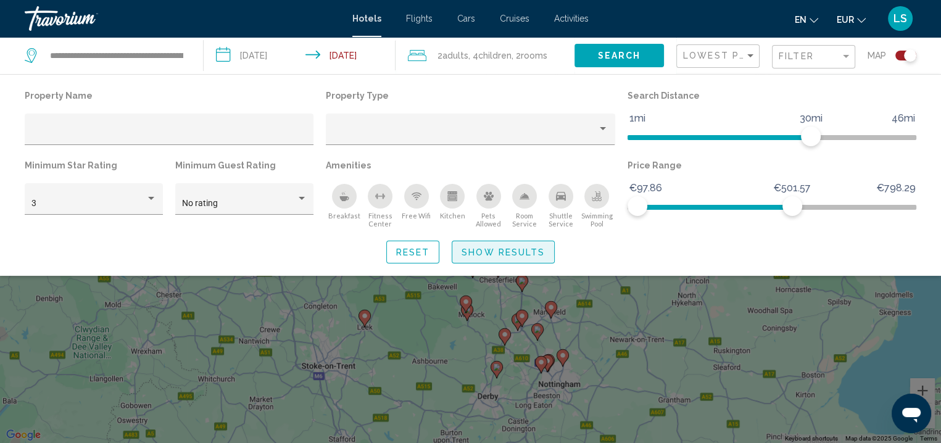
click at [487, 252] on span "Show Results" at bounding box center [502, 252] width 83 height 10
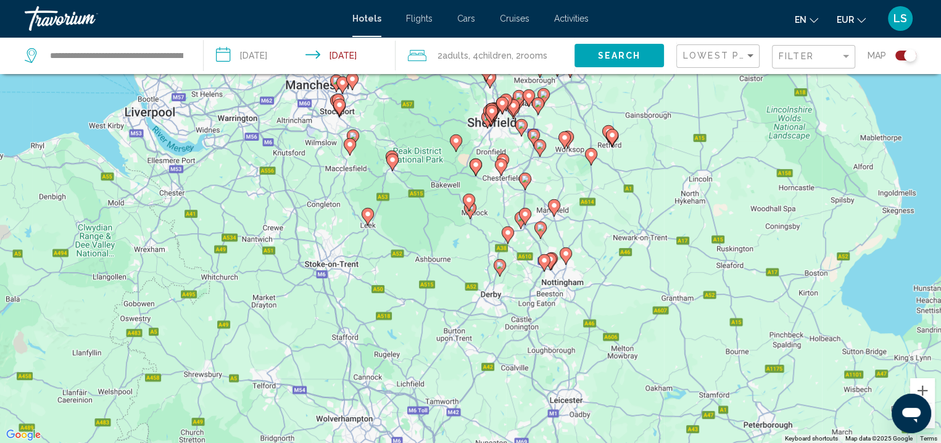
drag, startPoint x: 579, startPoint y: 337, endPoint x: 580, endPoint y: 231, distance: 106.1
click at [580, 231] on div "To activate drag with keyboard, press Alt + Enter. Once in keyboard drag state,…" at bounding box center [470, 221] width 941 height 443
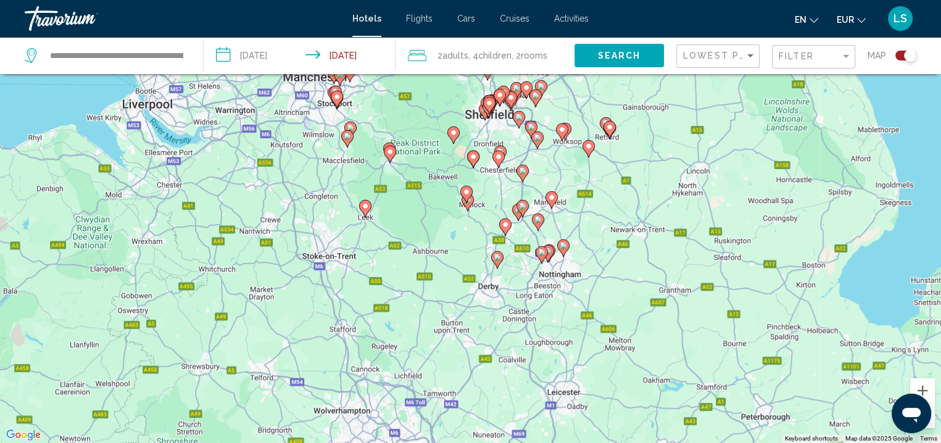
click at [498, 261] on icon "Main content" at bounding box center [496, 260] width 11 height 16
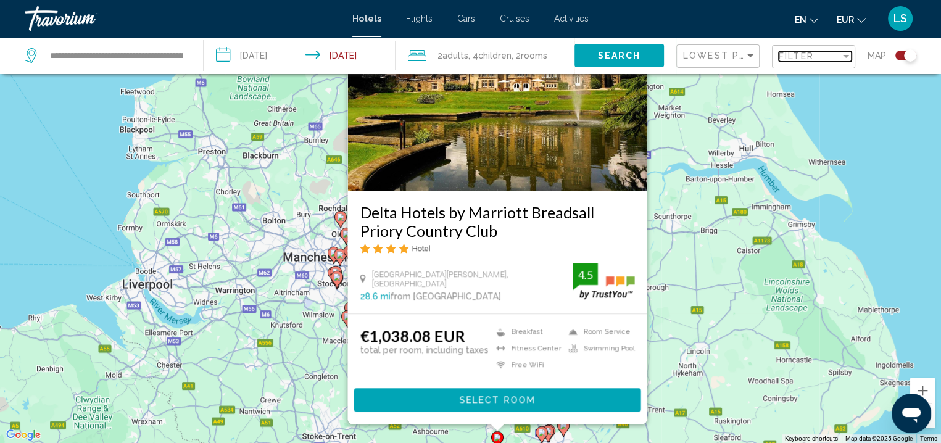
click at [796, 56] on span "Filter" at bounding box center [795, 56] width 35 height 10
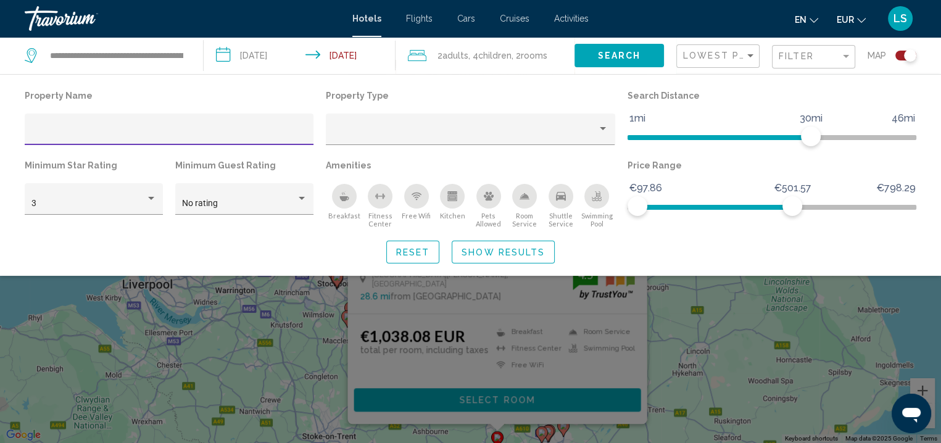
click at [628, 61] on button "Search" at bounding box center [618, 55] width 89 height 23
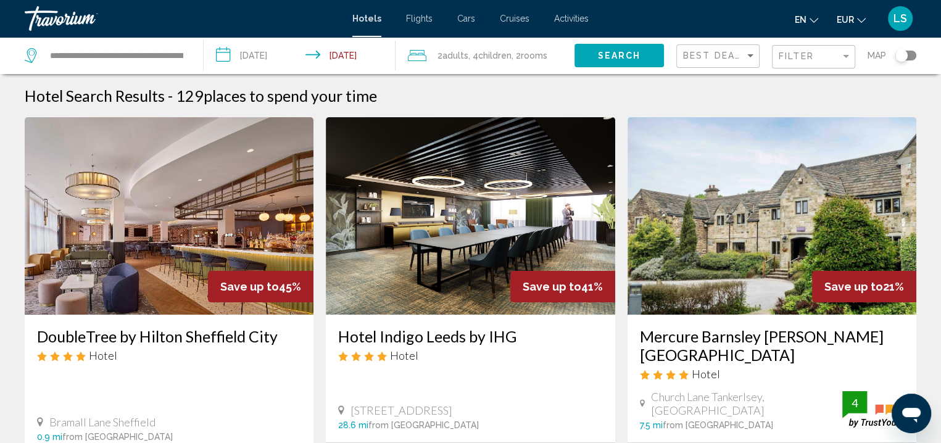
click at [725, 63] on div "Best Deals" at bounding box center [719, 56] width 73 height 23
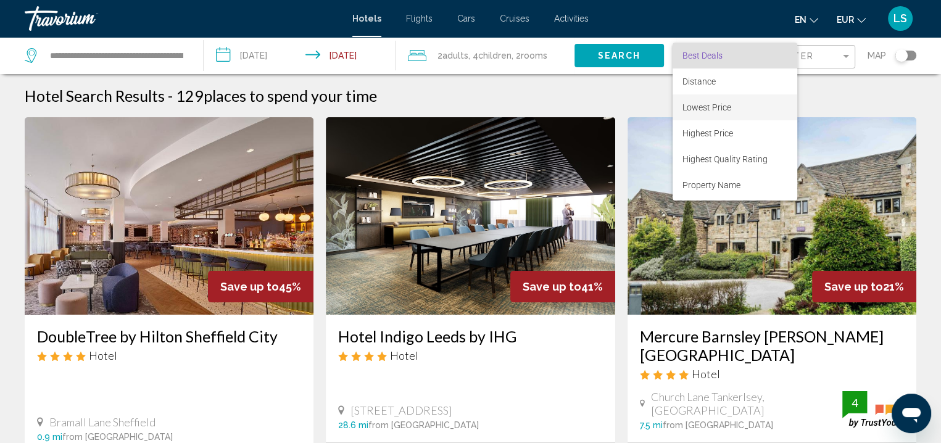
click at [720, 104] on span "Lowest Price" at bounding box center [706, 107] width 49 height 10
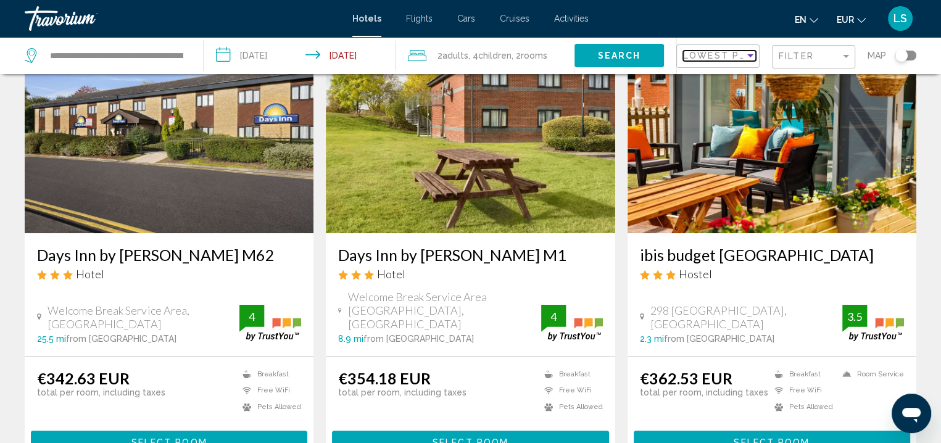
scroll to position [97, 0]
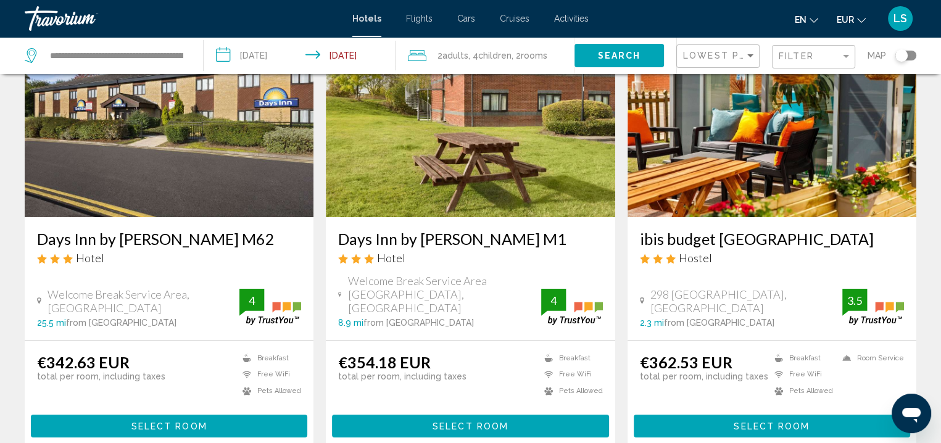
click at [179, 173] on img "Main content" at bounding box center [169, 118] width 289 height 197
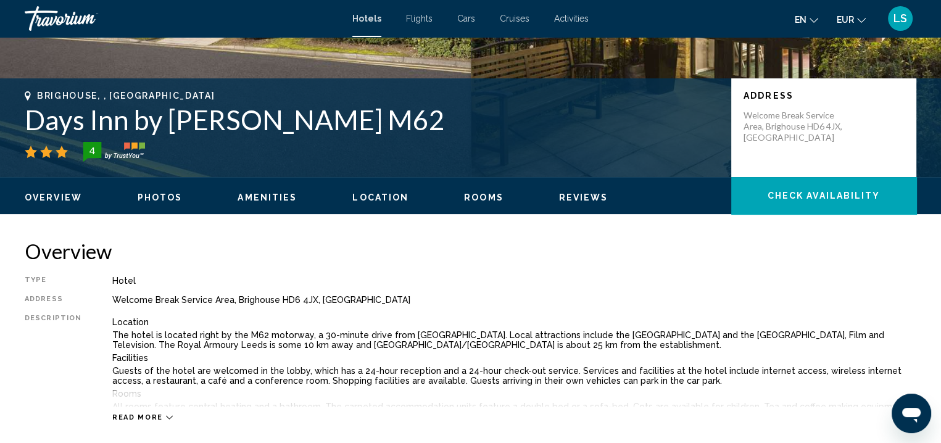
scroll to position [250, 0]
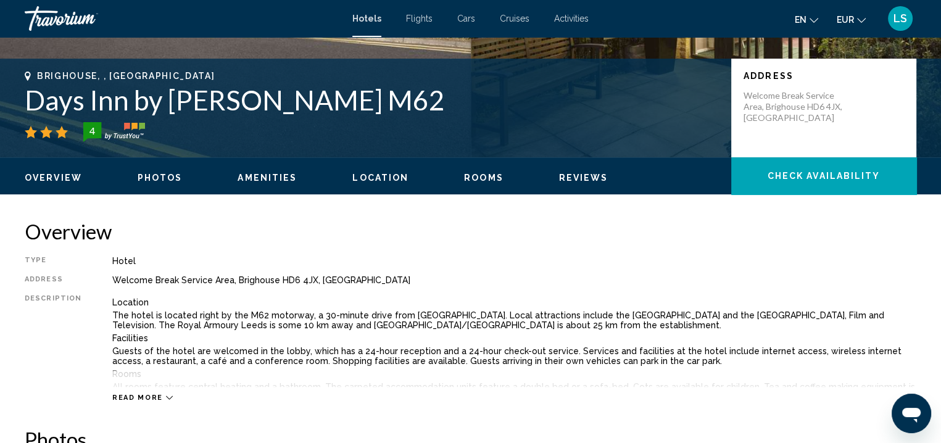
click at [824, 176] on span "Check Availability" at bounding box center [823, 176] width 113 height 10
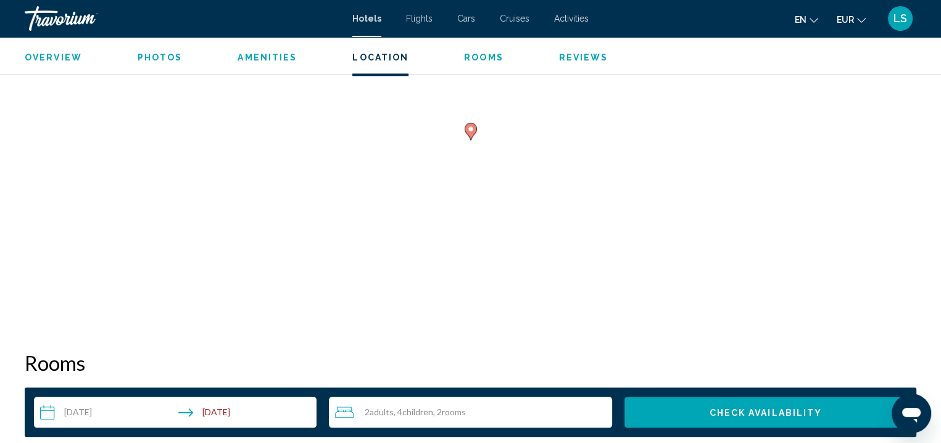
scroll to position [1285, 0]
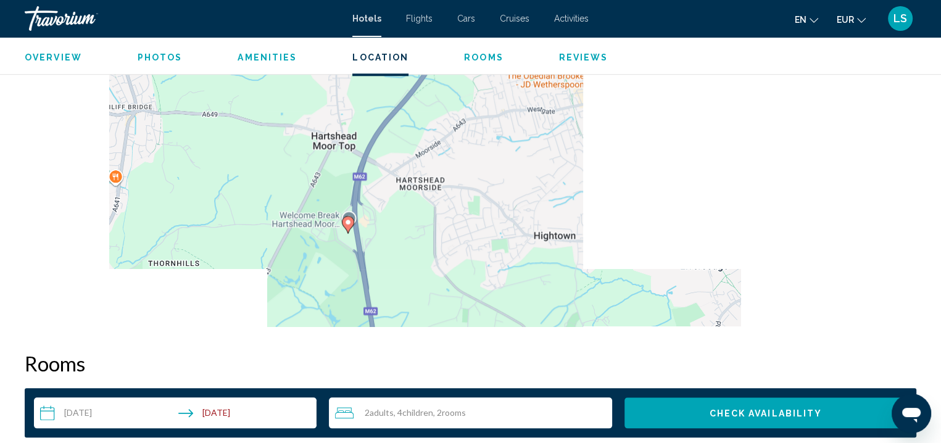
drag, startPoint x: 583, startPoint y: 146, endPoint x: 462, endPoint y: 236, distance: 150.9
click at [462, 236] on div "To activate drag with keyboard, press Alt + Enter. Once in keyboard drag state,…" at bounding box center [470, 141] width 891 height 370
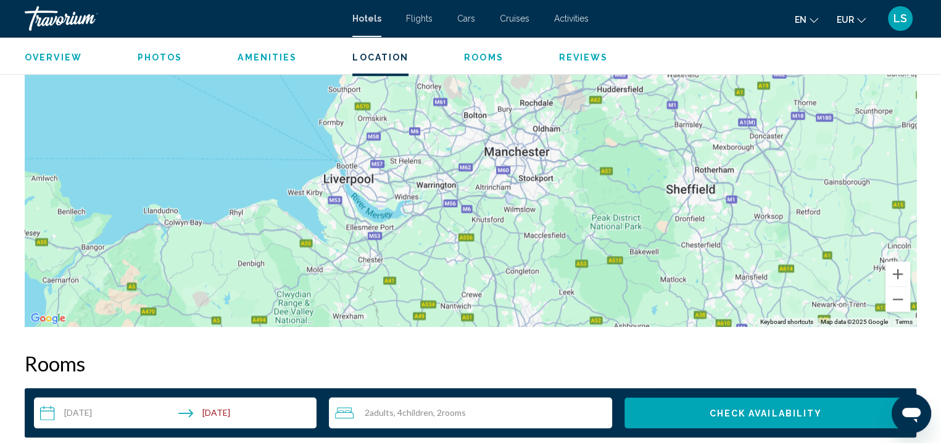
drag, startPoint x: 660, startPoint y: 271, endPoint x: 620, endPoint y: 129, distance: 147.4
click at [620, 129] on div "To activate drag with keyboard, press Alt + Enter. Once in keyboard drag state,…" at bounding box center [470, 141] width 891 height 370
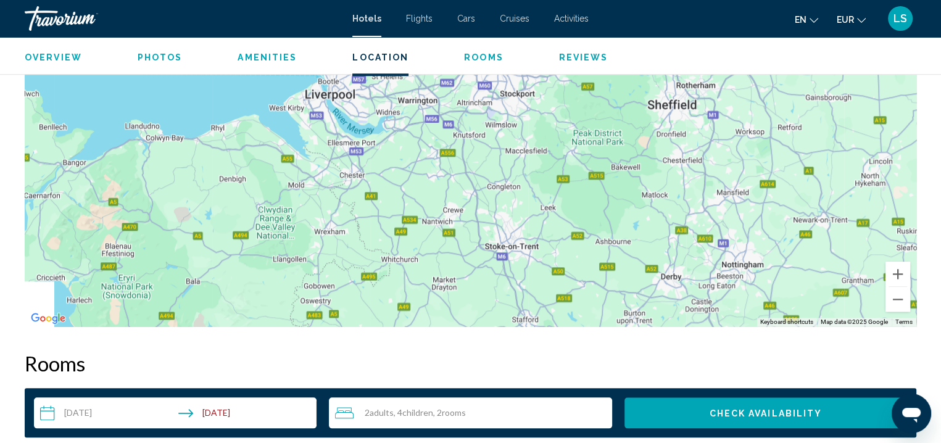
drag, startPoint x: 644, startPoint y: 318, endPoint x: 619, endPoint y: 214, distance: 106.7
click at [619, 214] on div "To activate drag with keyboard, press Alt + Enter. Once in keyboard drag state,…" at bounding box center [470, 141] width 891 height 370
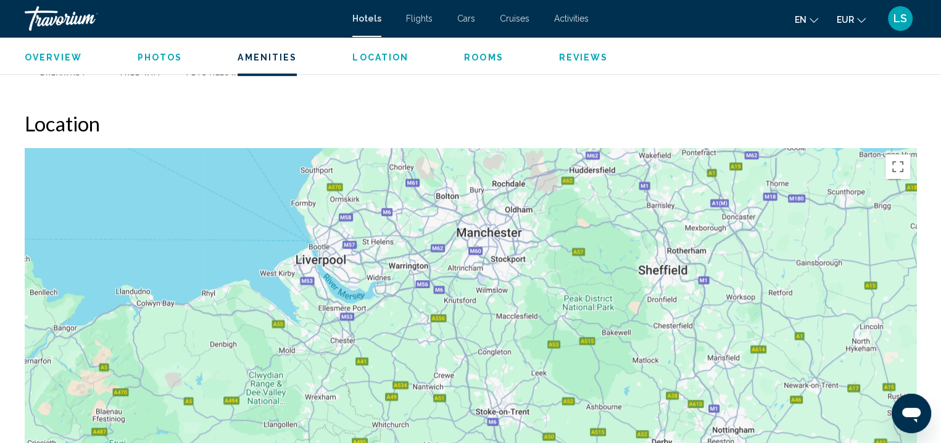
scroll to position [1078, 0]
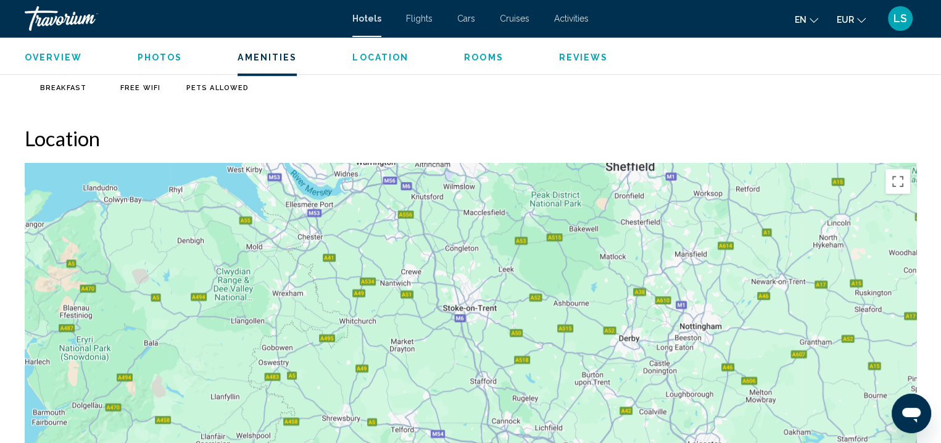
drag, startPoint x: 693, startPoint y: 377, endPoint x: 661, endPoint y: 253, distance: 127.6
click at [661, 253] on div "To activate drag with keyboard, press Alt + Enter. Once in keyboard drag state,…" at bounding box center [470, 348] width 891 height 370
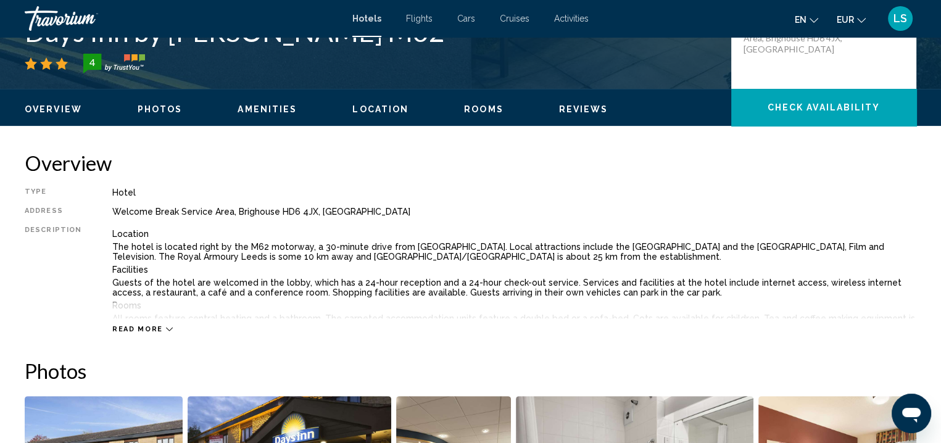
scroll to position [306, 0]
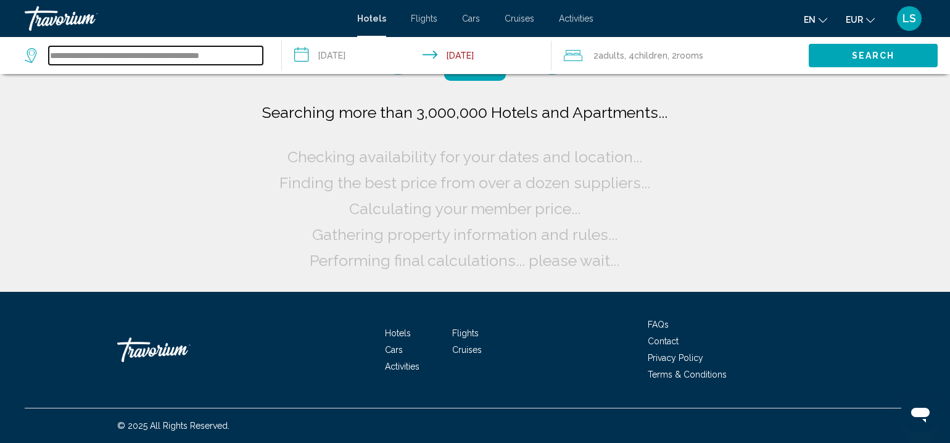
click at [143, 55] on input "**********" at bounding box center [156, 55] width 214 height 19
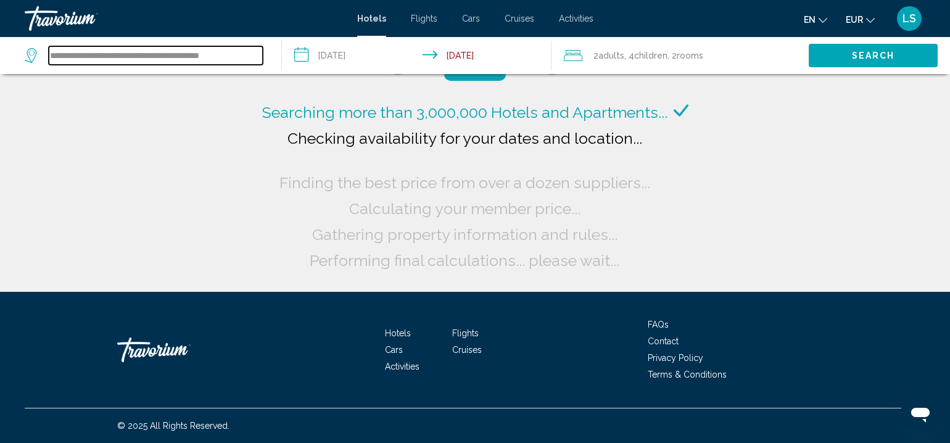
click at [143, 55] on input "**********" at bounding box center [156, 55] width 214 height 19
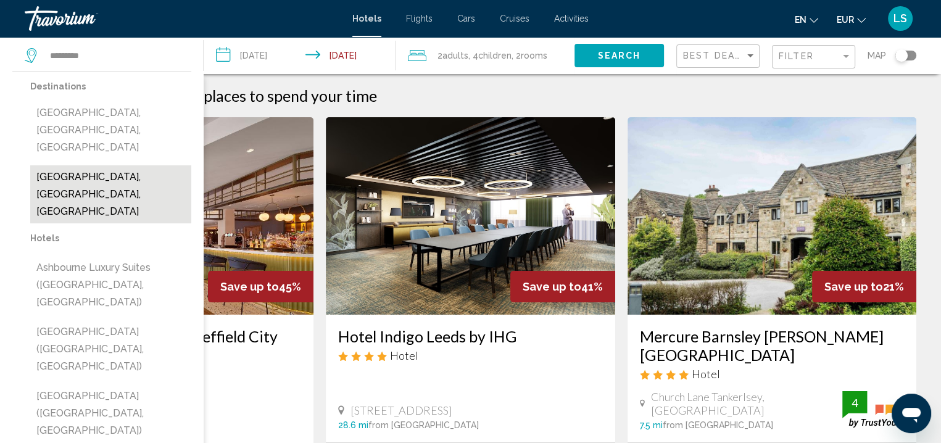
click at [139, 165] on button "[GEOGRAPHIC_DATA], [GEOGRAPHIC_DATA], [GEOGRAPHIC_DATA]" at bounding box center [110, 194] width 161 height 58
type input "**********"
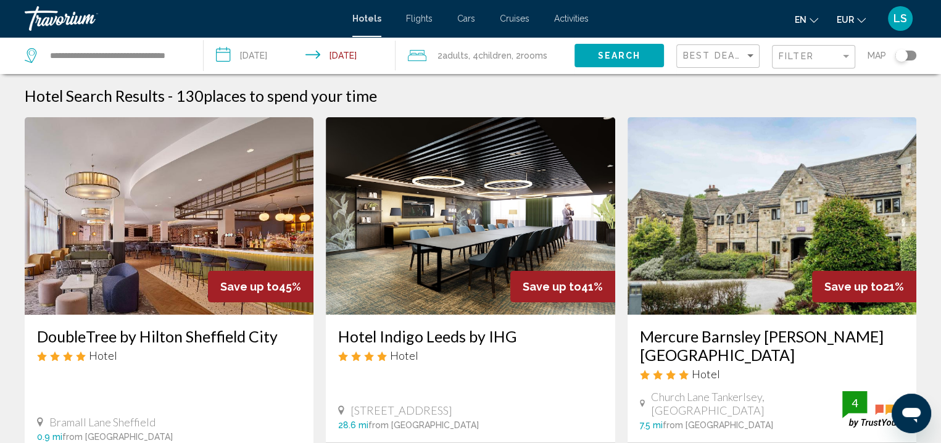
click at [595, 64] on button "Search" at bounding box center [618, 55] width 89 height 23
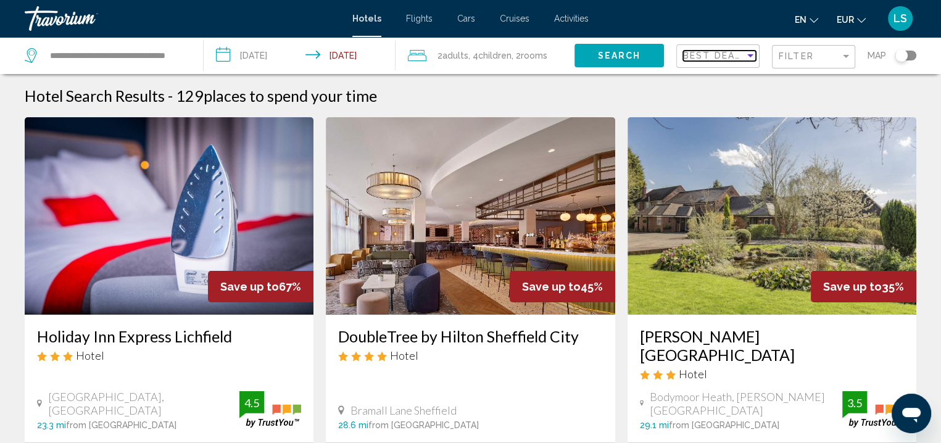
click at [730, 51] on span "Best Deals" at bounding box center [715, 56] width 65 height 10
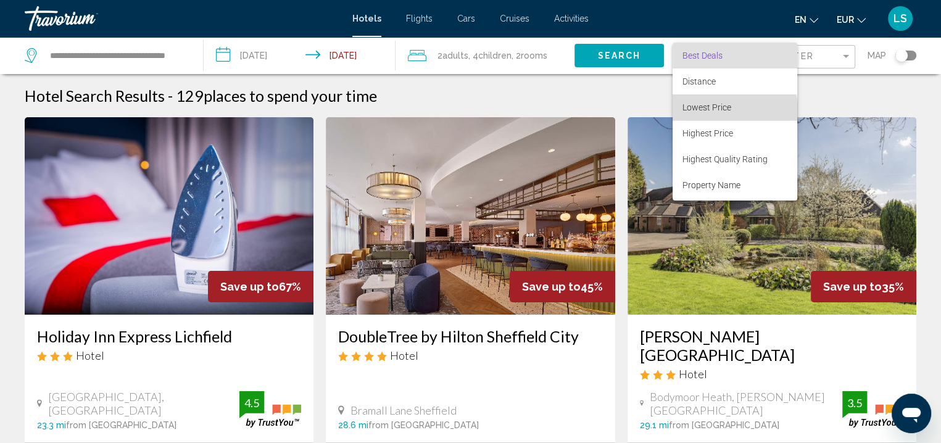
click at [728, 112] on span "Lowest Price" at bounding box center [706, 107] width 49 height 10
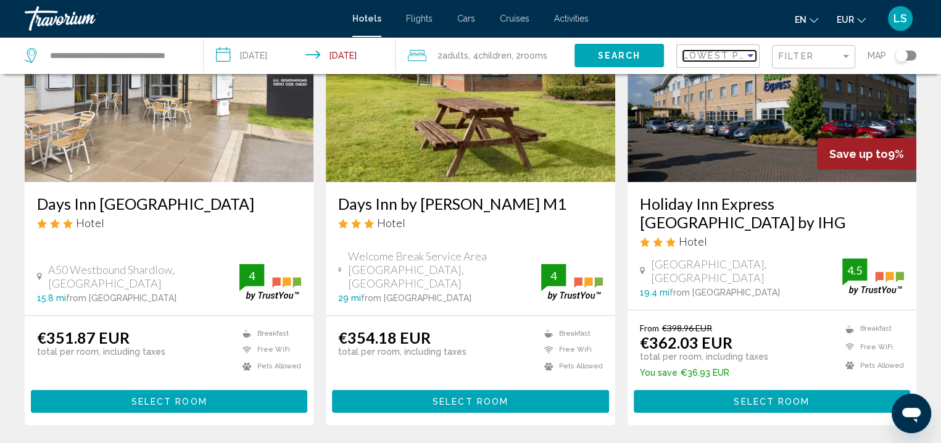
scroll to position [137, 0]
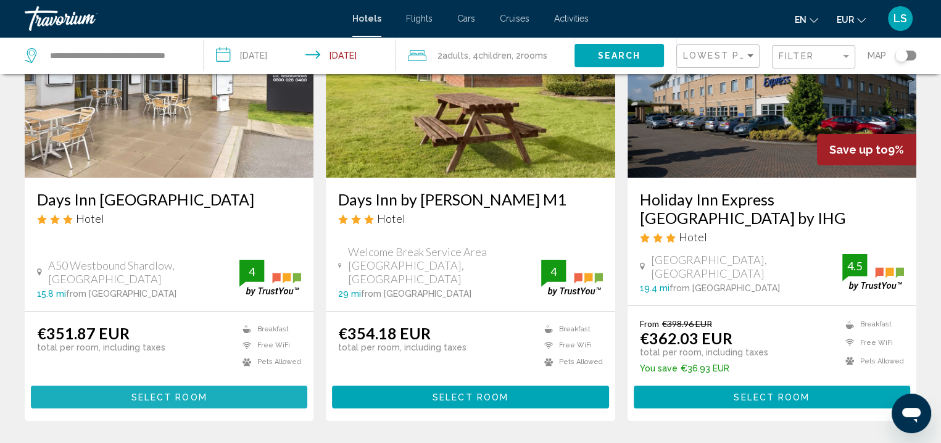
click at [136, 389] on button "Select Room" at bounding box center [169, 396] width 276 height 23
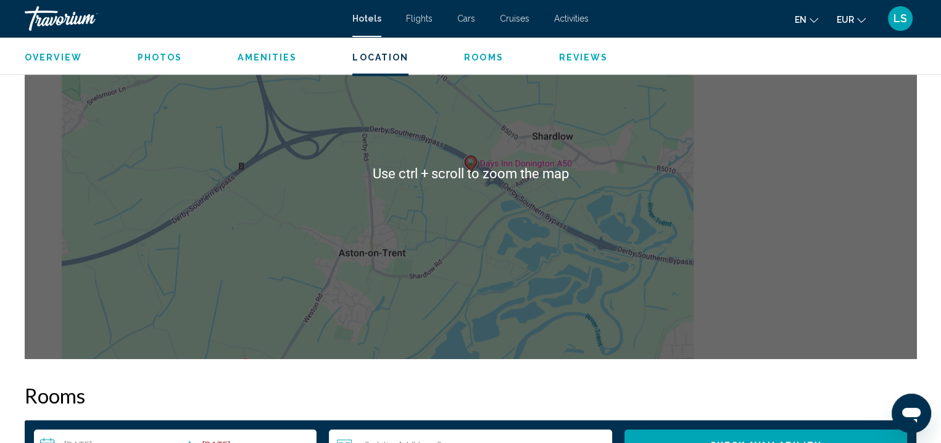
scroll to position [1261, 0]
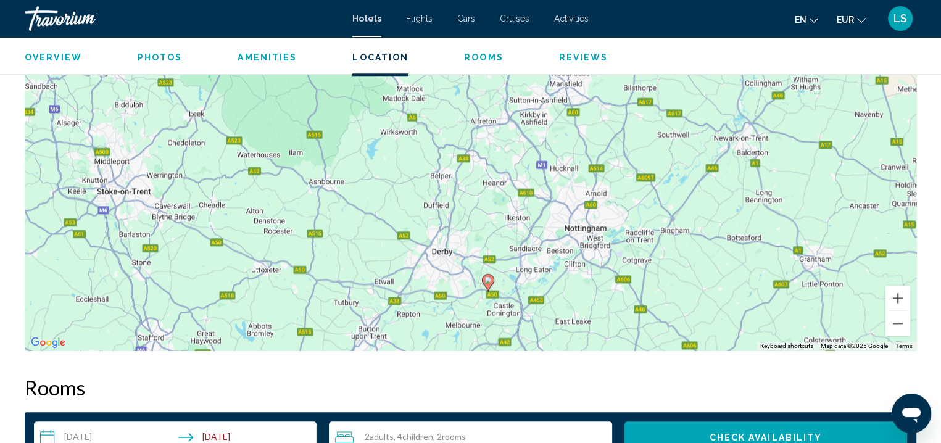
drag, startPoint x: 479, startPoint y: 152, endPoint x: 506, endPoint y: 257, distance: 108.3
click at [506, 257] on div "To activate drag with keyboard, press Alt + Enter. Once in keyboard drag state,…" at bounding box center [470, 165] width 891 height 370
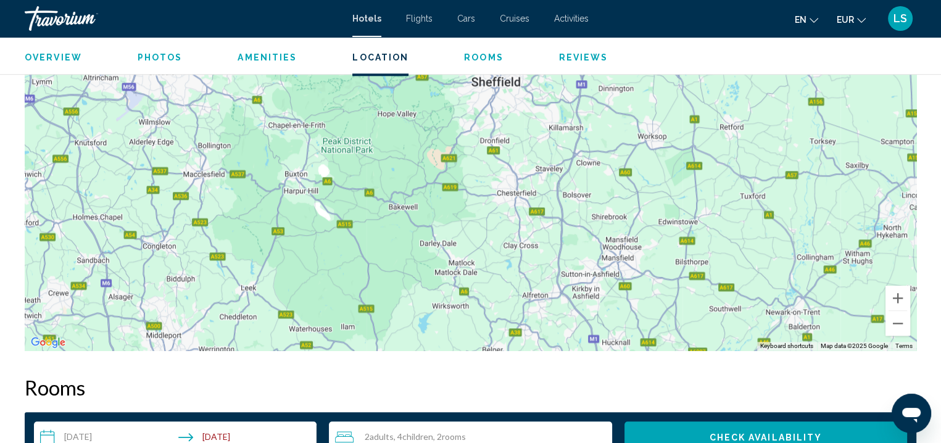
drag, startPoint x: 398, startPoint y: 205, endPoint x: 446, endPoint y: 372, distance: 173.8
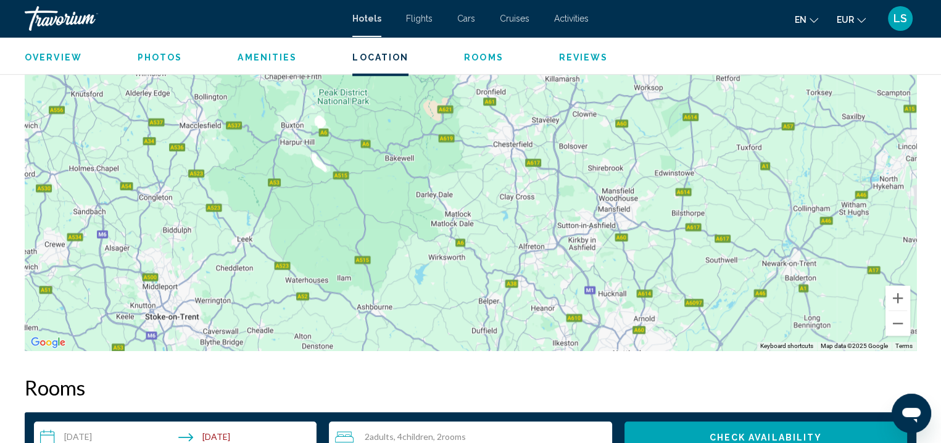
drag, startPoint x: 414, startPoint y: 321, endPoint x: 405, endPoint y: 189, distance: 132.4
click at [405, 189] on div "Main content" at bounding box center [470, 165] width 891 height 370
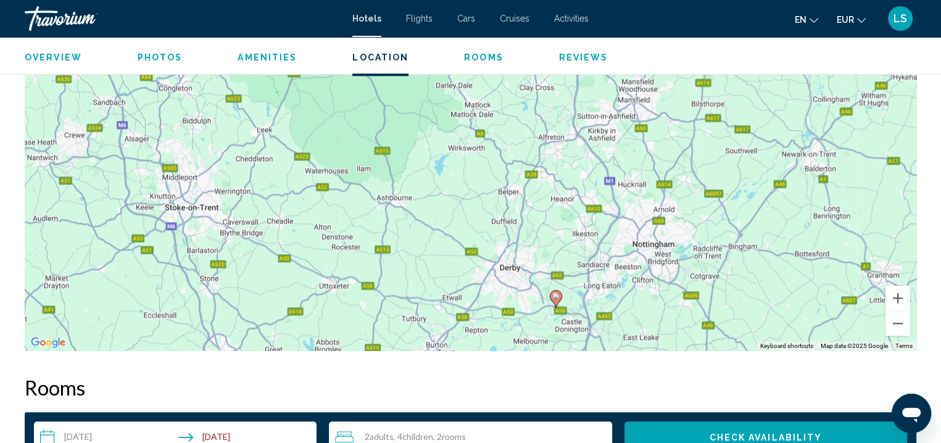
drag, startPoint x: 376, startPoint y: 249, endPoint x: 398, endPoint y: 221, distance: 35.1
click at [398, 221] on div "To activate drag with keyboard, press Alt + Enter. Once in keyboard drag state,…" at bounding box center [470, 165] width 891 height 370
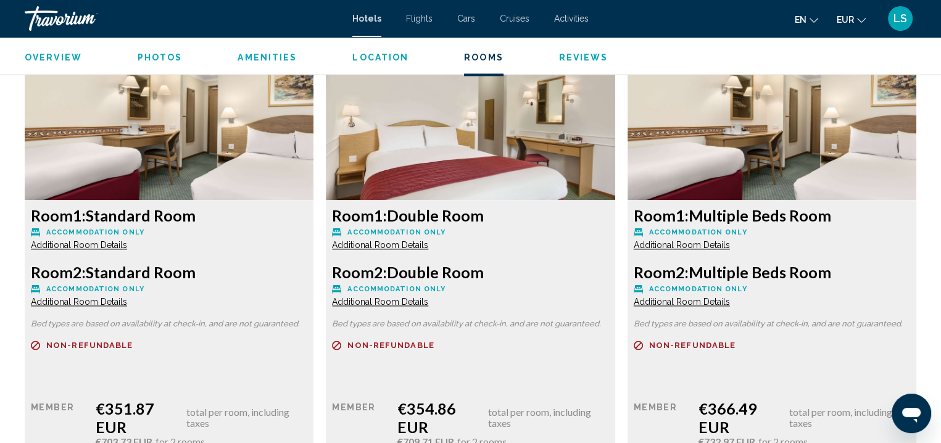
scroll to position [1873, 0]
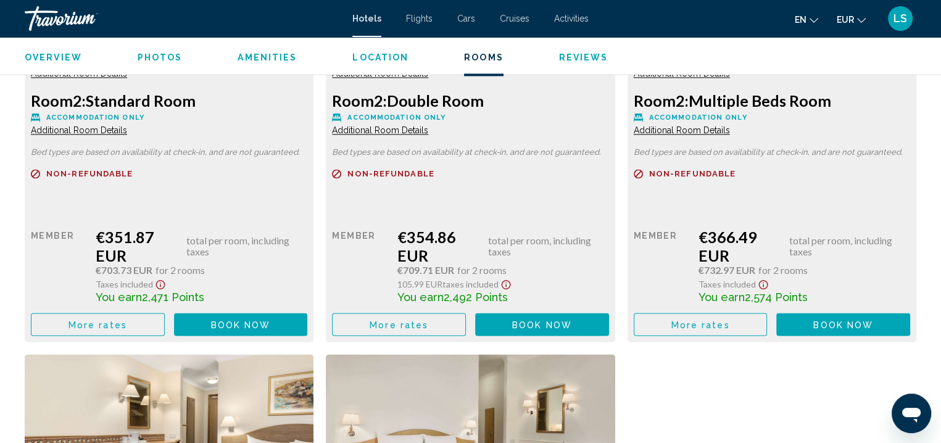
click at [213, 326] on span "Book now" at bounding box center [241, 324] width 60 height 10
